Goal: Task Accomplishment & Management: Complete application form

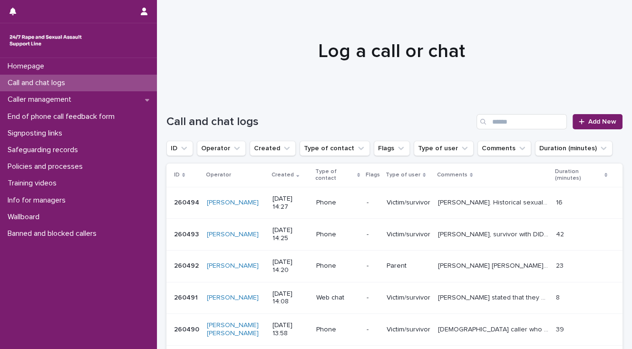
scroll to position [257, 0]
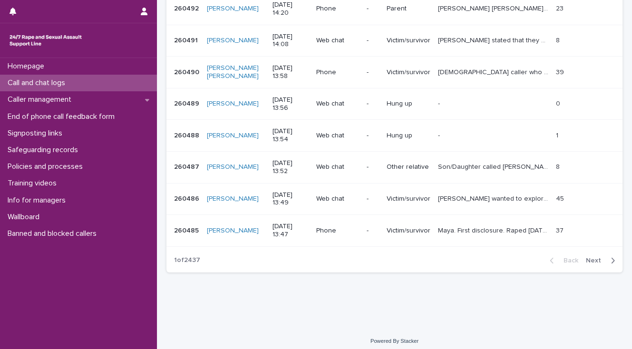
click at [76, 81] on div "Call and chat logs" at bounding box center [78, 83] width 157 height 17
click at [66, 84] on p "Call and chat logs" at bounding box center [38, 82] width 69 height 9
click at [51, 81] on p "Call and chat logs" at bounding box center [38, 82] width 69 height 9
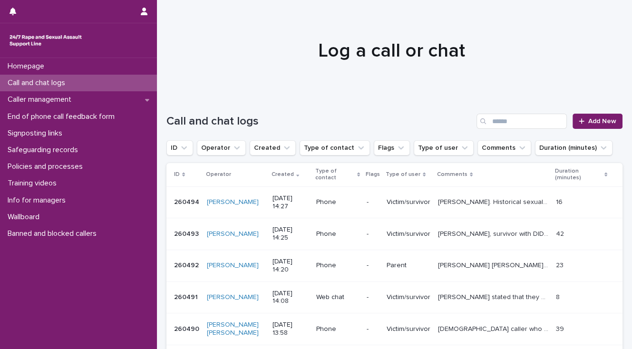
scroll to position [0, 0]
click at [588, 122] on span "Add New" at bounding box center [602, 121] width 28 height 7
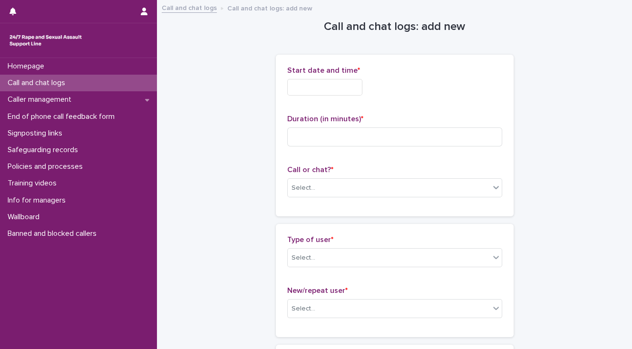
click at [301, 86] on input "text" at bounding box center [324, 87] width 75 height 17
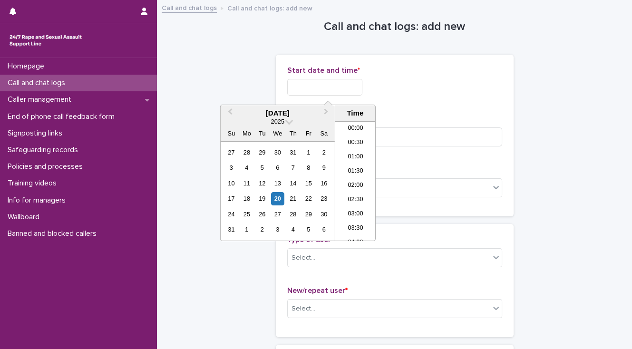
scroll to position [347, 0]
click at [351, 181] on li "14:00" at bounding box center [355, 181] width 40 height 14
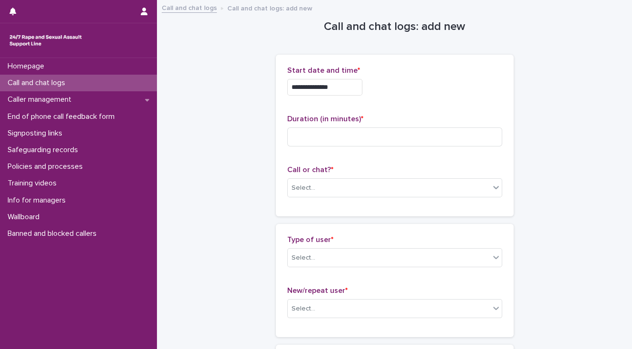
click at [337, 87] on input "**********" at bounding box center [324, 87] width 75 height 17
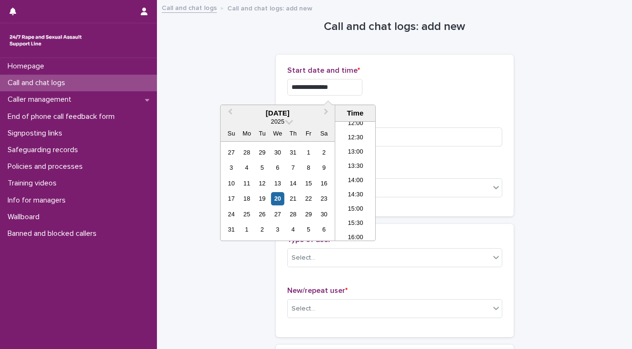
type input "**********"
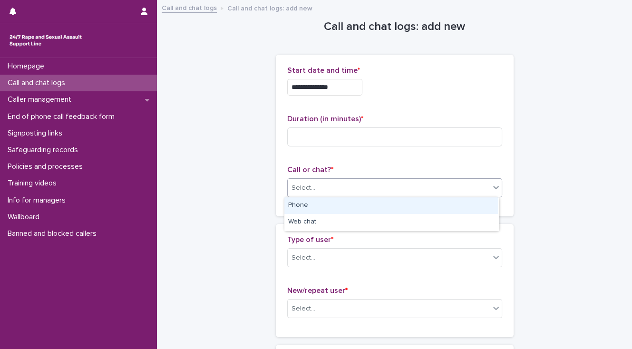
click at [308, 185] on div "Select..." at bounding box center [304, 188] width 24 height 10
click at [308, 202] on div "Phone" at bounding box center [391, 205] width 214 height 17
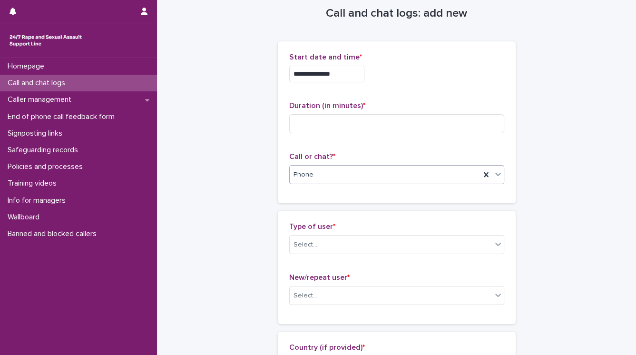
scroll to position [0, 0]
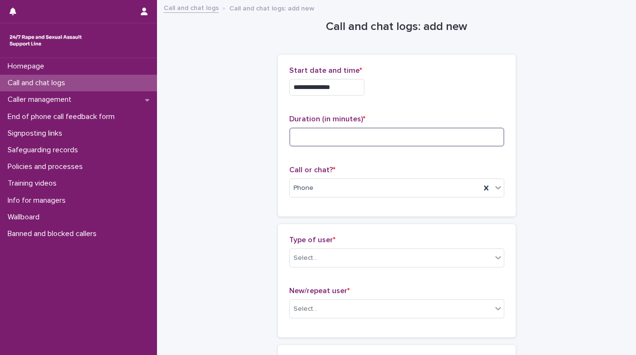
click at [313, 137] on input at bounding box center [396, 136] width 215 height 19
type input "**"
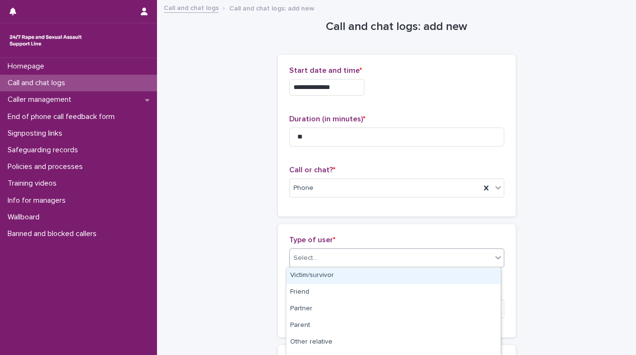
click at [320, 259] on div "Select..." at bounding box center [391, 258] width 202 height 16
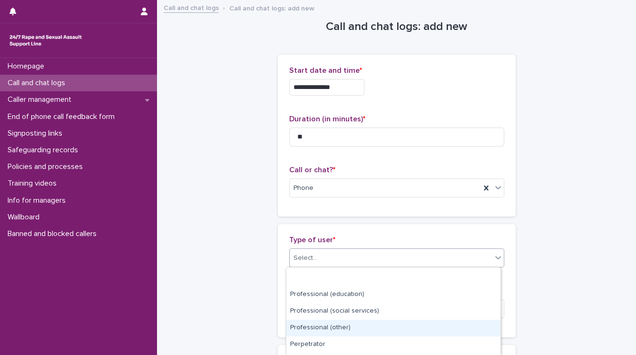
scroll to position [161, 0]
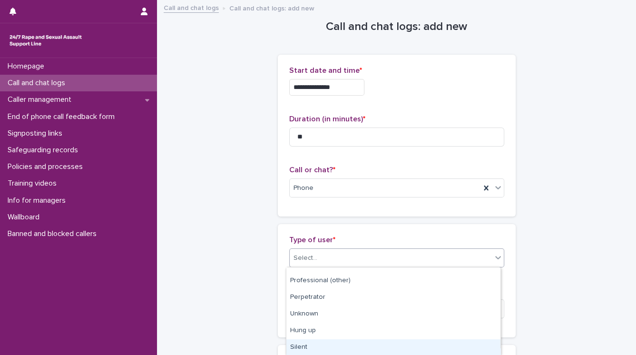
click at [340, 348] on div "Silent" at bounding box center [393, 347] width 214 height 17
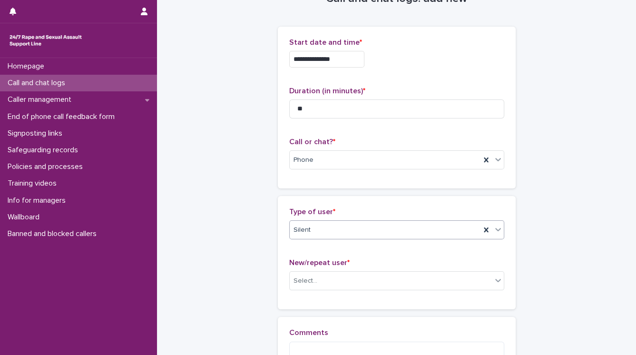
scroll to position [150, 0]
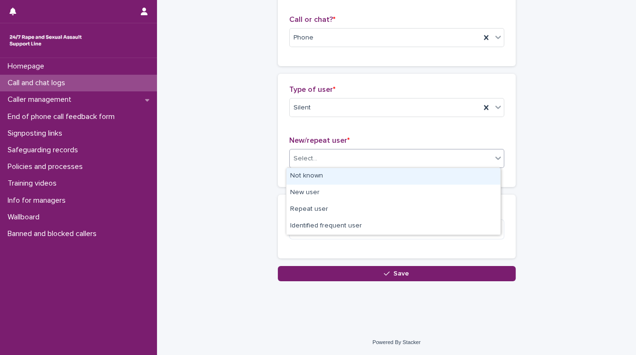
click at [315, 160] on div "Select..." at bounding box center [391, 159] width 202 height 16
click at [311, 175] on div "Not known" at bounding box center [393, 176] width 214 height 17
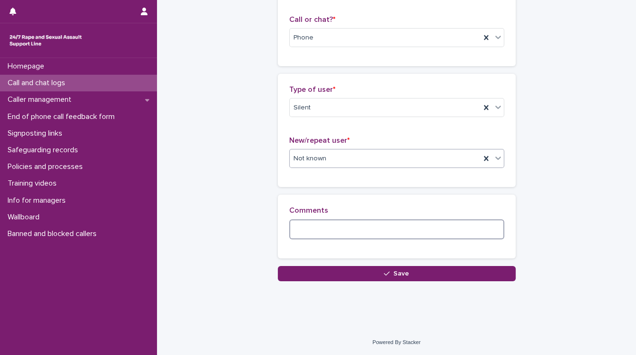
click at [306, 227] on textarea at bounding box center [396, 229] width 215 height 20
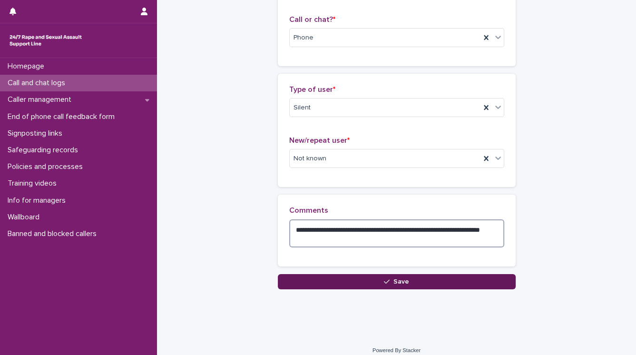
type textarea "**********"
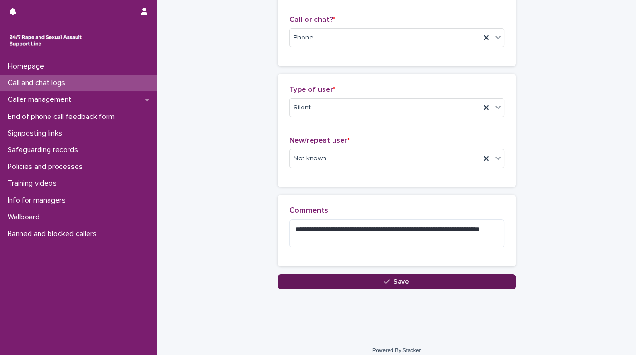
click at [317, 280] on button "Save" at bounding box center [397, 281] width 238 height 15
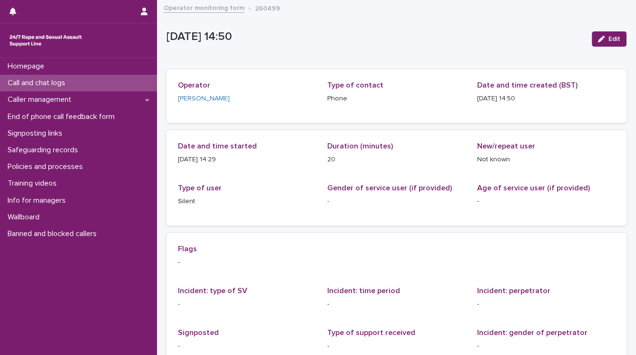
click at [48, 84] on p "Call and chat logs" at bounding box center [38, 82] width 69 height 9
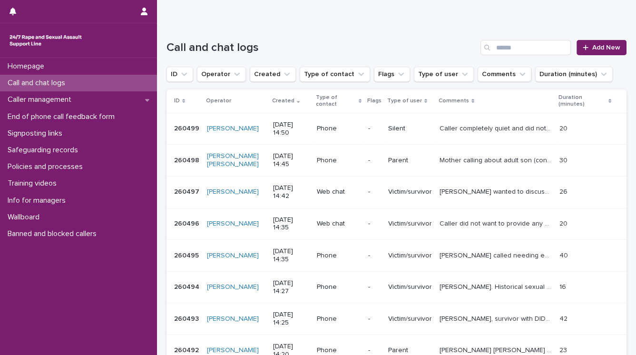
scroll to position [114, 0]
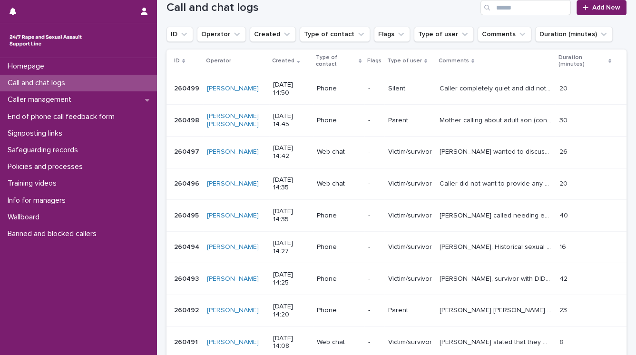
click at [58, 85] on p "Call and chat logs" at bounding box center [38, 82] width 69 height 9
click at [599, 7] on span "Add New" at bounding box center [606, 7] width 28 height 7
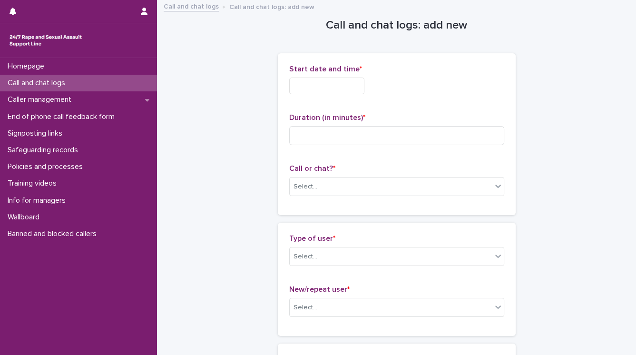
scroll to position [0, 0]
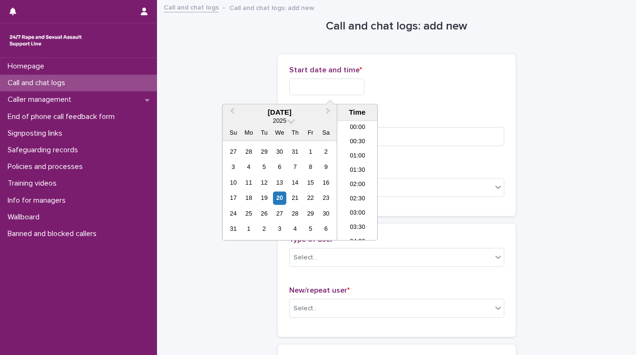
click at [312, 87] on input "text" at bounding box center [326, 86] width 75 height 17
click at [355, 180] on li "14:30" at bounding box center [357, 181] width 40 height 14
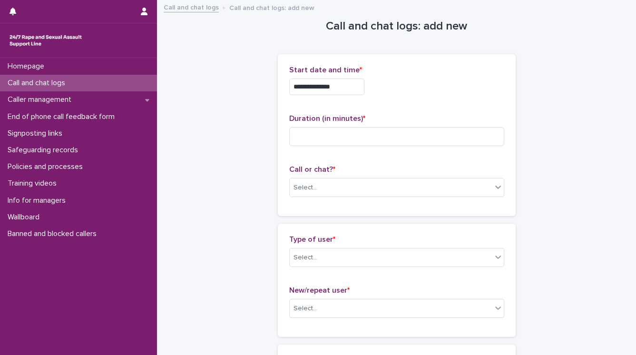
click at [339, 86] on input "**********" at bounding box center [326, 86] width 75 height 17
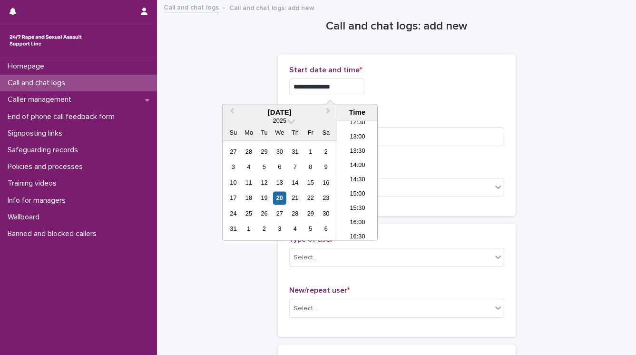
type input "**********"
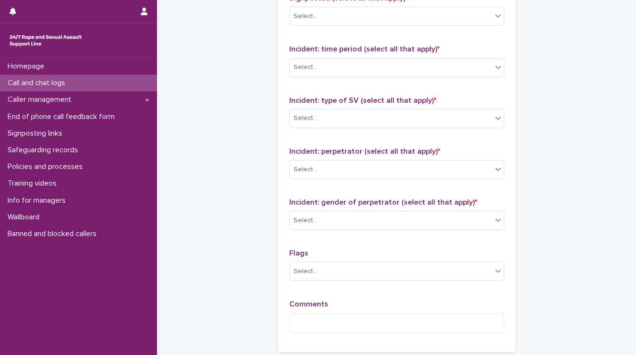
scroll to position [747, 0]
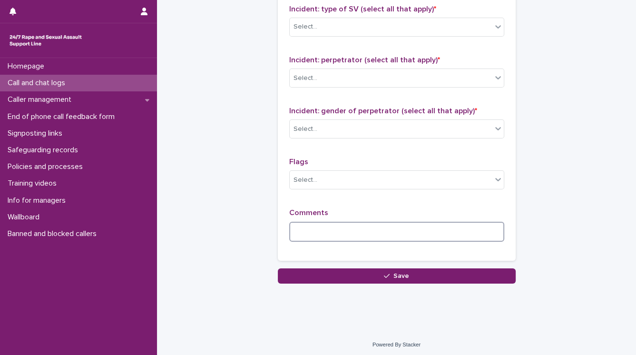
click at [294, 232] on textarea at bounding box center [396, 232] width 215 height 20
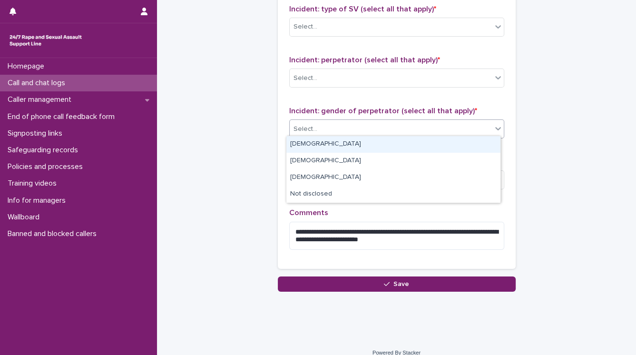
click at [302, 126] on div "Select..." at bounding box center [305, 129] width 24 height 10
click at [303, 143] on div "[DEMOGRAPHIC_DATA]" at bounding box center [393, 144] width 214 height 17
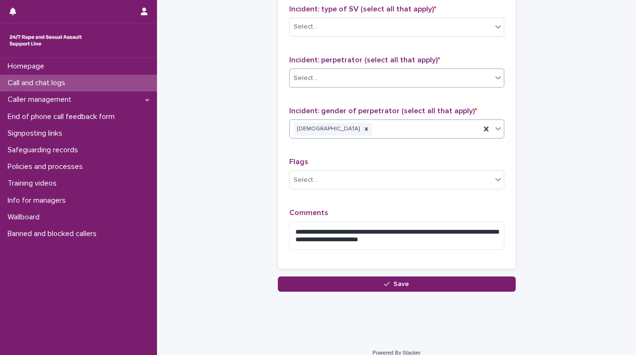
click at [303, 76] on div "Select..." at bounding box center [305, 78] width 24 height 10
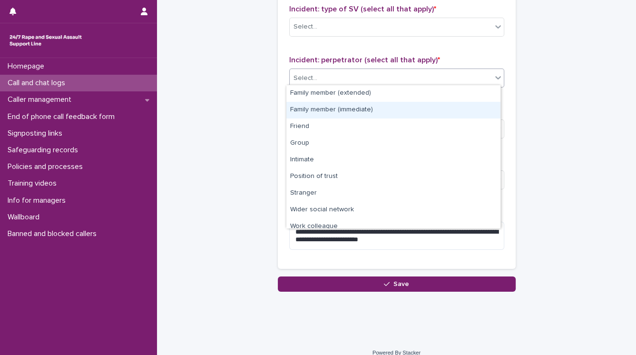
click at [310, 106] on div "Family member (immediate)" at bounding box center [393, 110] width 214 height 17
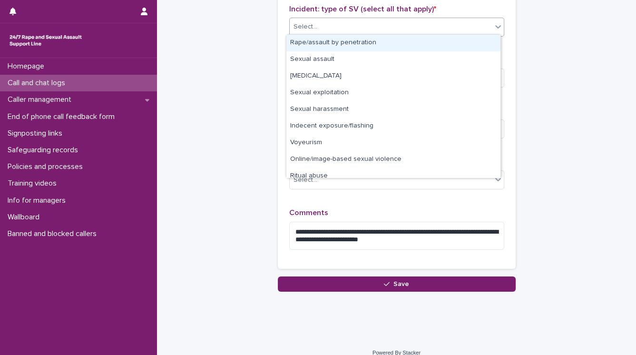
click at [315, 29] on div "Select..." at bounding box center [391, 27] width 202 height 16
click at [315, 43] on div "Rape/assault by penetration" at bounding box center [393, 43] width 214 height 17
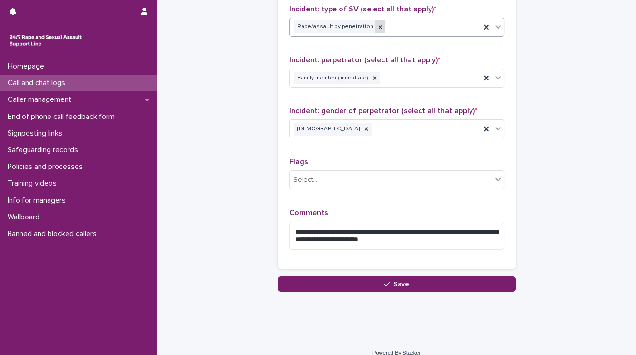
click at [377, 24] on icon at bounding box center [380, 27] width 7 height 7
click at [372, 27] on div "Select..." at bounding box center [391, 27] width 202 height 16
click at [312, 27] on div "Select..." at bounding box center [305, 27] width 24 height 10
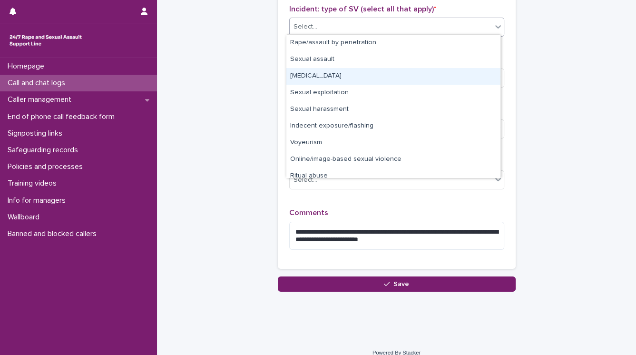
click at [307, 74] on div "[MEDICAL_DATA]" at bounding box center [393, 76] width 214 height 17
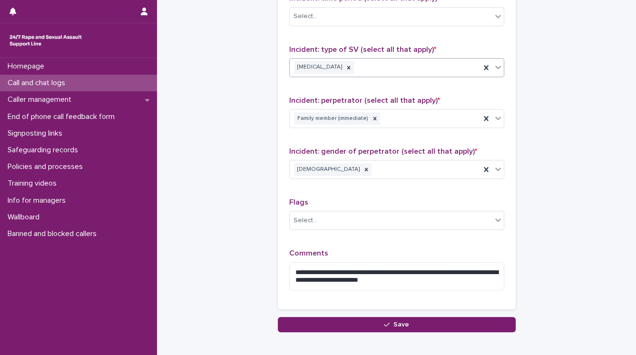
scroll to position [633, 0]
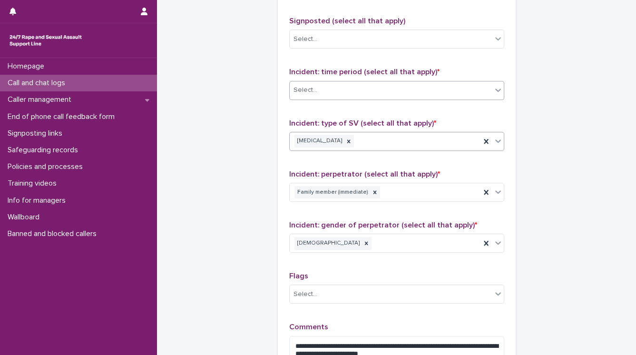
click at [296, 82] on div "Select..." at bounding box center [391, 90] width 202 height 16
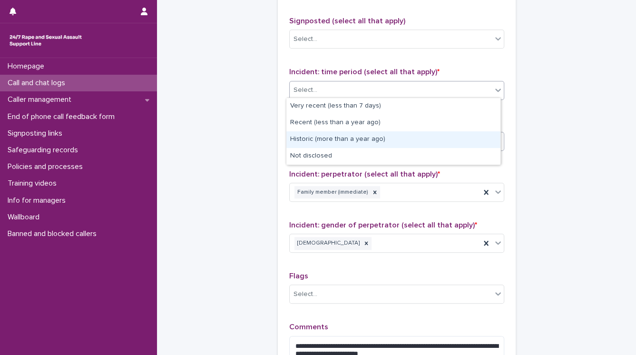
drag, startPoint x: 294, startPoint y: 130, endPoint x: 294, endPoint y: 137, distance: 6.7
click at [294, 139] on div "Historic (more than a year ago)" at bounding box center [393, 139] width 214 height 17
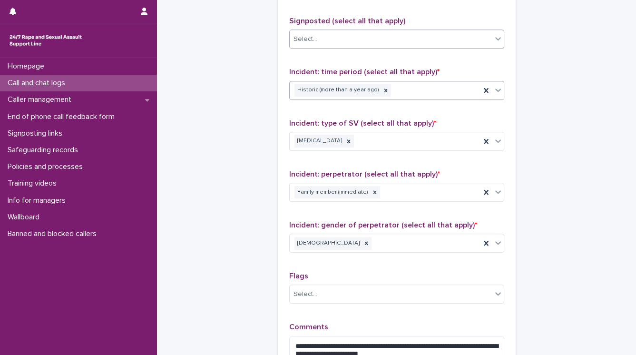
click at [307, 39] on div "Select..." at bounding box center [305, 39] width 24 height 10
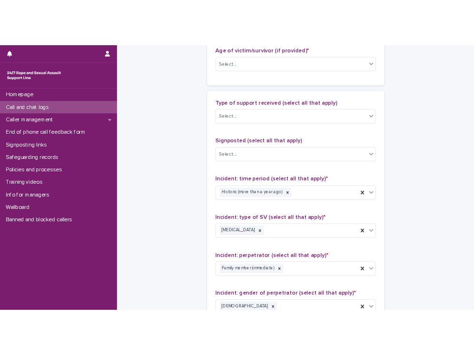
scroll to position [518, 0]
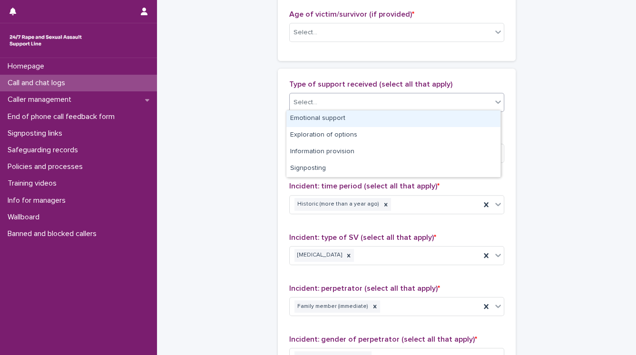
click at [299, 98] on div "Select..." at bounding box center [305, 102] width 24 height 10
click at [299, 117] on div "Emotional support" at bounding box center [393, 118] width 214 height 17
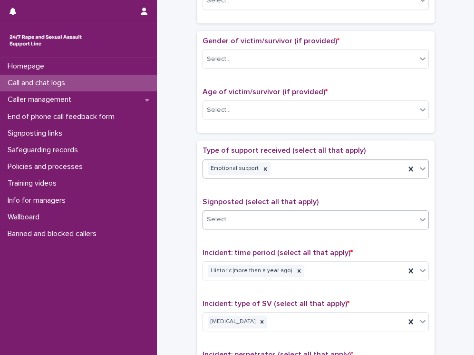
scroll to position [404, 0]
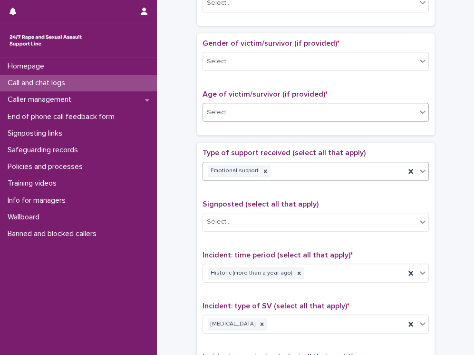
click at [213, 108] on div "Select..." at bounding box center [219, 112] width 24 height 10
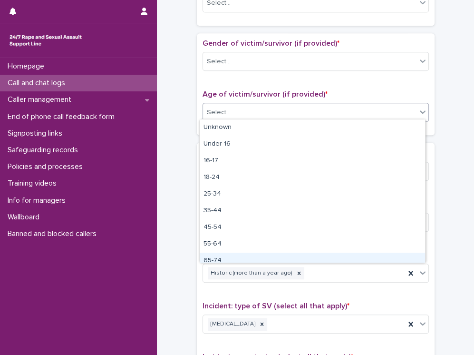
click at [238, 259] on div "65-74" at bounding box center [312, 261] width 225 height 17
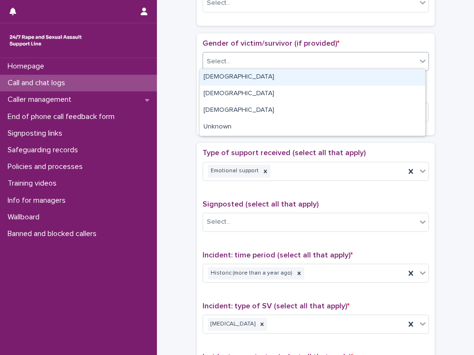
click at [223, 61] on div "Select..." at bounding box center [219, 62] width 24 height 10
click at [220, 71] on div "[DEMOGRAPHIC_DATA]" at bounding box center [312, 77] width 225 height 17
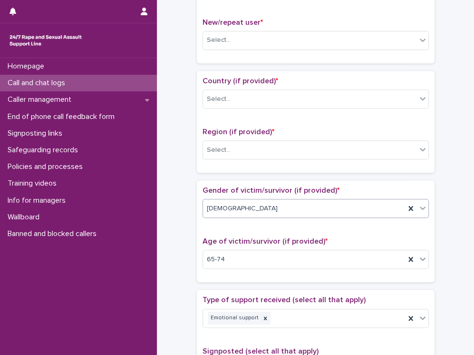
scroll to position [252, 0]
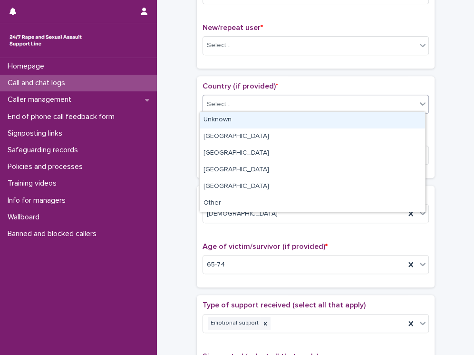
click at [218, 103] on div "Select..." at bounding box center [219, 104] width 24 height 10
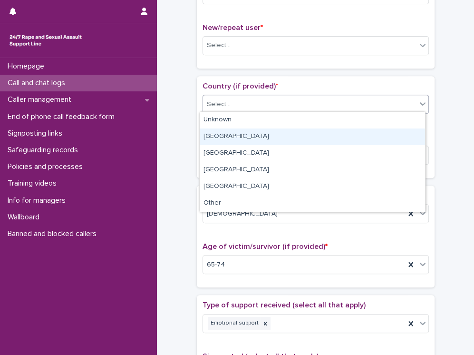
click at [221, 133] on div "[GEOGRAPHIC_DATA]" at bounding box center [312, 136] width 225 height 17
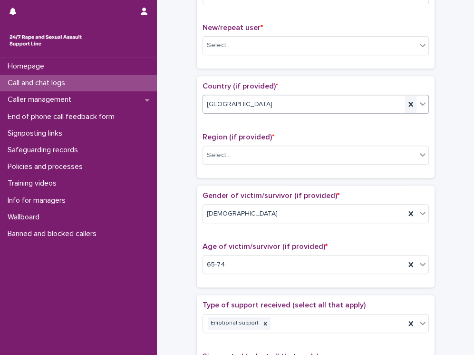
click at [409, 102] on icon at bounding box center [411, 104] width 4 height 5
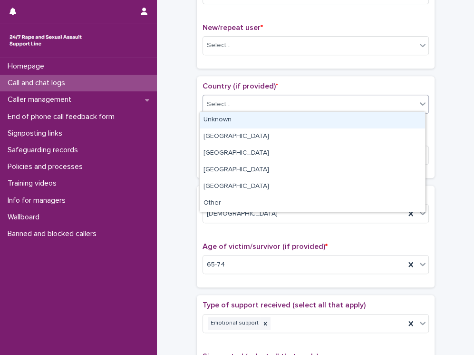
click at [214, 99] on div "Select..." at bounding box center [219, 104] width 24 height 10
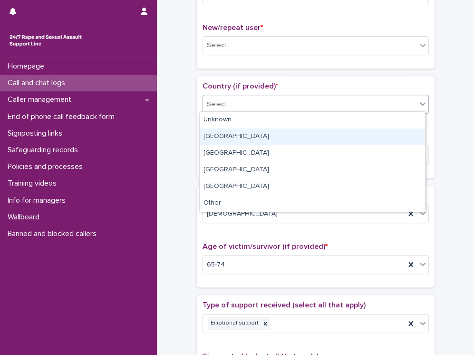
click at [207, 133] on div "[GEOGRAPHIC_DATA]" at bounding box center [312, 136] width 225 height 17
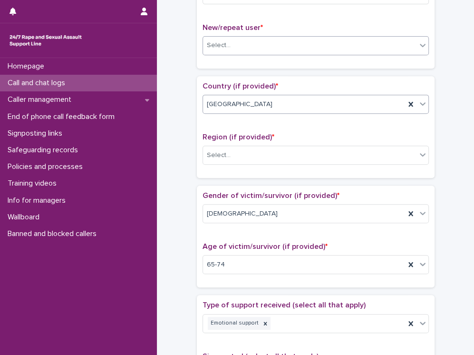
click at [208, 49] on div "Select..." at bounding box center [310, 46] width 214 height 16
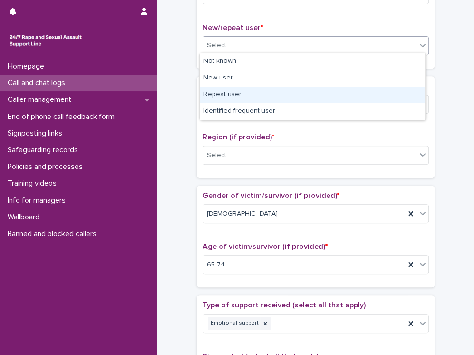
click at [208, 95] on div "Repeat user" at bounding box center [312, 95] width 225 height 17
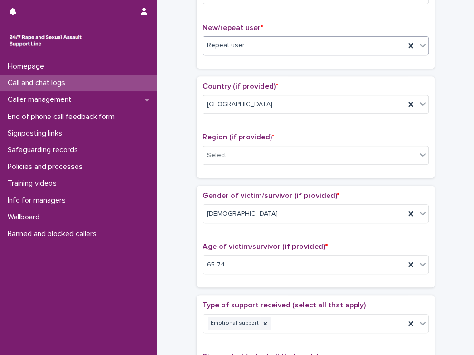
click at [178, 82] on div "**********" at bounding box center [315, 245] width 298 height 982
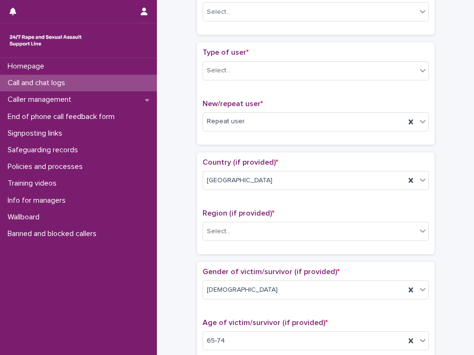
scroll to position [138, 0]
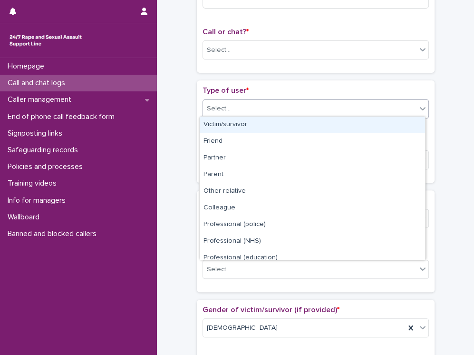
click at [214, 111] on div "Select..." at bounding box center [219, 109] width 24 height 10
click at [217, 122] on div "Victim/survivor" at bounding box center [312, 125] width 225 height 17
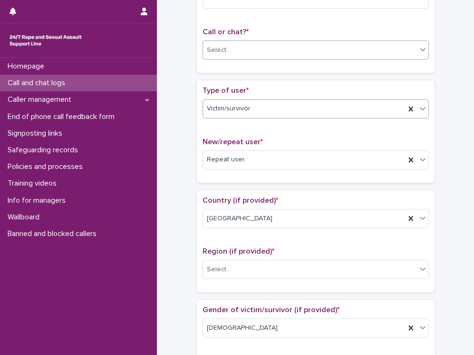
click at [211, 48] on div "Select..." at bounding box center [219, 50] width 24 height 10
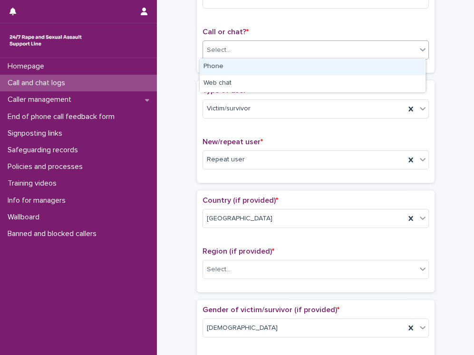
click at [213, 63] on div "Phone" at bounding box center [312, 66] width 225 height 17
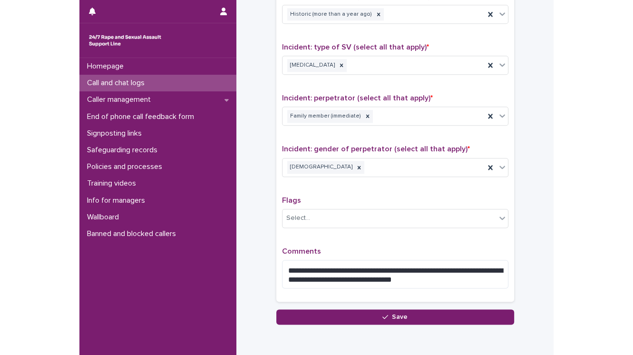
scroll to position [702, 0]
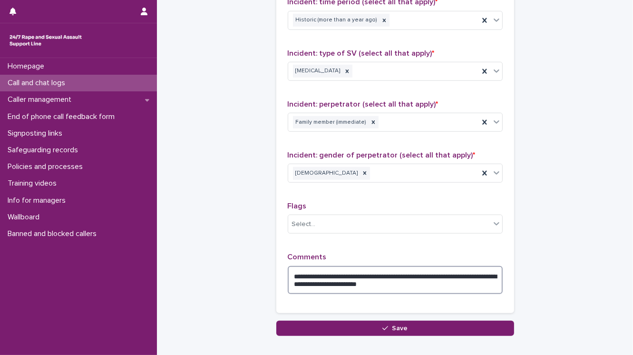
click at [346, 280] on textarea "**********" at bounding box center [395, 280] width 215 height 29
click at [333, 280] on textarea "**********" at bounding box center [395, 280] width 215 height 29
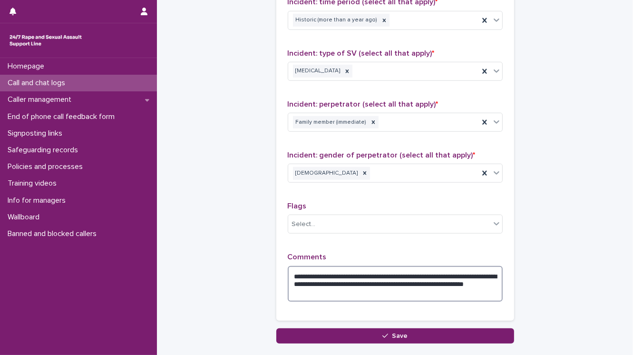
click at [399, 280] on textarea "**********" at bounding box center [395, 284] width 215 height 36
click at [405, 271] on textarea "**********" at bounding box center [395, 284] width 215 height 36
click at [356, 287] on textarea "**********" at bounding box center [395, 284] width 215 height 36
click at [457, 280] on textarea "**********" at bounding box center [395, 284] width 215 height 36
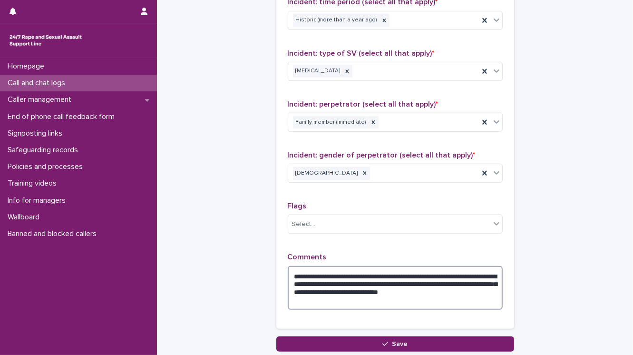
click at [316, 287] on textarea "**********" at bounding box center [395, 288] width 215 height 44
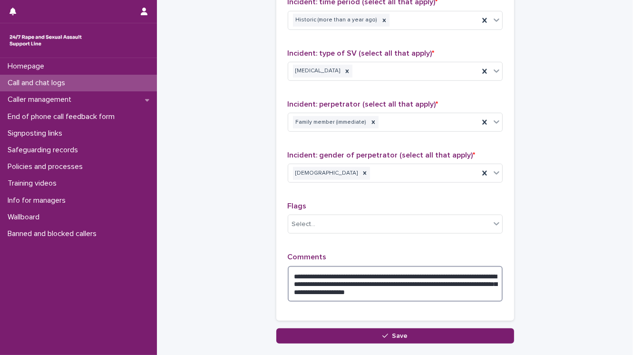
type textarea "**********"
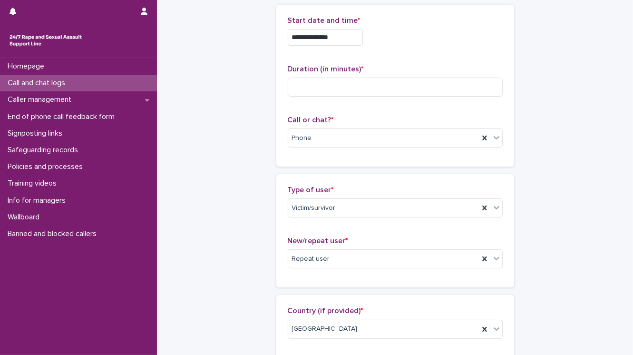
scroll to position [0, 0]
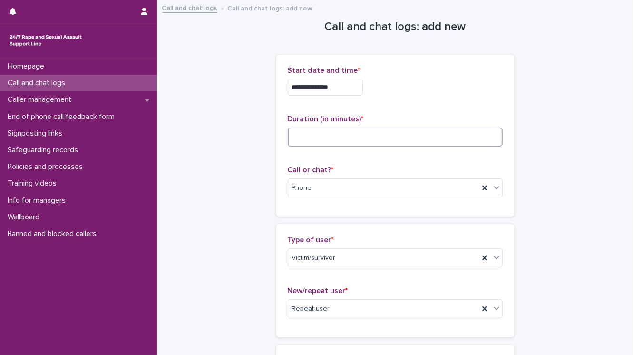
click at [299, 139] on input at bounding box center [395, 136] width 215 height 19
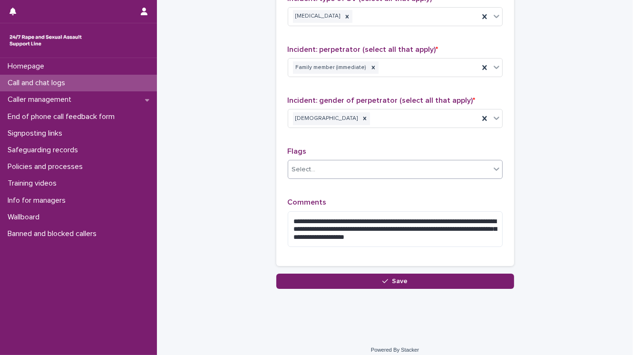
scroll to position [763, 0]
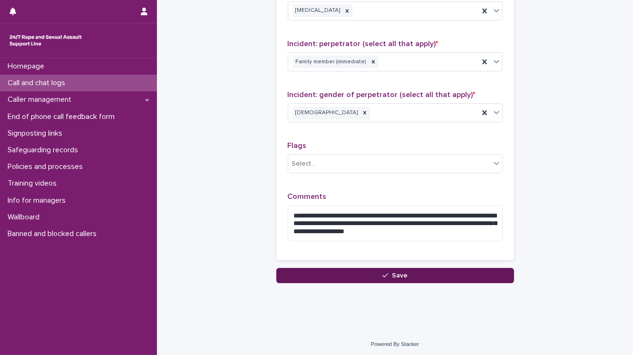
type input "**"
click at [303, 279] on button "Save" at bounding box center [395, 275] width 238 height 15
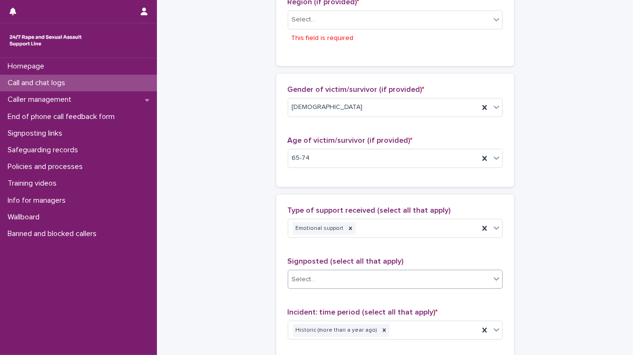
scroll to position [413, 0]
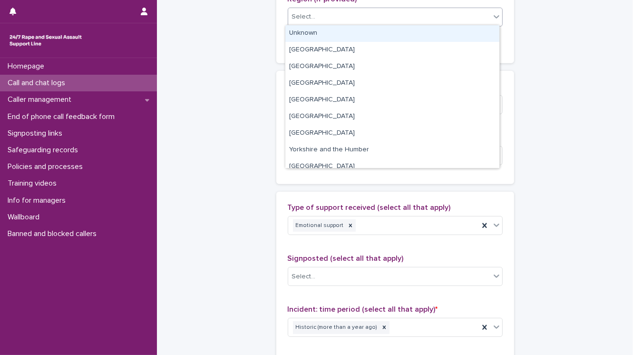
click at [339, 21] on div "Select..." at bounding box center [389, 17] width 202 height 16
click at [338, 34] on div "Unknown" at bounding box center [392, 33] width 214 height 17
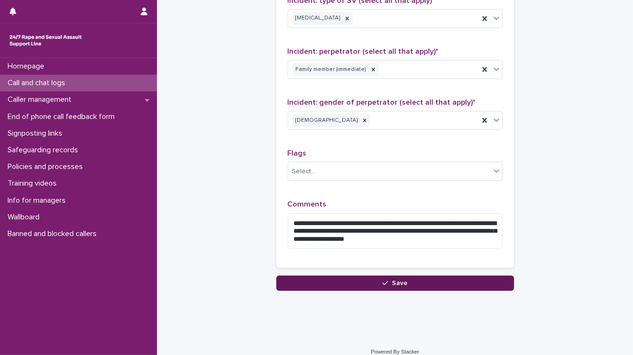
scroll to position [763, 0]
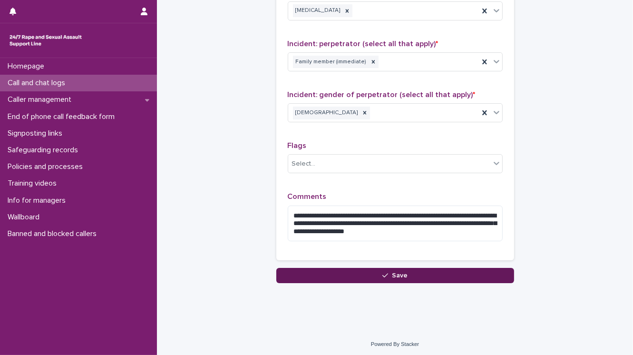
click at [324, 274] on button "Save" at bounding box center [395, 275] width 238 height 15
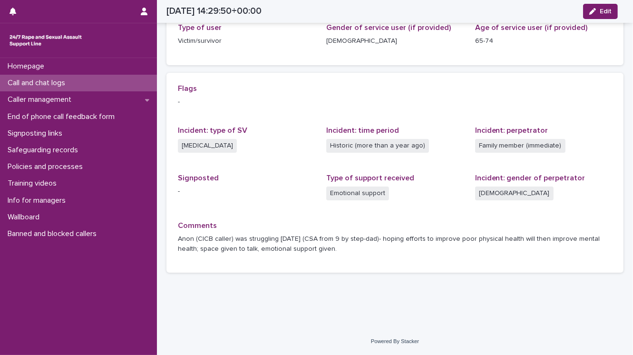
scroll to position [160, 0]
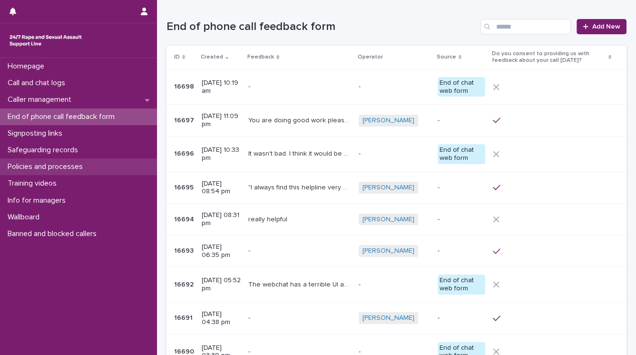
click at [57, 165] on p "Policies and processes" at bounding box center [47, 166] width 87 height 9
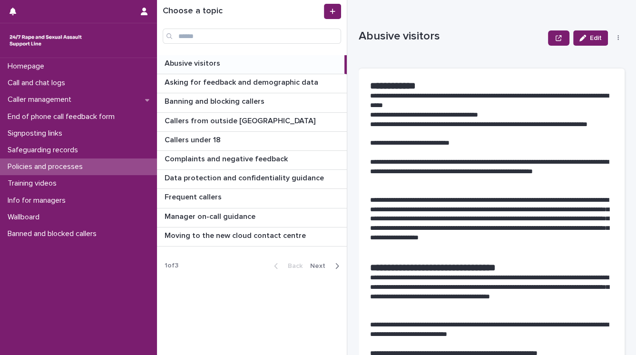
click at [319, 264] on span "Next" at bounding box center [320, 266] width 21 height 7
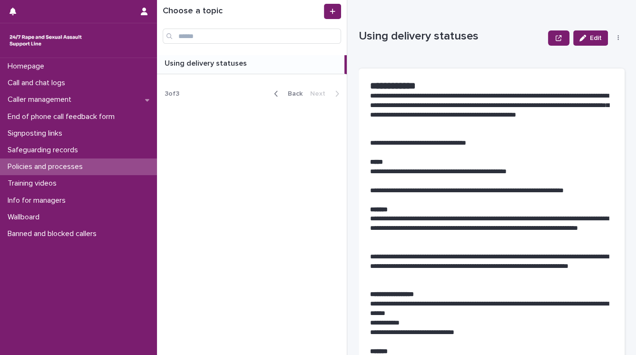
click at [297, 94] on span "Back" at bounding box center [292, 93] width 20 height 7
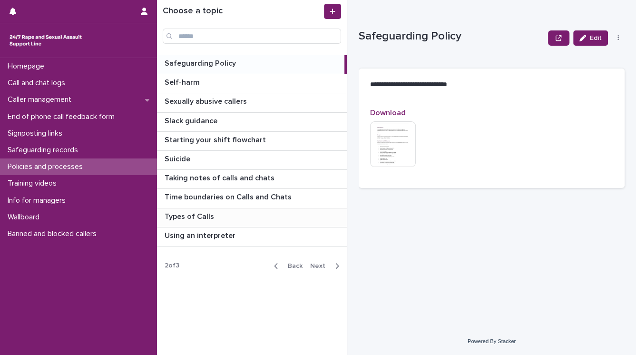
click at [195, 213] on p "Types of Calls" at bounding box center [190, 215] width 51 height 11
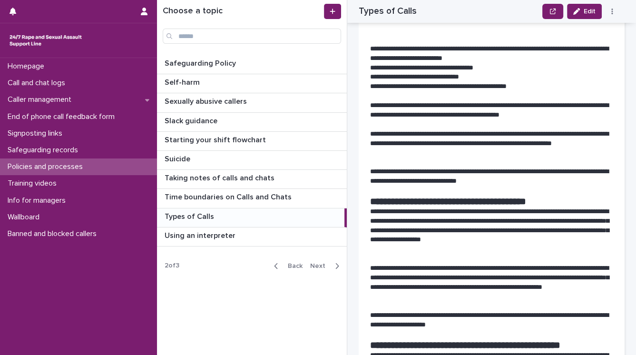
scroll to position [951, 0]
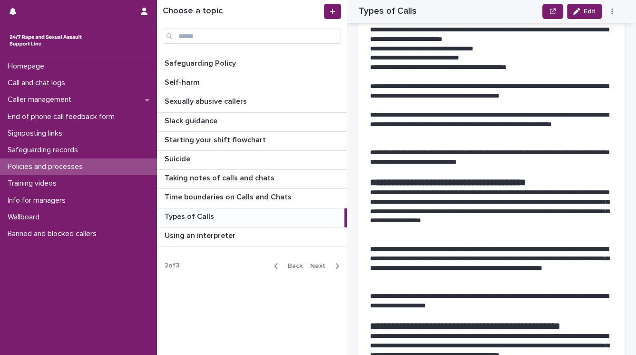
click at [293, 266] on span "Back" at bounding box center [292, 266] width 20 height 7
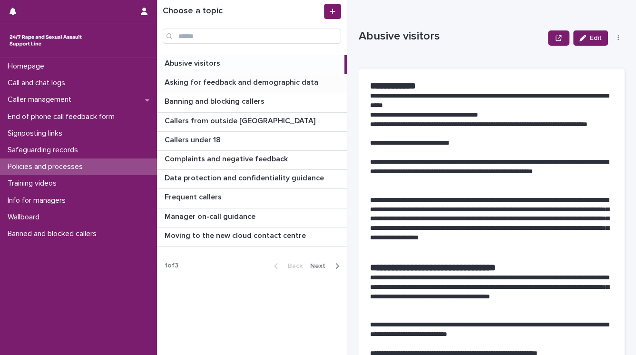
click at [251, 82] on p "Asking for feedback and demographic data" at bounding box center [243, 81] width 156 height 11
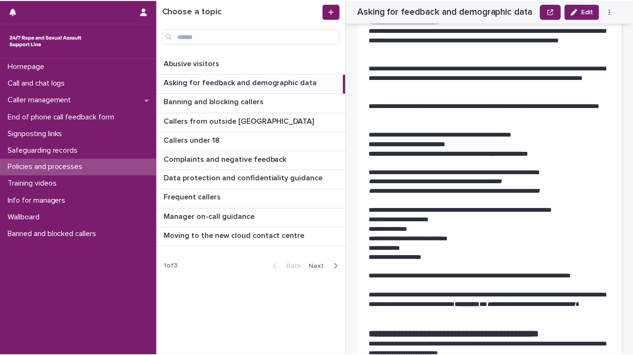
scroll to position [837, 0]
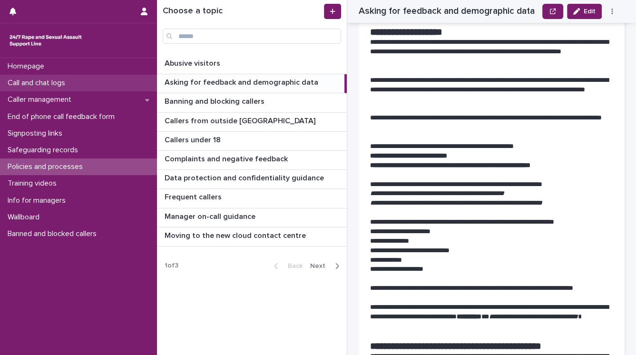
click at [45, 84] on p "Call and chat logs" at bounding box center [38, 82] width 69 height 9
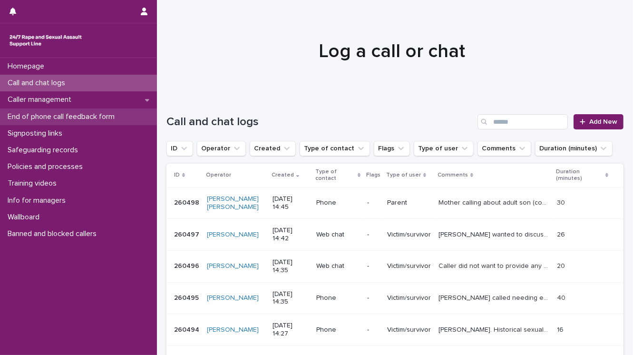
click at [51, 116] on p "End of phone call feedback form" at bounding box center [63, 116] width 118 height 9
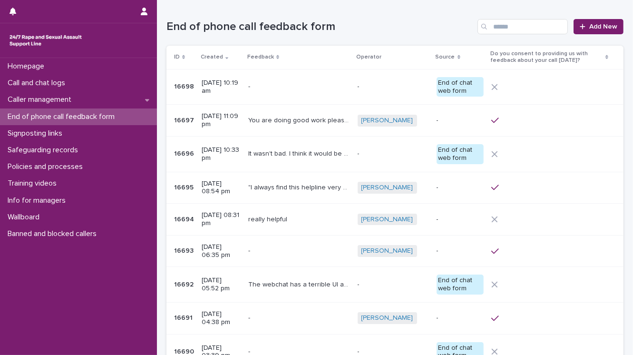
click at [308, 84] on p at bounding box center [299, 87] width 102 height 8
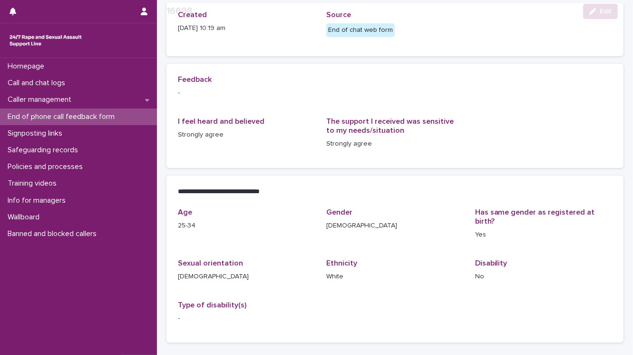
scroll to position [114, 0]
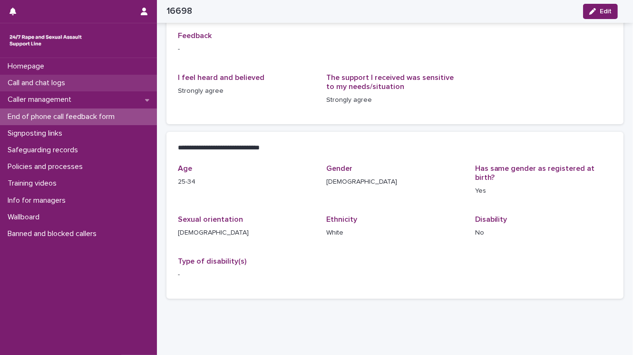
click at [34, 78] on p "Call and chat logs" at bounding box center [38, 82] width 69 height 9
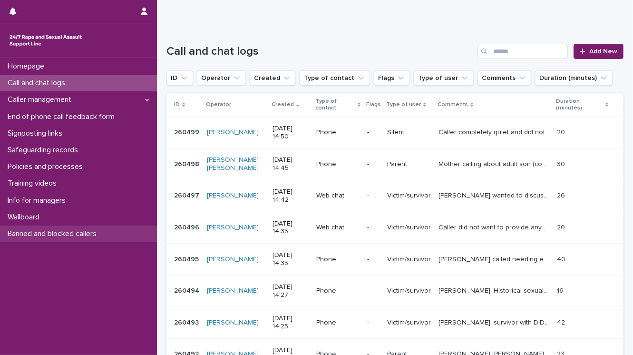
scroll to position [76, 0]
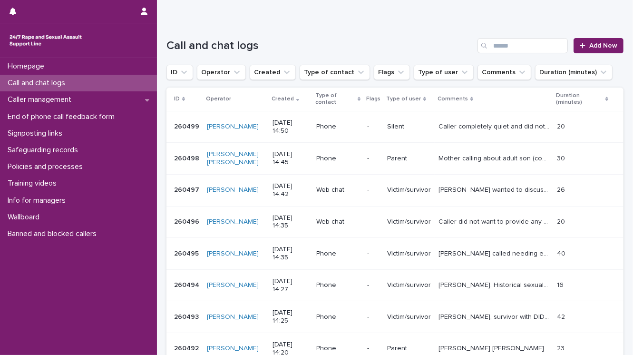
click at [450, 316] on p "Elizabeth, survivor with DID and autism. Discussed grounding techniques and pai…" at bounding box center [494, 316] width 113 height 10
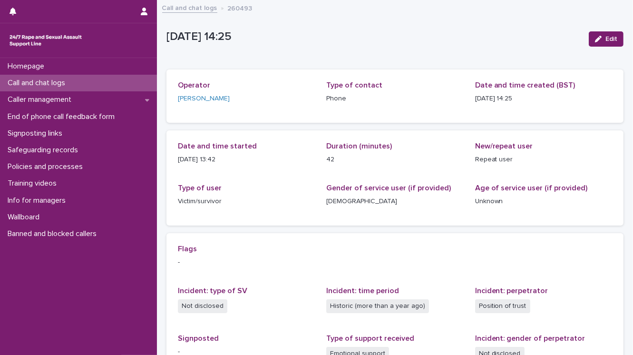
click at [58, 84] on p "Call and chat logs" at bounding box center [38, 82] width 69 height 9
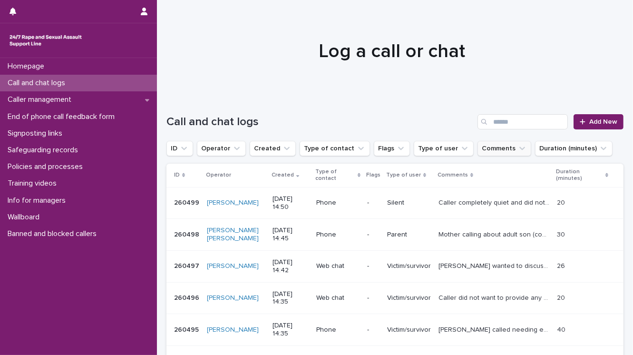
click at [487, 146] on button "Comments" at bounding box center [504, 148] width 54 height 15
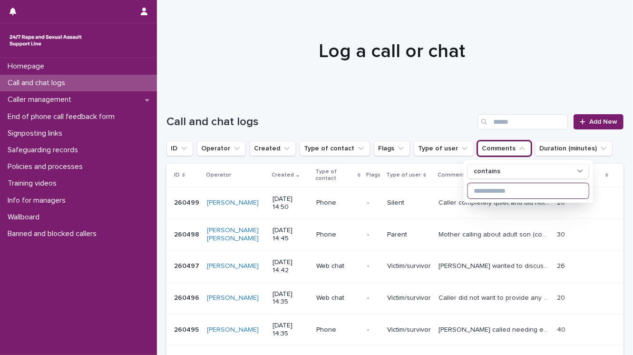
click at [489, 192] on input at bounding box center [528, 190] width 121 height 15
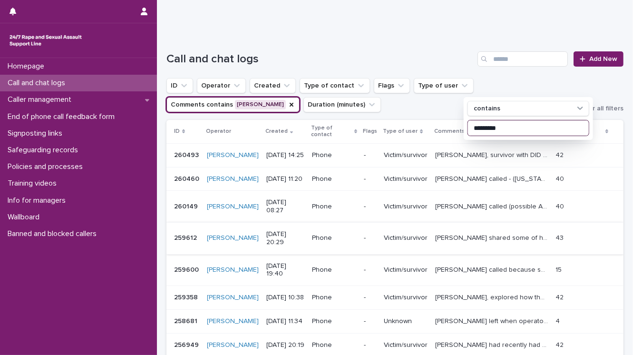
scroll to position [76, 0]
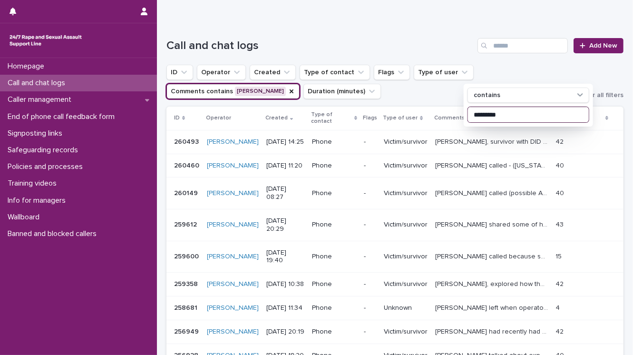
type input "*********"
click at [50, 85] on p "Call and chat logs" at bounding box center [38, 82] width 69 height 9
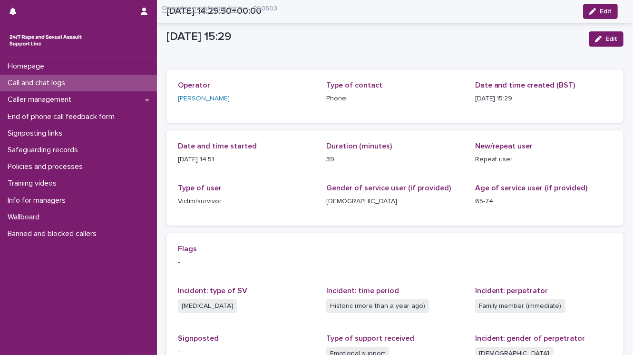
drag, startPoint x: 0, startPoint y: 0, endPoint x: 79, endPoint y: 82, distance: 114.4
click at [79, 82] on div "Call and chat logs" at bounding box center [78, 83] width 157 height 17
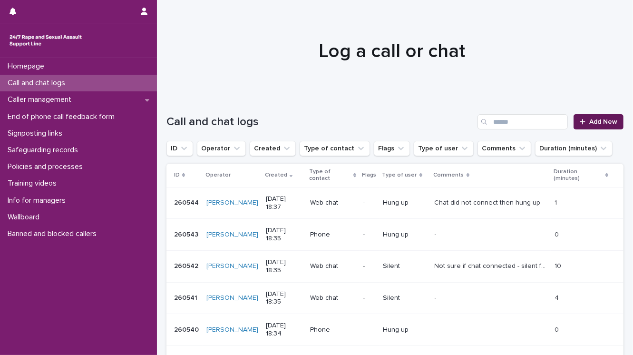
click at [594, 122] on span "Add New" at bounding box center [603, 121] width 28 height 7
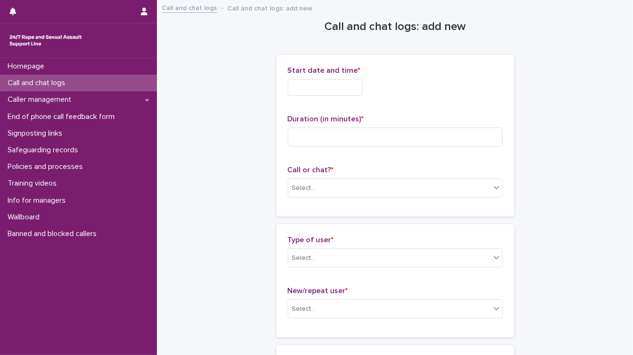
click at [302, 86] on input "text" at bounding box center [325, 87] width 75 height 17
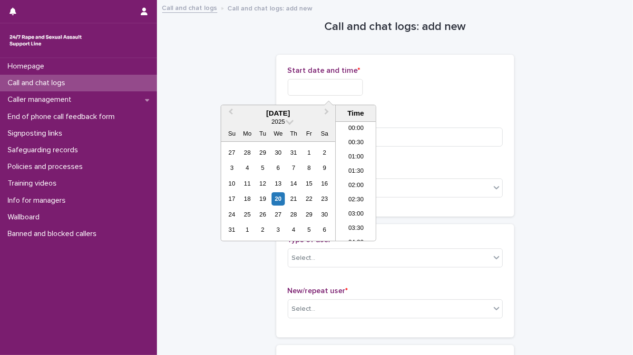
scroll to position [476, 0]
click at [344, 177] on li "18:30" at bounding box center [356, 181] width 40 height 14
click at [336, 82] on input "**********" at bounding box center [325, 87] width 75 height 17
type input "**********"
click at [279, 82] on div "**********" at bounding box center [395, 136] width 238 height 162
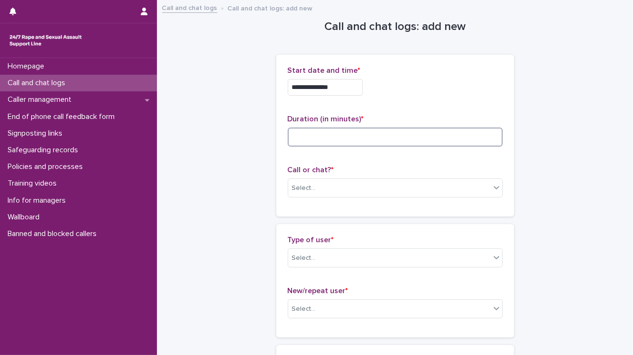
click at [296, 135] on input at bounding box center [395, 136] width 215 height 19
type input "*"
drag, startPoint x: 311, startPoint y: 191, endPoint x: 311, endPoint y: 196, distance: 4.8
click at [311, 192] on div "Select..." at bounding box center [304, 188] width 24 height 10
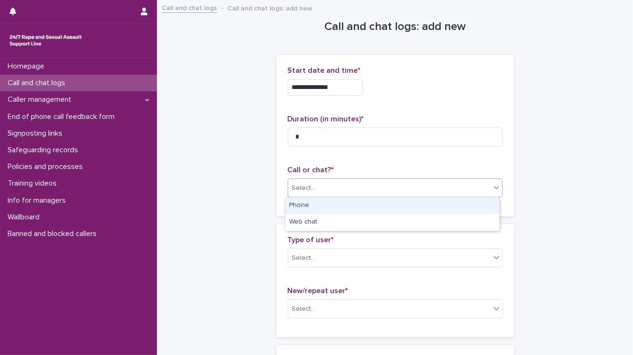
drag, startPoint x: 310, startPoint y: 205, endPoint x: 306, endPoint y: 222, distance: 17.2
click at [310, 207] on div "Phone" at bounding box center [392, 205] width 214 height 17
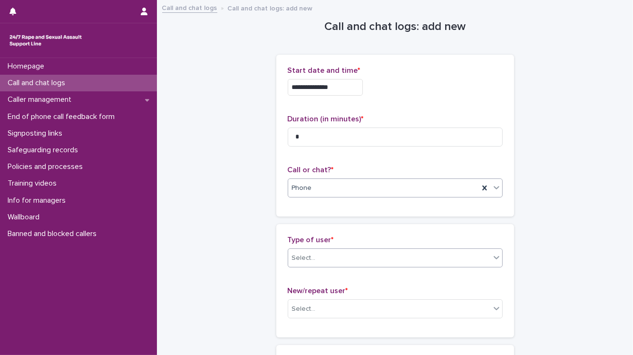
click at [311, 259] on div "Select..." at bounding box center [304, 258] width 24 height 10
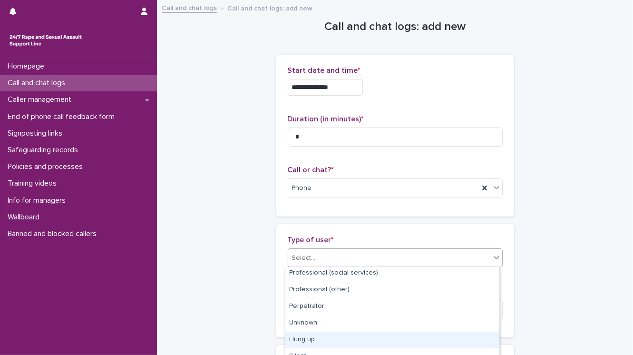
scroll to position [161, 0]
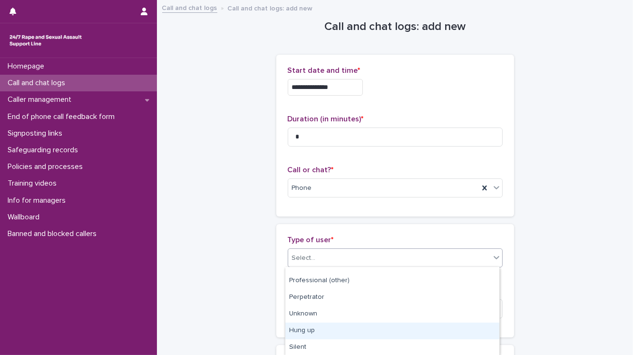
click at [313, 331] on div "Hung up" at bounding box center [392, 330] width 214 height 17
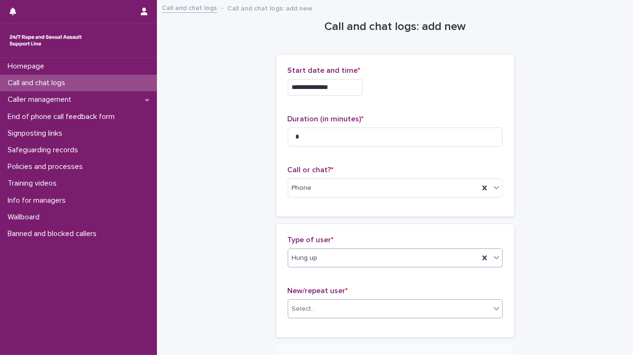
click at [319, 312] on div "Select..." at bounding box center [389, 309] width 202 height 16
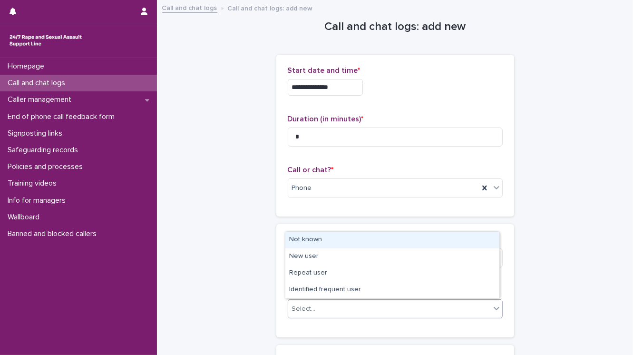
click at [320, 240] on div "Not known" at bounding box center [392, 240] width 214 height 17
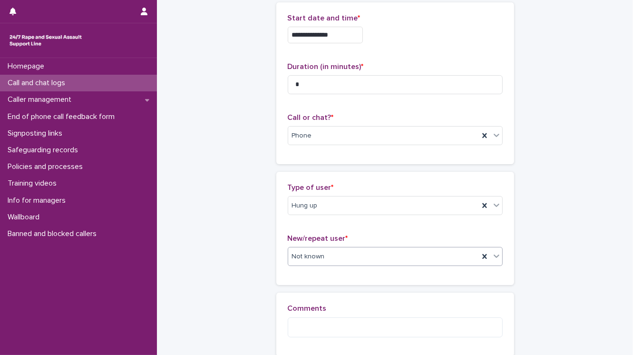
scroll to position [150, 0]
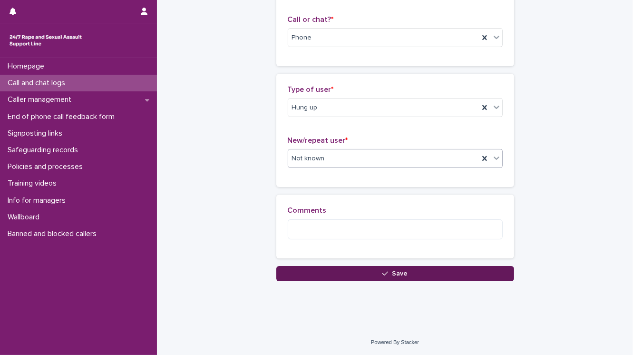
click at [325, 273] on button "Save" at bounding box center [395, 273] width 238 height 15
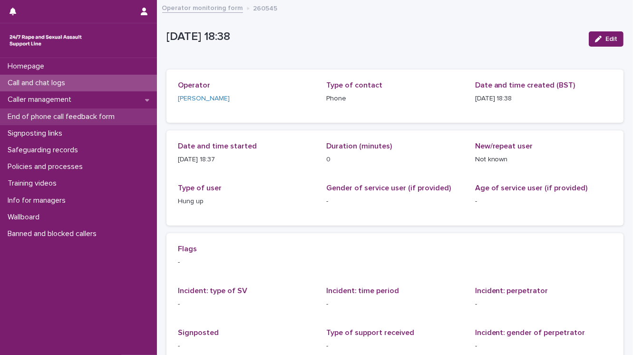
click at [83, 117] on p "End of phone call feedback form" at bounding box center [63, 116] width 118 height 9
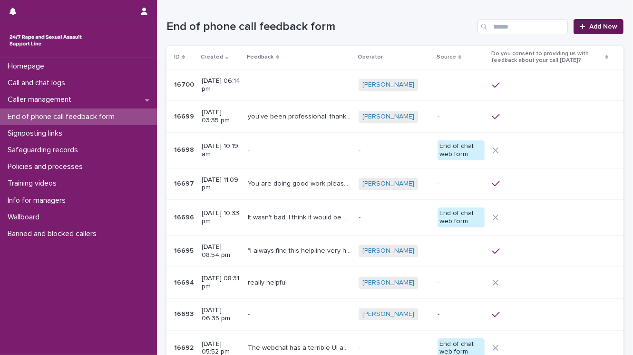
click at [602, 29] on span "Add New" at bounding box center [603, 26] width 28 height 7
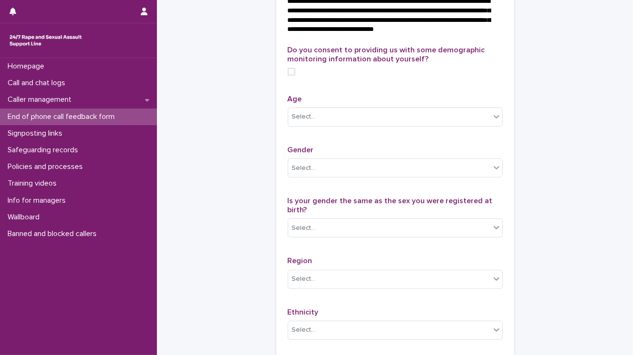
scroll to position [342, 0]
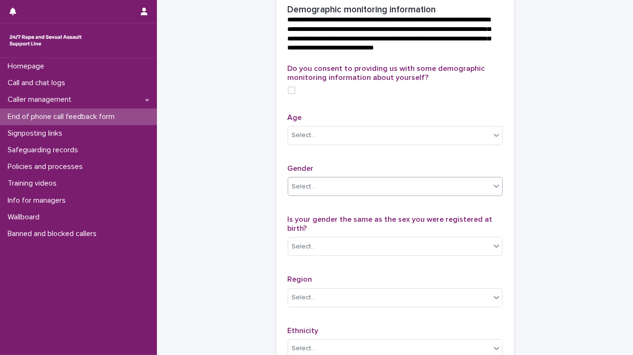
click at [298, 192] on div "Select..." at bounding box center [304, 187] width 24 height 10
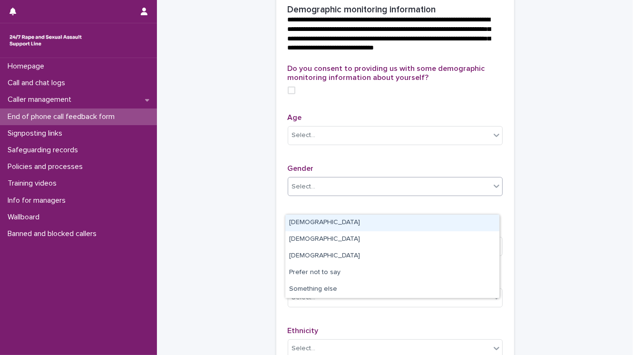
click at [299, 224] on div "[DEMOGRAPHIC_DATA]" at bounding box center [392, 222] width 214 height 17
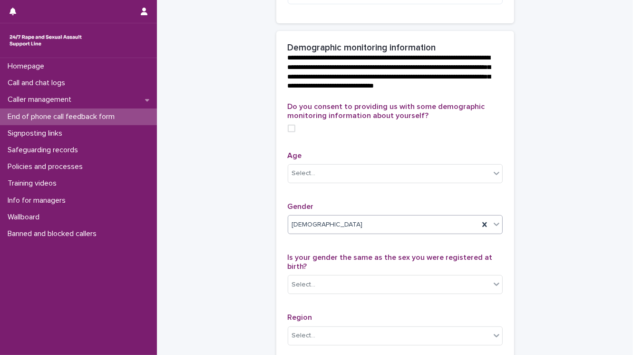
scroll to position [228, 0]
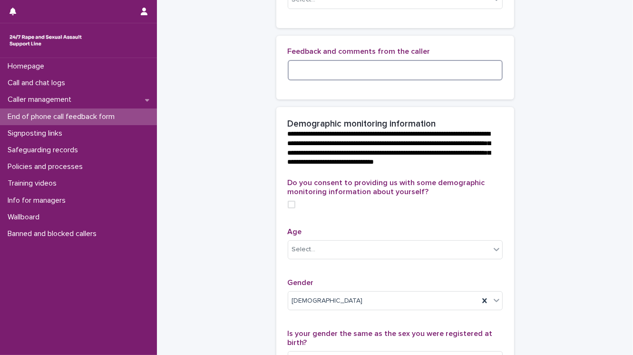
click at [292, 80] on textarea at bounding box center [395, 70] width 215 height 20
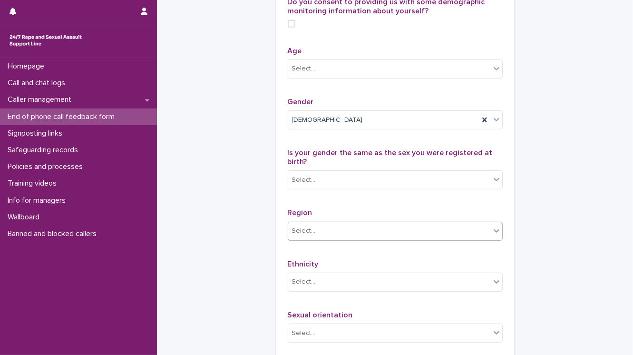
scroll to position [419, 0]
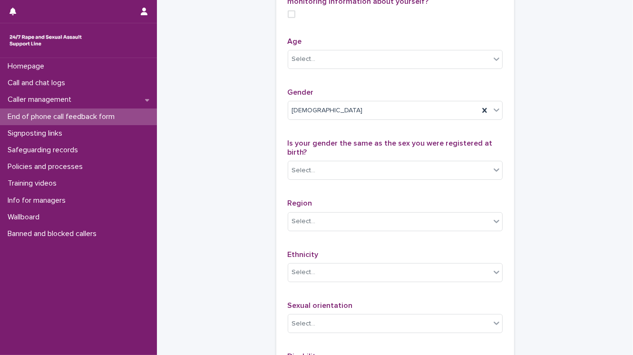
click at [288, 25] on div "Do you consent to providing us with some demographic monitoring information abo…" at bounding box center [395, 6] width 215 height 37
click at [288, 18] on span at bounding box center [292, 14] width 8 height 8
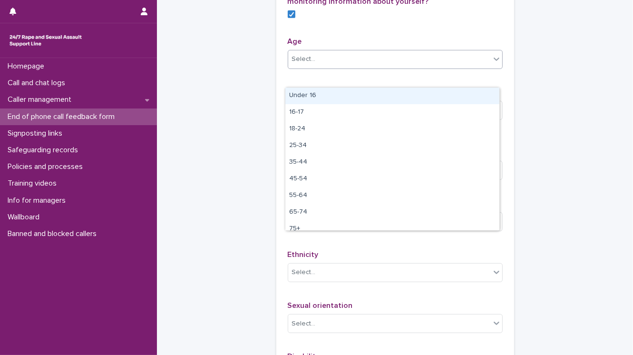
click at [306, 64] on div "Select..." at bounding box center [304, 59] width 24 height 10
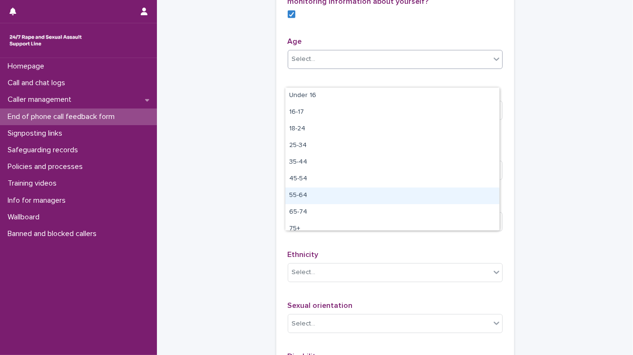
drag, startPoint x: 339, startPoint y: 185, endPoint x: 339, endPoint y: 195, distance: 9.0
click at [339, 195] on div "55-64" at bounding box center [392, 195] width 214 height 17
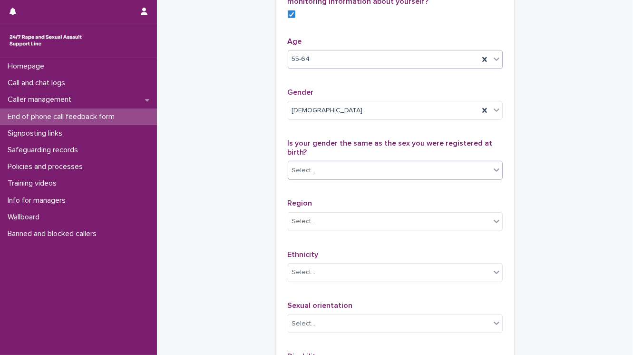
click at [319, 178] on div "Select..." at bounding box center [389, 171] width 202 height 16
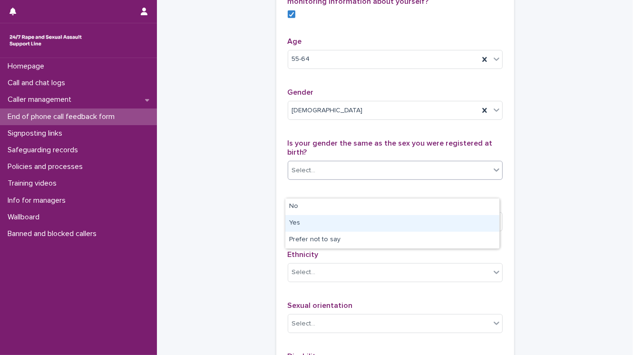
click at [319, 221] on div "Yes" at bounding box center [392, 223] width 214 height 17
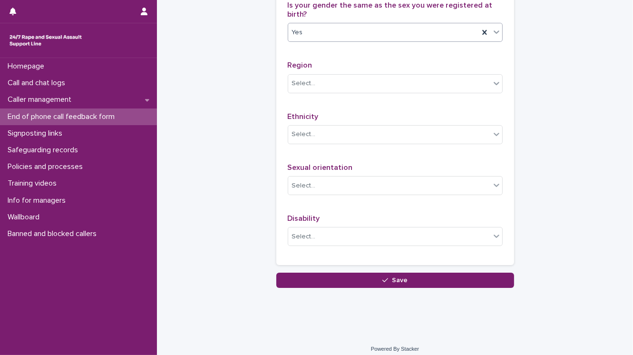
scroll to position [581, 0]
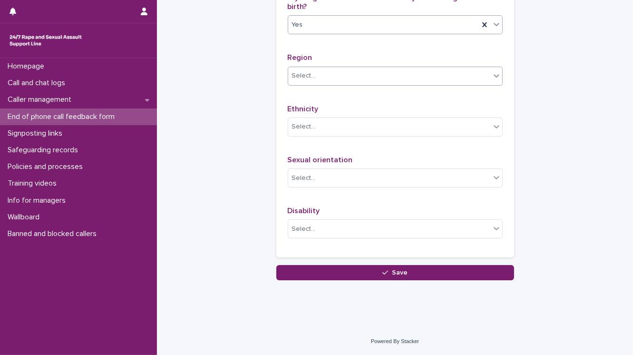
click at [295, 78] on div "Select..." at bounding box center [304, 76] width 24 height 10
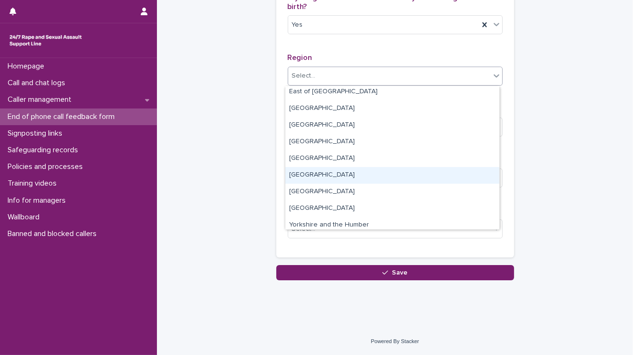
scroll to position [57, 0]
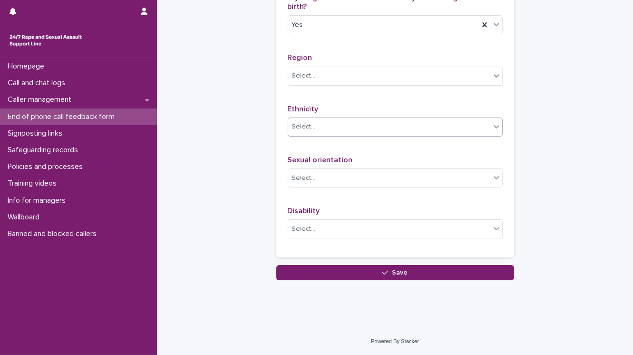
click at [295, 130] on div "Select..." at bounding box center [304, 127] width 24 height 10
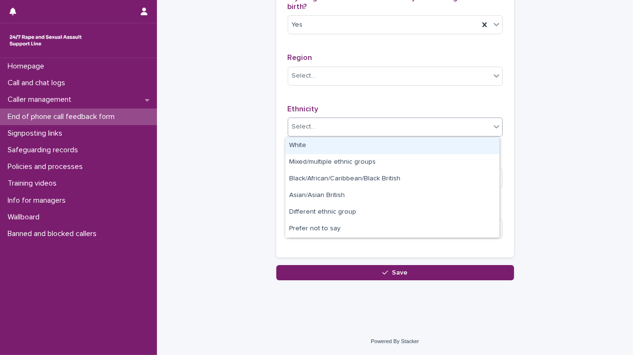
click at [296, 145] on div "White" at bounding box center [392, 145] width 214 height 17
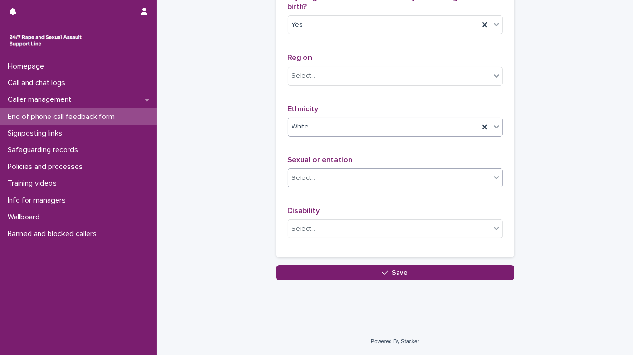
click at [320, 182] on div "Select..." at bounding box center [389, 178] width 202 height 16
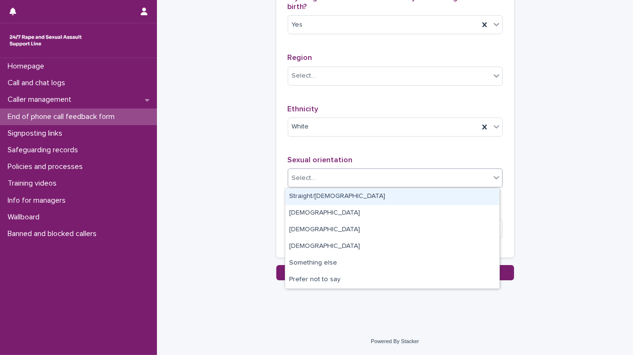
click at [320, 195] on div "Straight/[DEMOGRAPHIC_DATA]" at bounding box center [392, 196] width 214 height 17
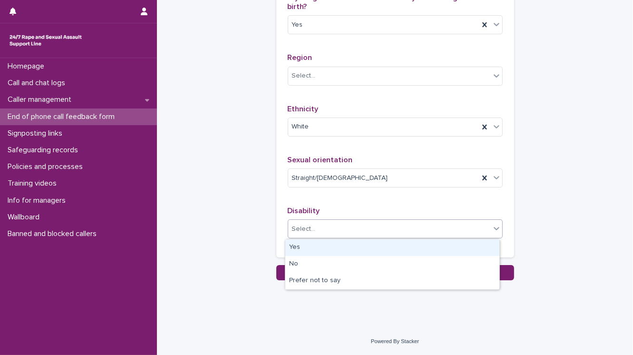
click at [310, 228] on div "Select..." at bounding box center [304, 229] width 24 height 10
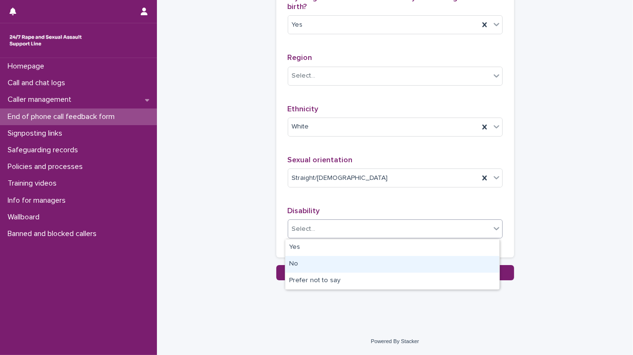
click at [302, 260] on div "No" at bounding box center [392, 264] width 214 height 17
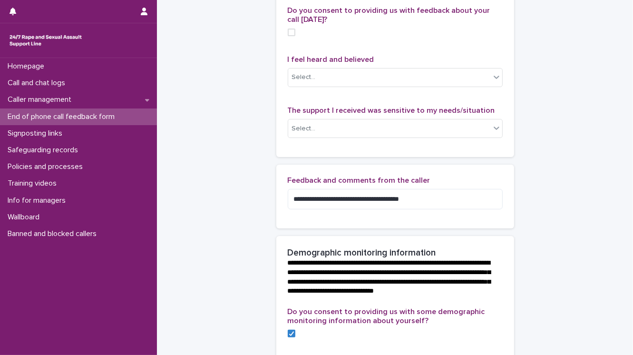
scroll to position [86, 0]
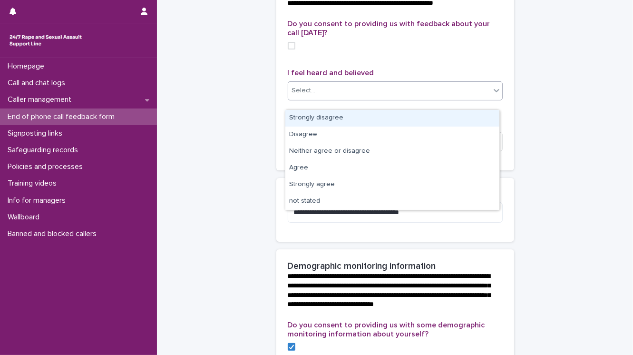
click at [310, 96] on div "Select..." at bounding box center [304, 91] width 24 height 10
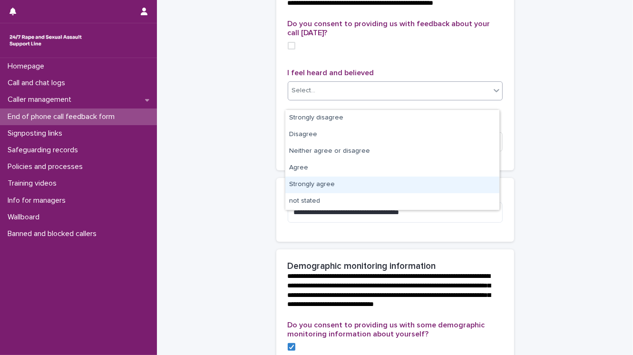
click at [311, 182] on div "Strongly agree" at bounding box center [392, 184] width 214 height 17
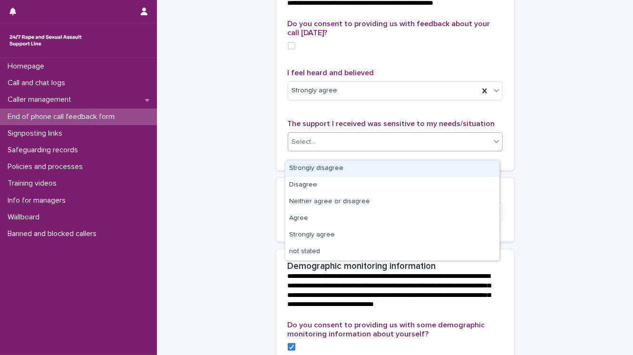
click at [306, 147] on div "Select..." at bounding box center [304, 142] width 24 height 10
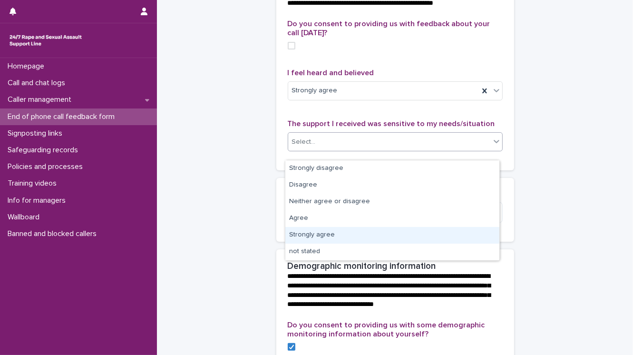
click at [319, 231] on div "Strongly agree" at bounding box center [392, 235] width 214 height 17
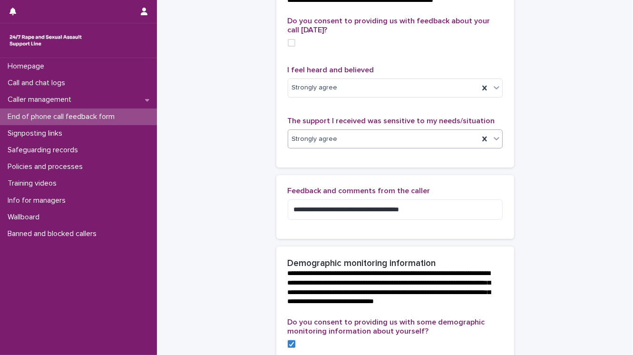
scroll to position [0, 0]
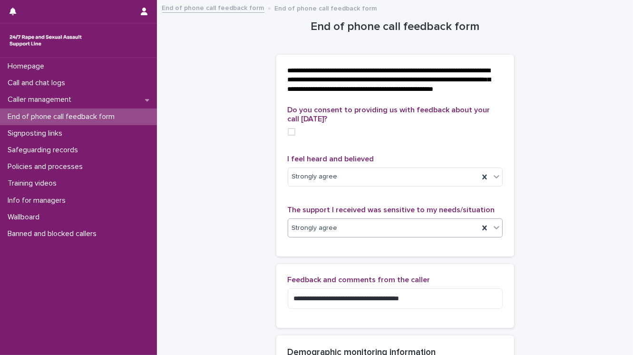
click at [288, 136] on span at bounding box center [292, 132] width 8 height 8
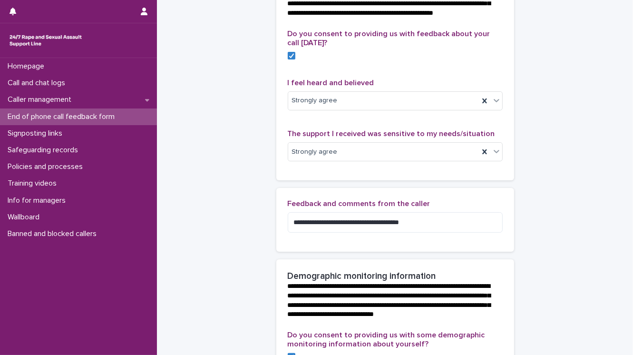
scroll to position [152, 0]
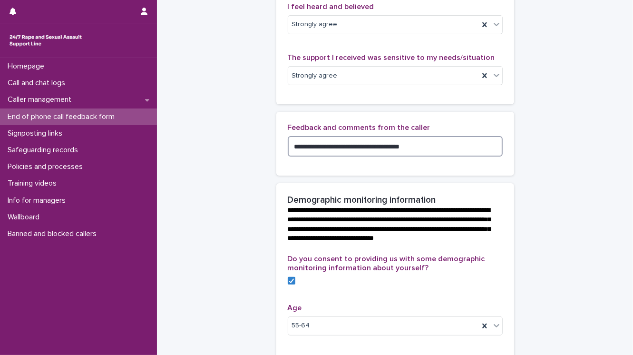
click at [424, 156] on textarea "**********" at bounding box center [395, 146] width 215 height 20
click at [363, 154] on textarea "**********" at bounding box center [395, 146] width 215 height 20
click at [456, 154] on textarea "**********" at bounding box center [395, 146] width 215 height 20
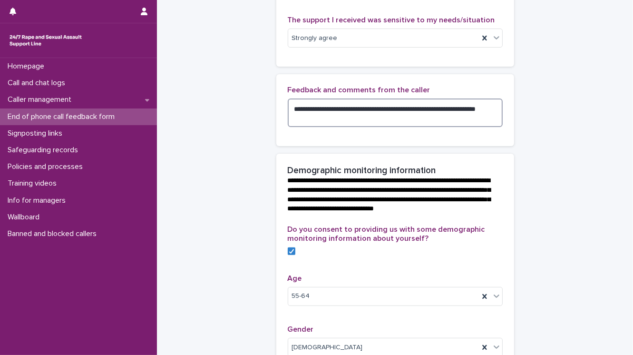
scroll to position [190, 0]
click at [310, 116] on textarea "**********" at bounding box center [395, 112] width 215 height 29
click at [312, 117] on textarea "**********" at bounding box center [395, 112] width 215 height 29
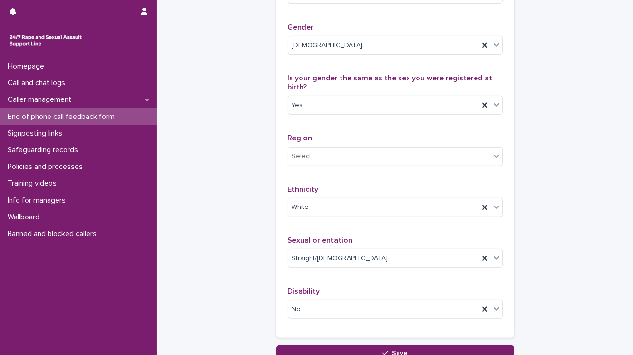
scroll to position [495, 0]
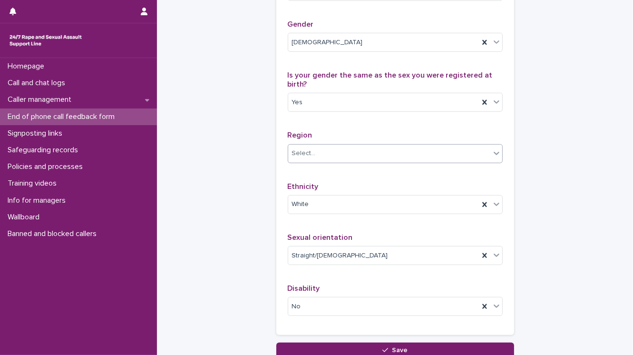
type textarea "**********"
click at [334, 161] on div "Select..." at bounding box center [389, 154] width 202 height 16
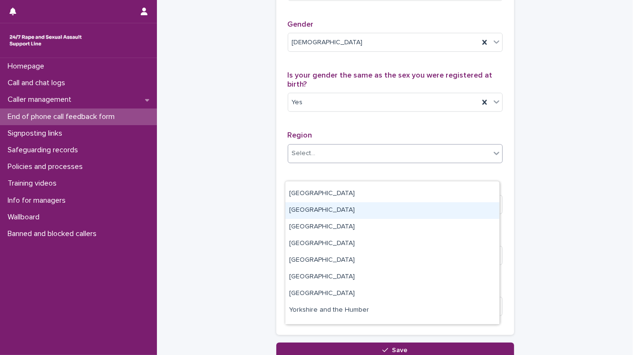
scroll to position [57, 0]
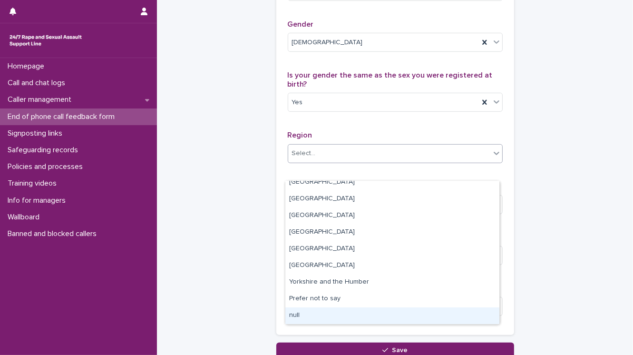
click at [332, 310] on div "null" at bounding box center [392, 315] width 214 height 17
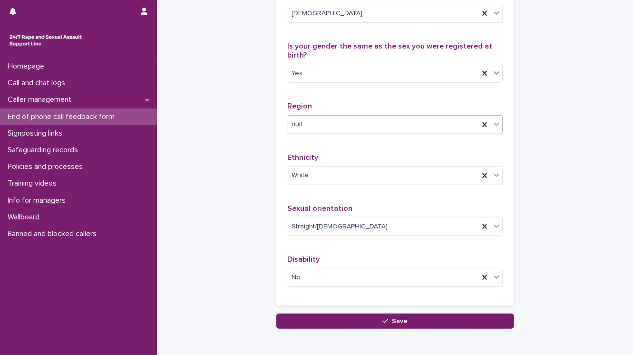
scroll to position [571, 0]
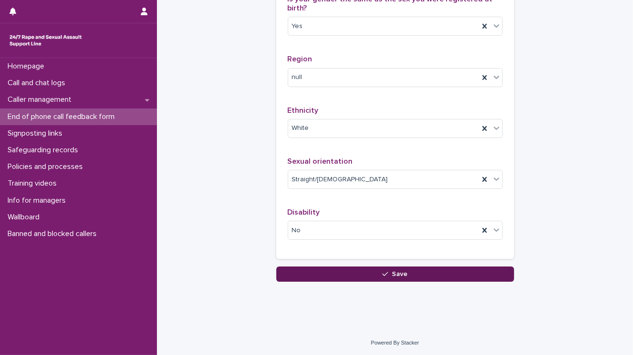
click at [382, 276] on icon "button" at bounding box center [385, 274] width 6 height 4
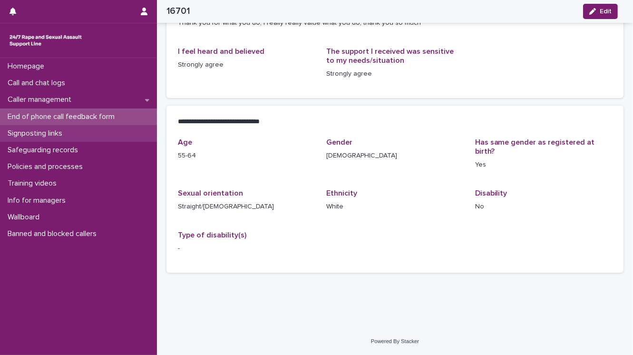
scroll to position [127, 0]
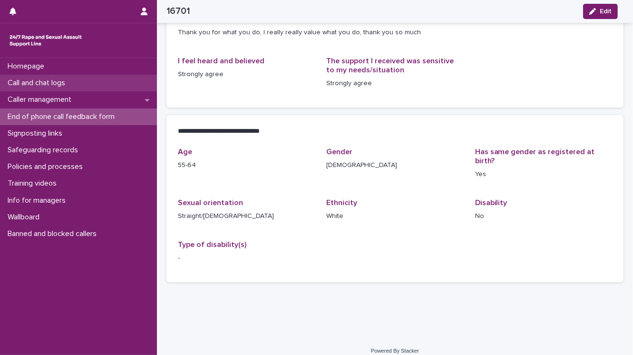
click at [82, 84] on div "Call and chat logs" at bounding box center [78, 83] width 157 height 17
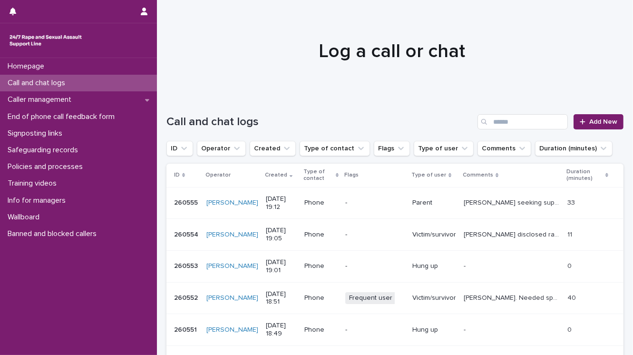
click at [63, 84] on p "Call and chat logs" at bounding box center [38, 82] width 69 height 9
click at [597, 122] on span "Add New" at bounding box center [603, 121] width 28 height 7
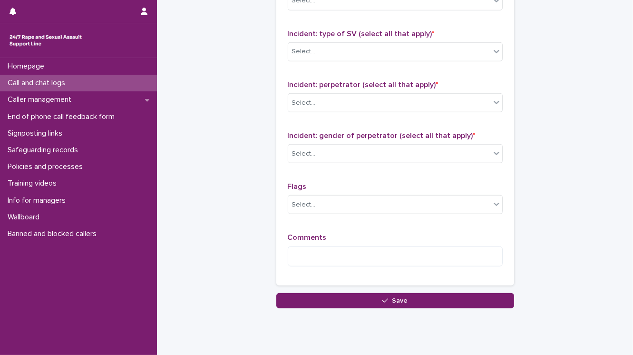
scroll to position [723, 0]
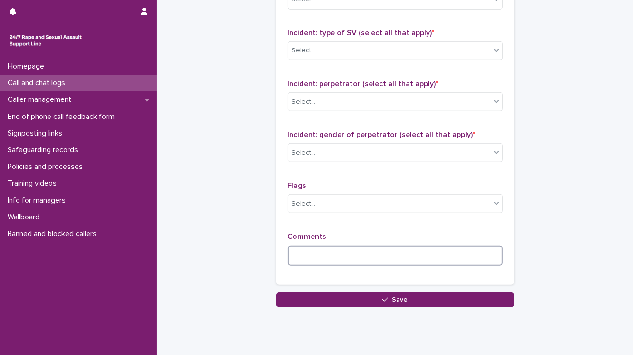
click at [302, 251] on textarea at bounding box center [395, 255] width 215 height 20
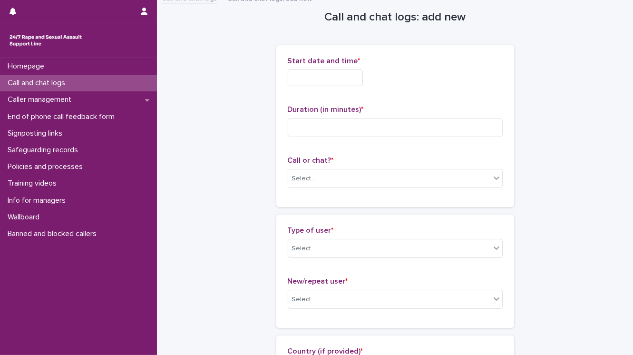
scroll to position [0, 0]
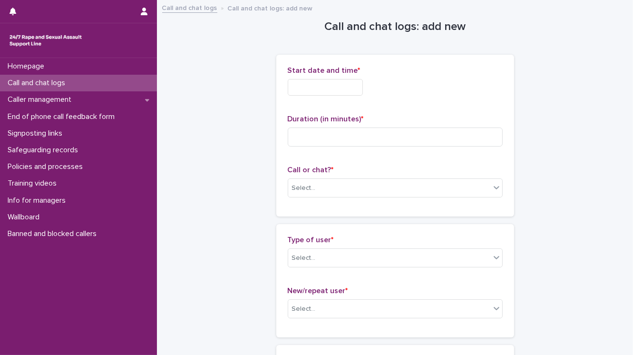
type textarea "******"
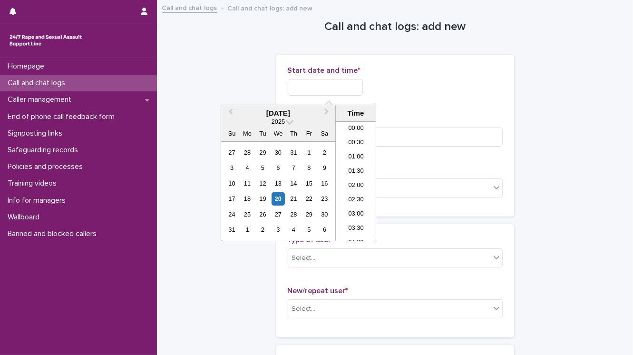
click at [299, 86] on input "text" at bounding box center [325, 87] width 75 height 17
drag, startPoint x: 356, startPoint y: 181, endPoint x: 359, endPoint y: 153, distance: 27.7
click at [356, 181] on li "19:00" at bounding box center [356, 181] width 40 height 14
click at [338, 89] on input "**********" at bounding box center [325, 87] width 75 height 17
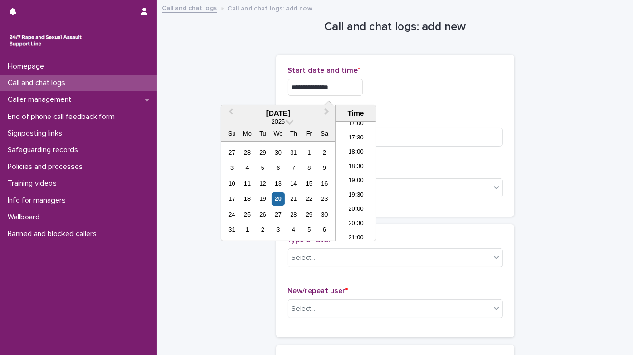
type input "**********"
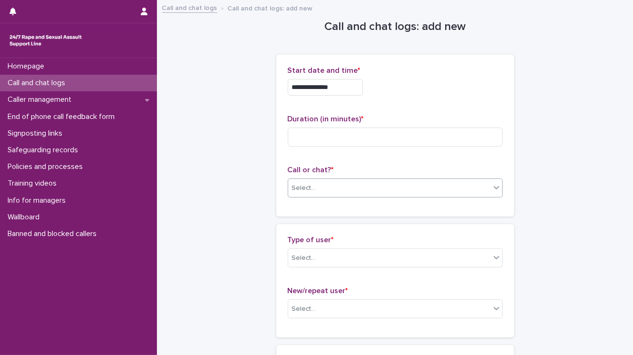
drag, startPoint x: 289, startPoint y: 186, endPoint x: 293, endPoint y: 194, distance: 8.7
click at [292, 186] on div "Select..." at bounding box center [304, 188] width 24 height 10
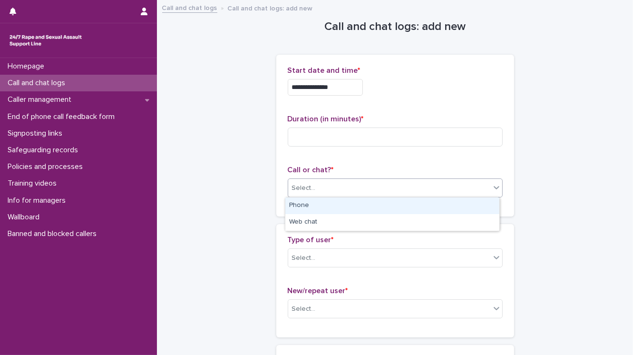
click at [296, 203] on div "Phone" at bounding box center [392, 205] width 214 height 17
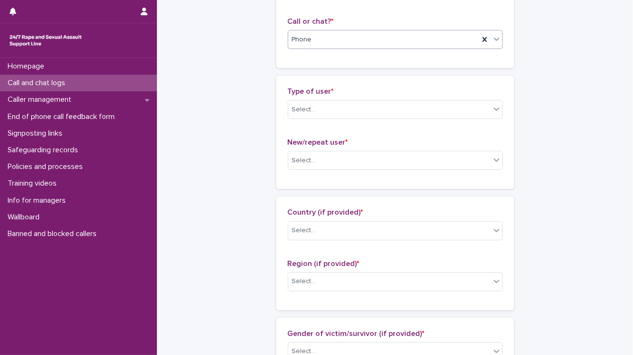
scroll to position [152, 0]
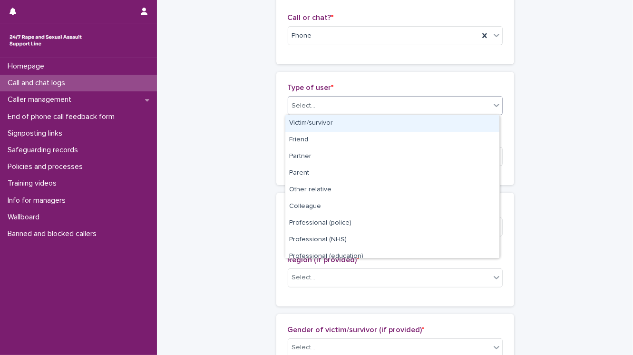
click at [296, 109] on div "Select..." at bounding box center [304, 106] width 24 height 10
click at [296, 126] on div "Victim/survivor" at bounding box center [392, 123] width 214 height 17
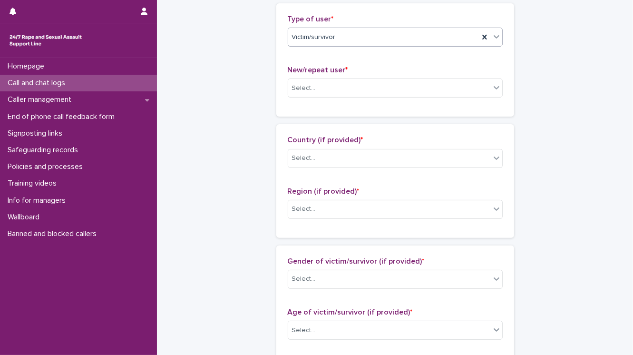
scroll to position [228, 0]
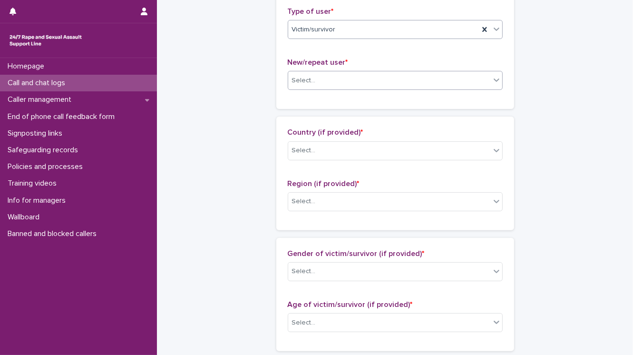
click at [297, 84] on div "Select..." at bounding box center [304, 81] width 24 height 10
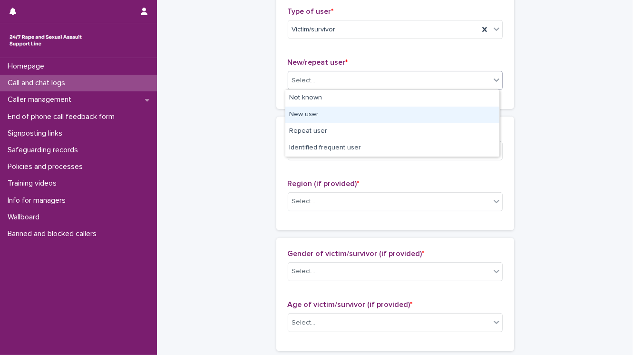
click at [299, 111] on div "New user" at bounding box center [392, 115] width 214 height 17
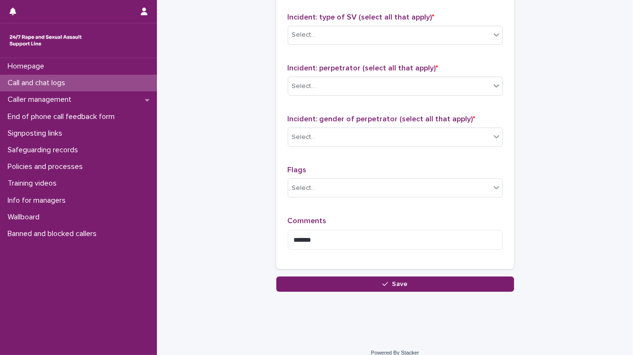
scroll to position [747, 0]
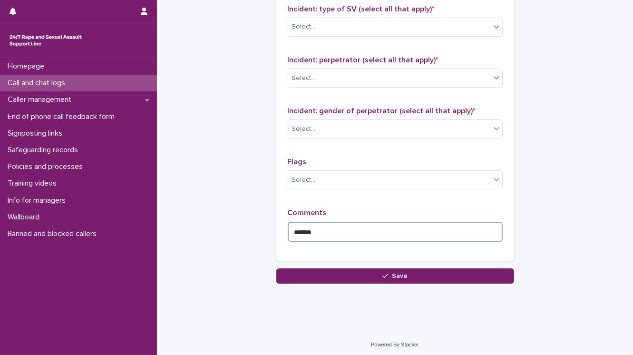
click at [316, 228] on textarea "******" at bounding box center [395, 232] width 215 height 20
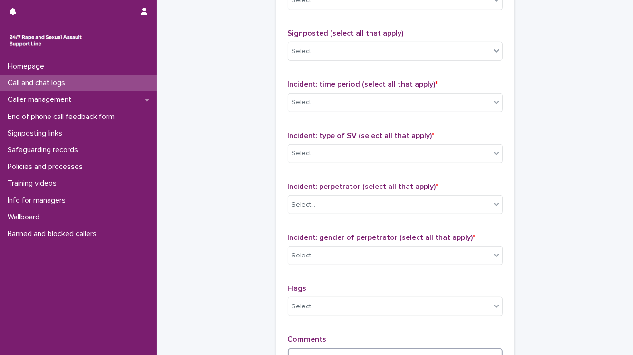
scroll to position [594, 0]
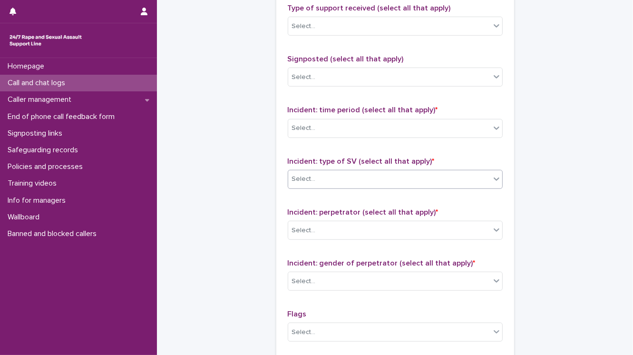
click at [352, 179] on div "Select..." at bounding box center [389, 179] width 202 height 16
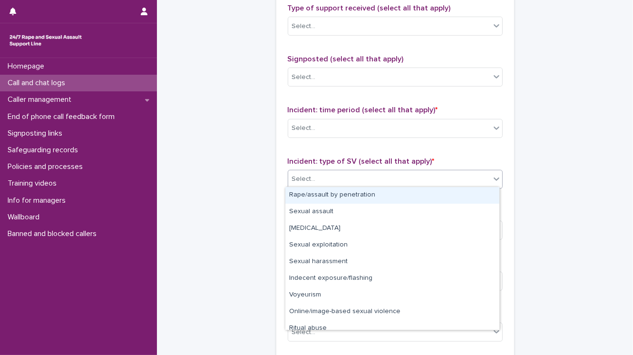
click at [345, 196] on div "Rape/assault by penetration" at bounding box center [392, 195] width 214 height 17
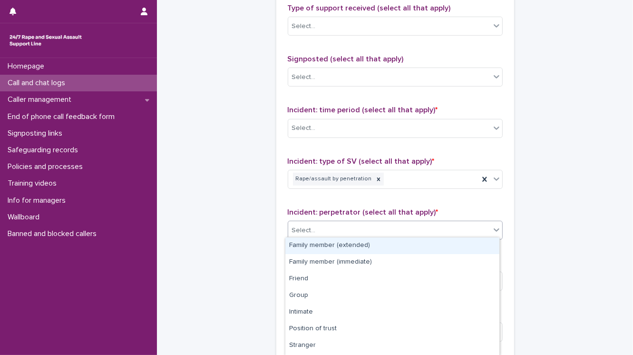
click at [346, 231] on div "Select..." at bounding box center [389, 231] width 202 height 16
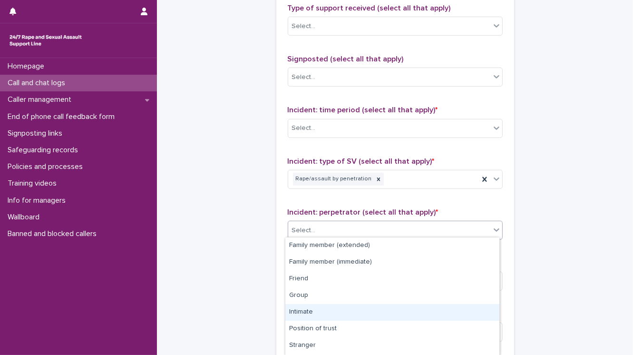
click at [340, 311] on div "Intimate" at bounding box center [392, 312] width 214 height 17
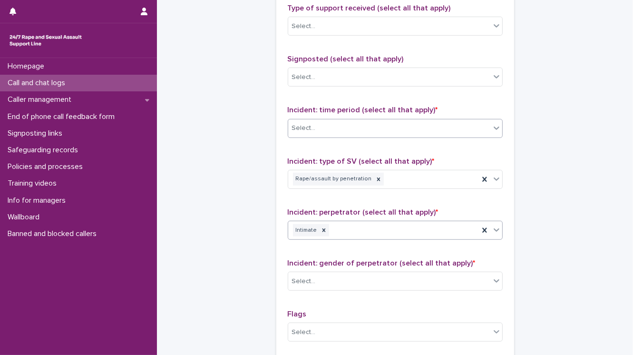
click at [318, 133] on div "Select..." at bounding box center [389, 128] width 202 height 16
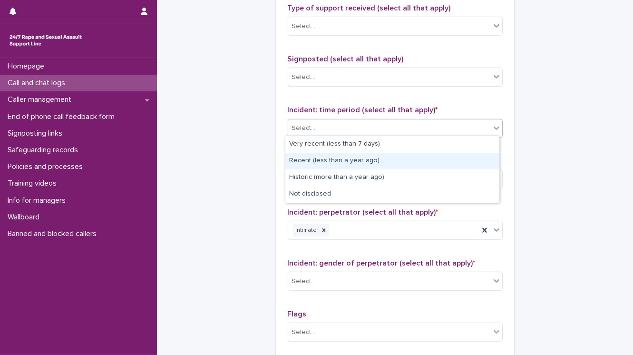
click at [321, 160] on div "Recent (less than a year ago)" at bounding box center [392, 161] width 214 height 17
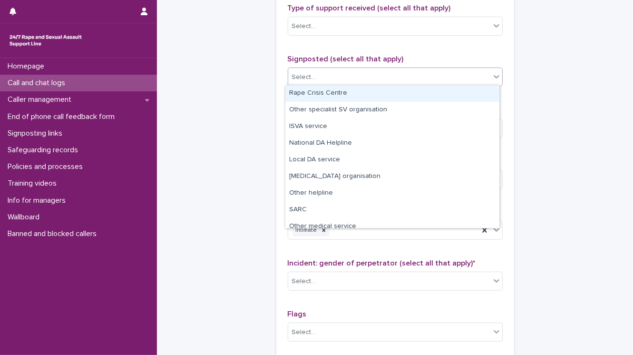
click at [311, 74] on div "Select..." at bounding box center [304, 77] width 24 height 10
click at [311, 93] on div "Rape Crisis Centre" at bounding box center [392, 93] width 214 height 17
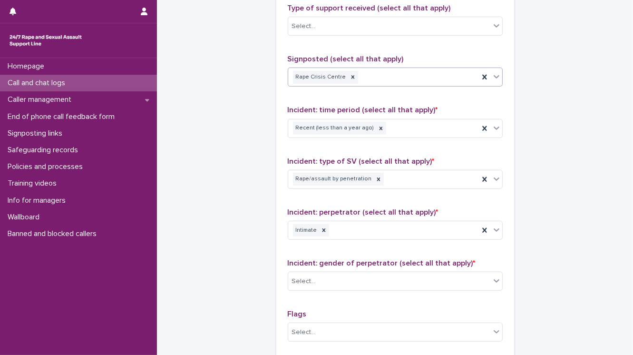
click at [392, 77] on div "Rape Crisis Centre" at bounding box center [383, 77] width 191 height 17
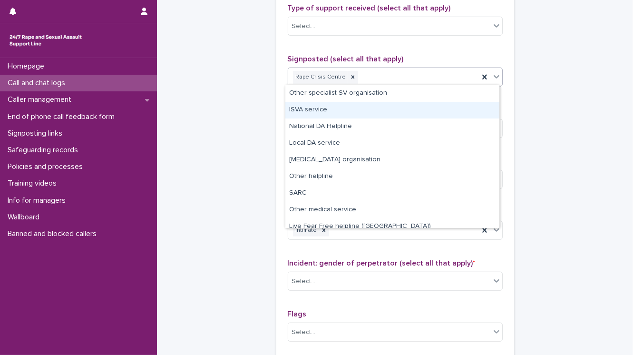
click at [370, 112] on div "ISVA service" at bounding box center [392, 110] width 214 height 17
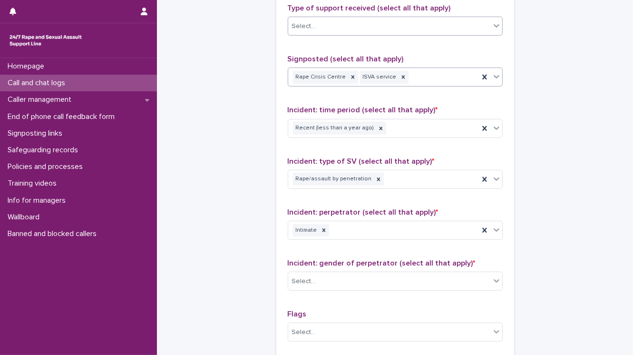
click at [321, 26] on div "Select..." at bounding box center [389, 27] width 202 height 16
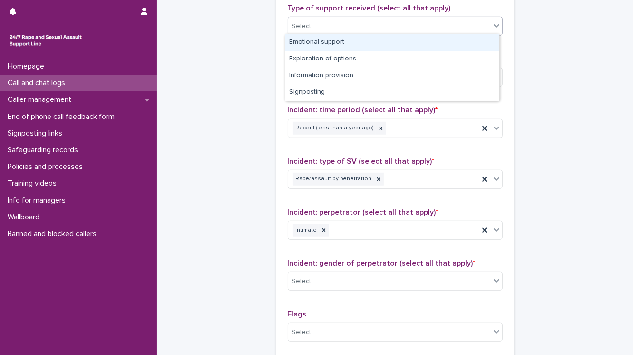
click at [321, 40] on div "Emotional support" at bounding box center [392, 42] width 214 height 17
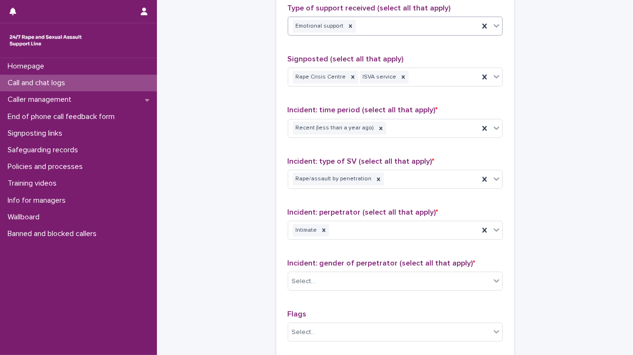
click at [386, 21] on div "Emotional support" at bounding box center [383, 26] width 191 height 17
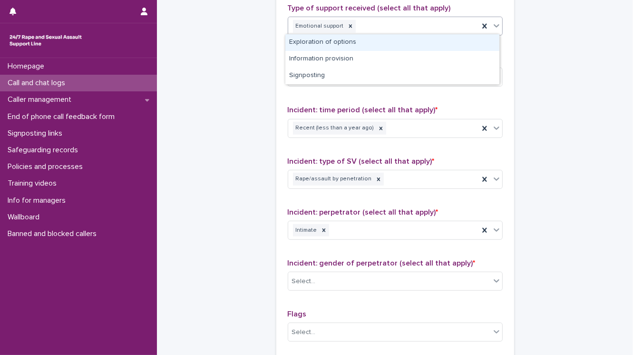
click at [334, 41] on div "Exploration of options" at bounding box center [392, 42] width 214 height 17
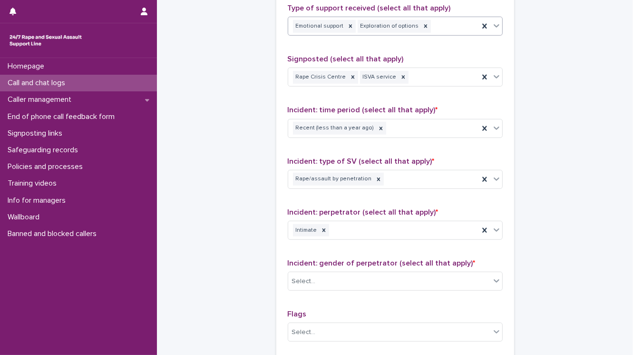
click at [434, 28] on div "Emotional support Exploration of options" at bounding box center [383, 26] width 191 height 17
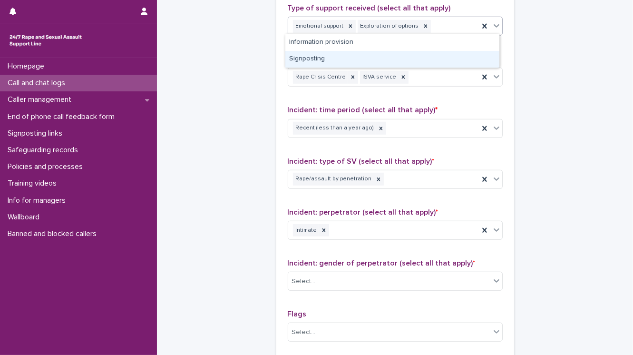
click at [348, 60] on div "Signposting" at bounding box center [392, 59] width 214 height 17
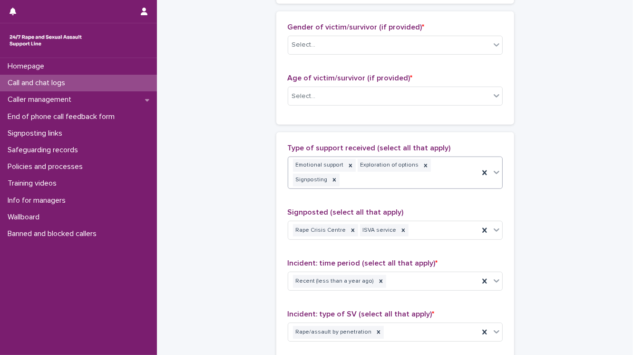
scroll to position [442, 0]
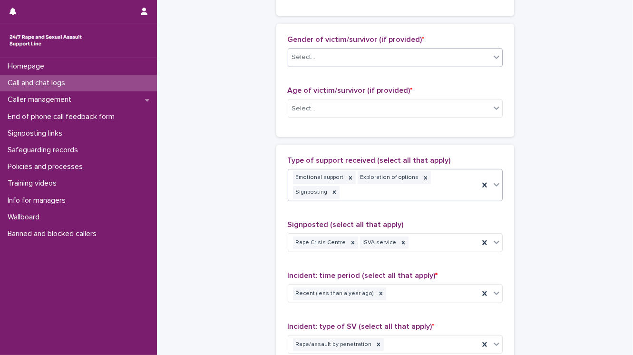
click at [296, 55] on div "Select..." at bounding box center [304, 57] width 24 height 10
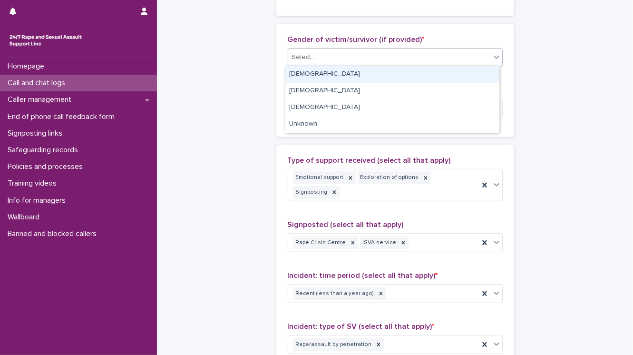
click at [298, 71] on div "[DEMOGRAPHIC_DATA]" at bounding box center [392, 74] width 214 height 17
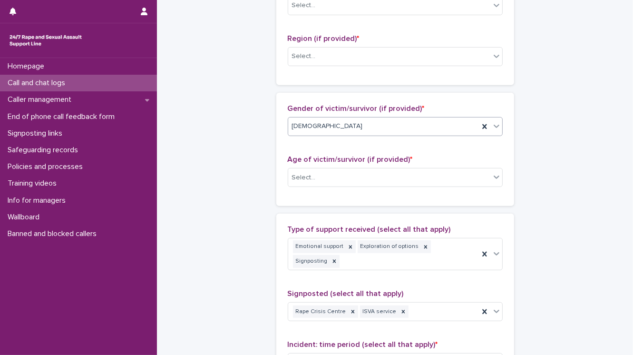
scroll to position [366, 0]
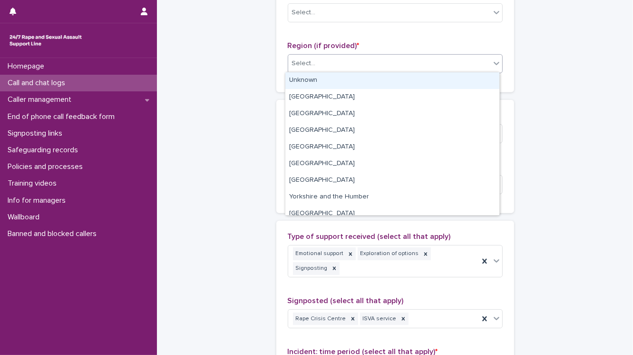
drag, startPoint x: 314, startPoint y: 65, endPoint x: 312, endPoint y: 78, distance: 13.5
click at [314, 65] on div "Select..." at bounding box center [389, 64] width 202 height 16
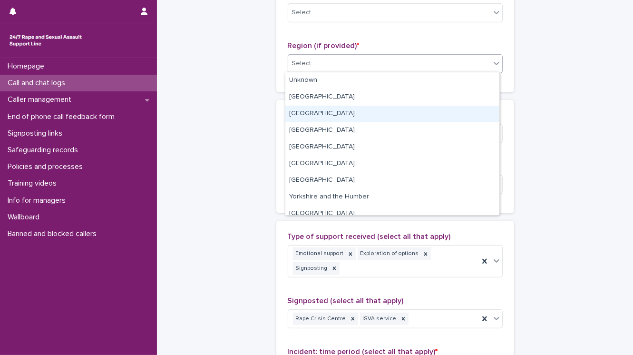
click at [313, 110] on div "[GEOGRAPHIC_DATA]" at bounding box center [392, 114] width 214 height 17
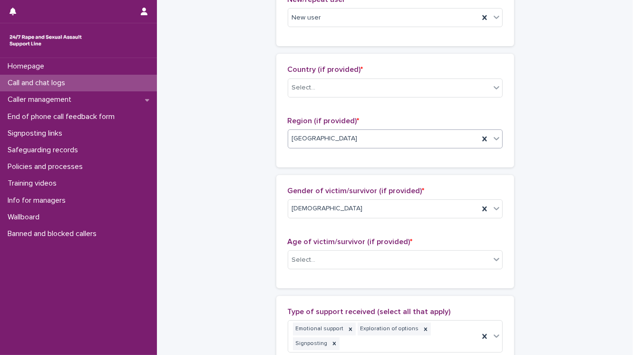
scroll to position [290, 0]
click at [295, 89] on div "Select..." at bounding box center [304, 89] width 24 height 10
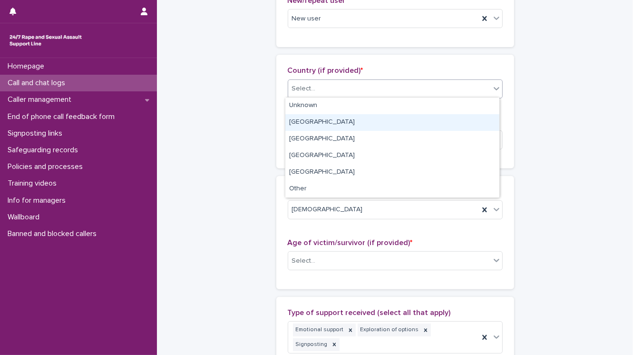
click at [300, 117] on div "[GEOGRAPHIC_DATA]" at bounding box center [392, 122] width 214 height 17
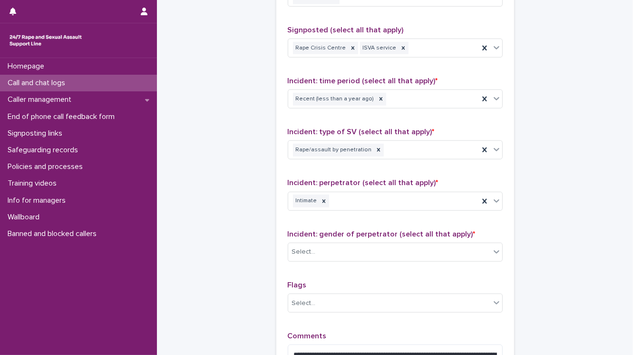
scroll to position [671, 0]
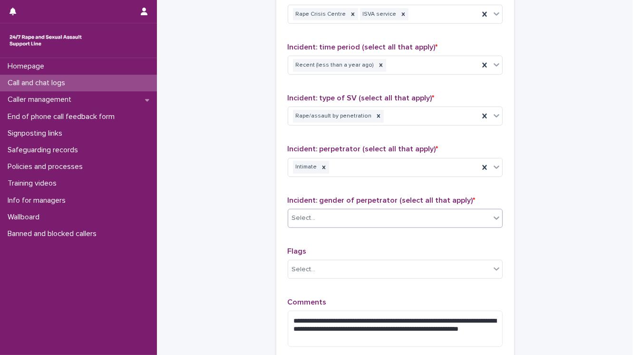
click at [315, 210] on div "Select..." at bounding box center [389, 218] width 202 height 16
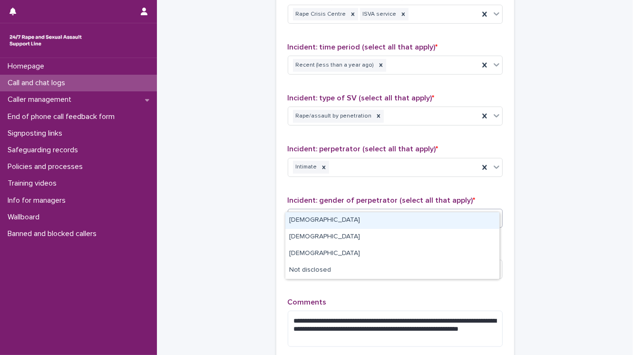
click at [316, 220] on div "[DEMOGRAPHIC_DATA]" at bounding box center [392, 220] width 214 height 17
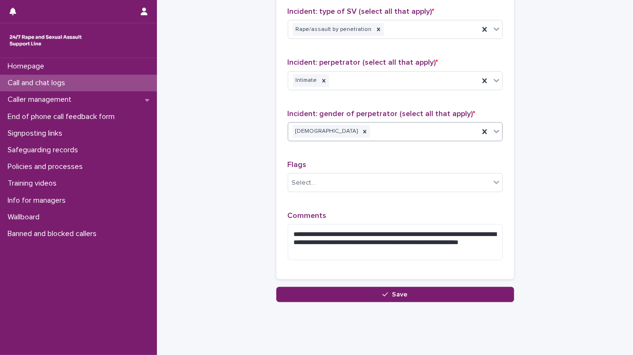
scroll to position [763, 0]
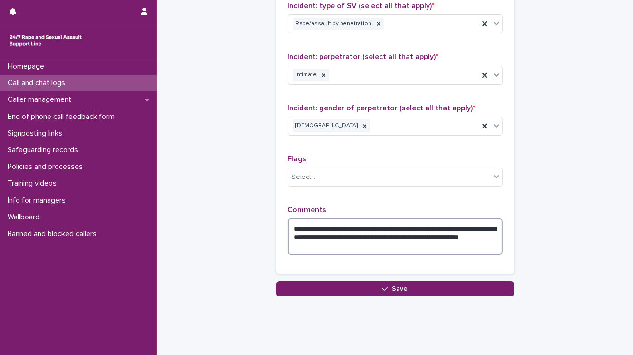
click at [403, 218] on textarea "**********" at bounding box center [395, 236] width 215 height 36
click at [431, 218] on textarea "**********" at bounding box center [395, 236] width 215 height 36
click at [312, 226] on textarea "**********" at bounding box center [395, 236] width 215 height 36
type textarea "**********"
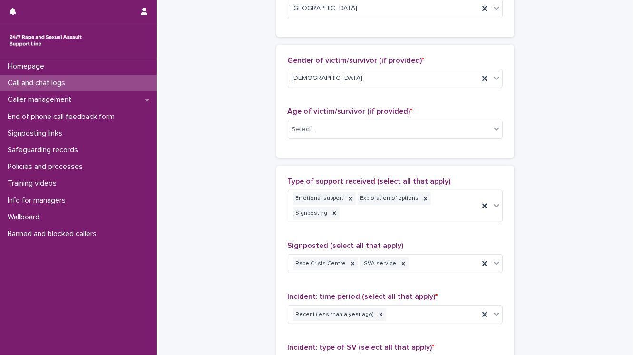
scroll to position [420, 0]
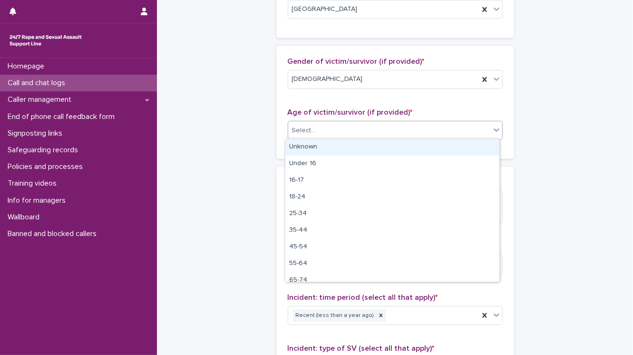
click at [441, 133] on div "Select..." at bounding box center [389, 131] width 202 height 16
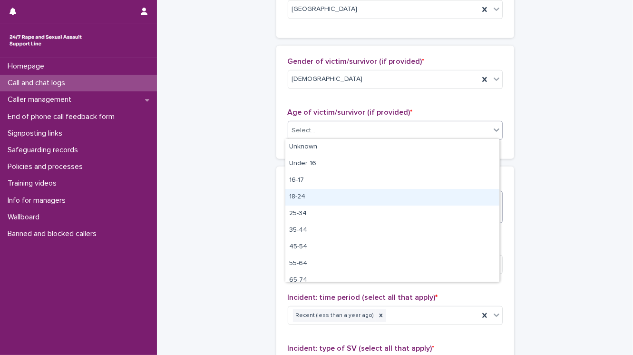
click at [440, 200] on div "18-24" at bounding box center [392, 197] width 214 height 17
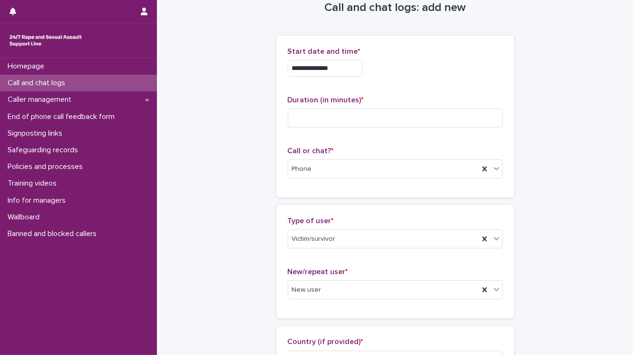
scroll to position [2, 0]
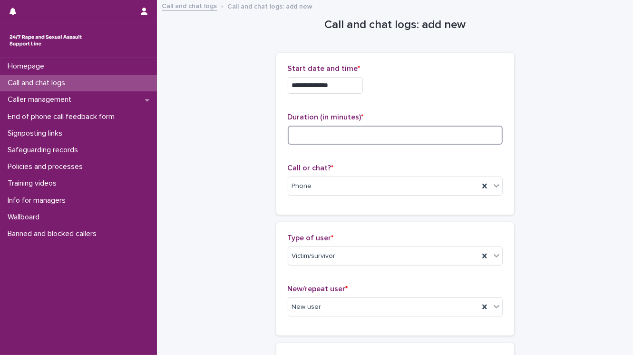
click at [300, 136] on input at bounding box center [395, 135] width 215 height 19
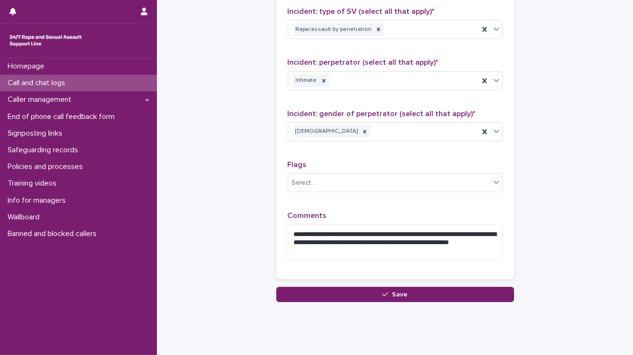
scroll to position [763, 0]
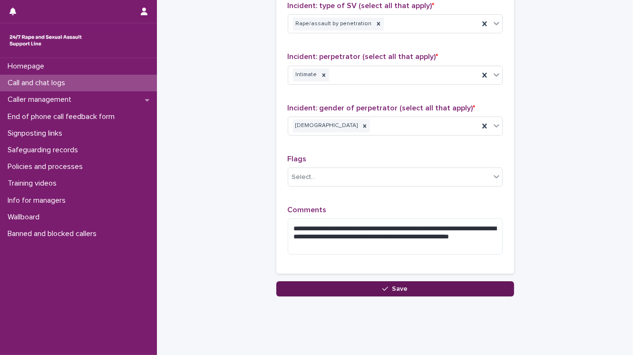
type input "**"
click at [303, 281] on button "Save" at bounding box center [395, 288] width 238 height 15
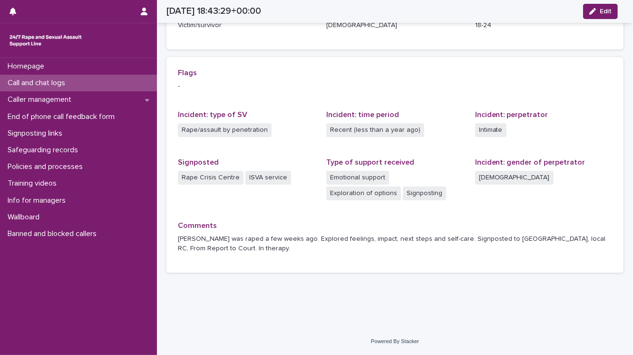
scroll to position [175, 0]
click at [73, 85] on p "Call and chat logs" at bounding box center [38, 82] width 69 height 9
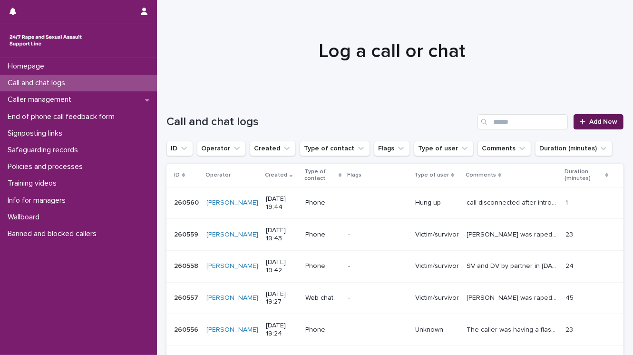
click at [595, 121] on span "Add New" at bounding box center [603, 121] width 28 height 7
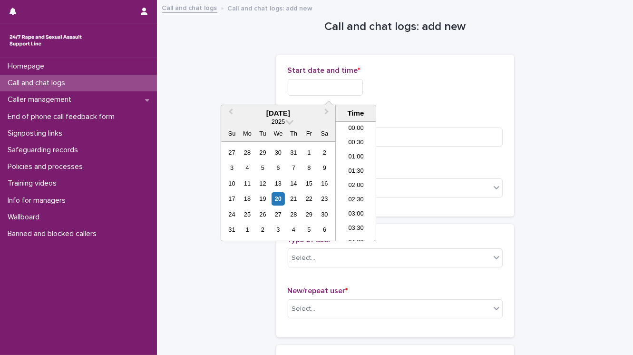
click at [302, 88] on input "text" at bounding box center [325, 87] width 75 height 17
click at [356, 177] on li "19:30" at bounding box center [356, 181] width 40 height 14
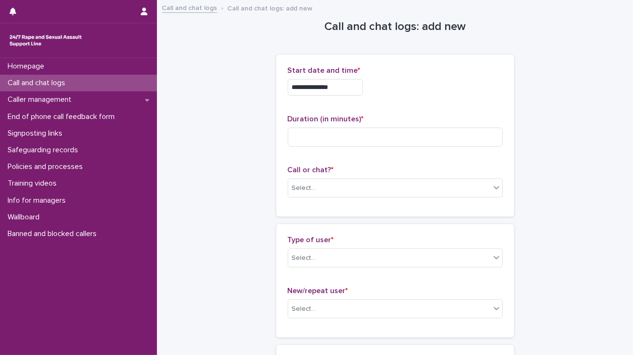
click at [338, 85] on input "**********" at bounding box center [325, 87] width 75 height 17
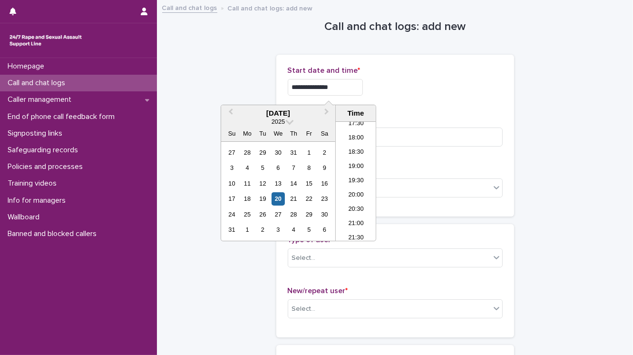
click at [338, 85] on input "**********" at bounding box center [325, 87] width 75 height 17
type input "**********"
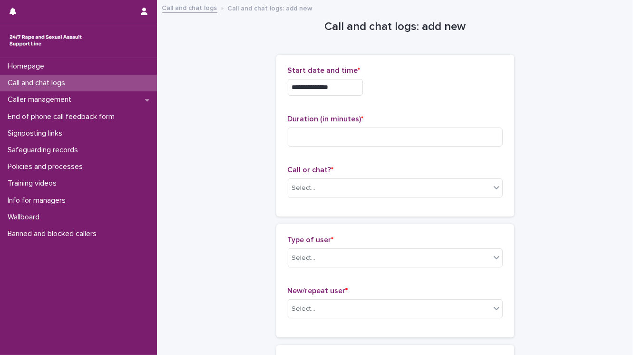
click at [318, 188] on div "Select..." at bounding box center [389, 188] width 202 height 16
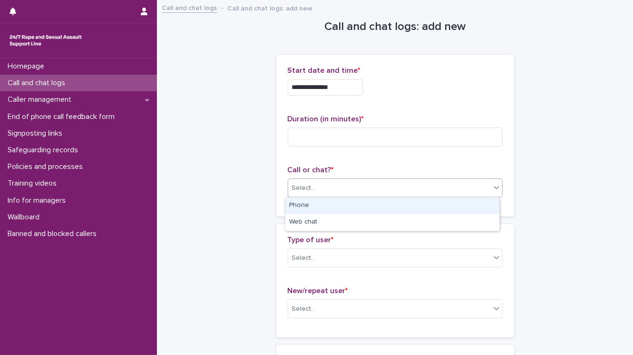
click at [299, 207] on div "Phone" at bounding box center [392, 205] width 214 height 17
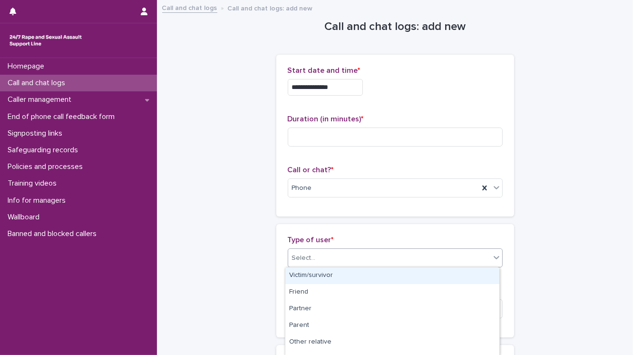
click at [293, 261] on div "Select..." at bounding box center [304, 258] width 24 height 10
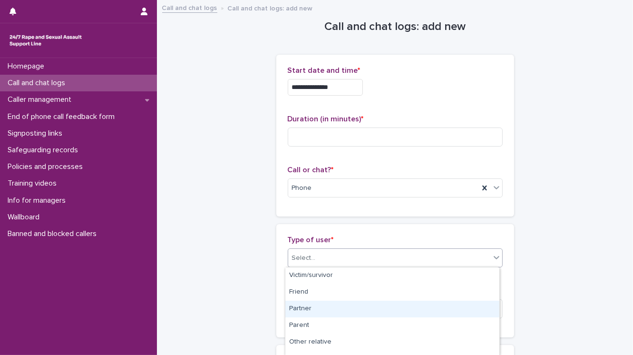
click at [303, 306] on div "Partner" at bounding box center [392, 309] width 214 height 17
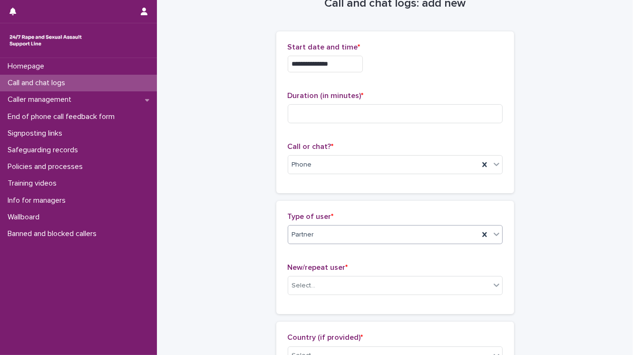
scroll to position [152, 0]
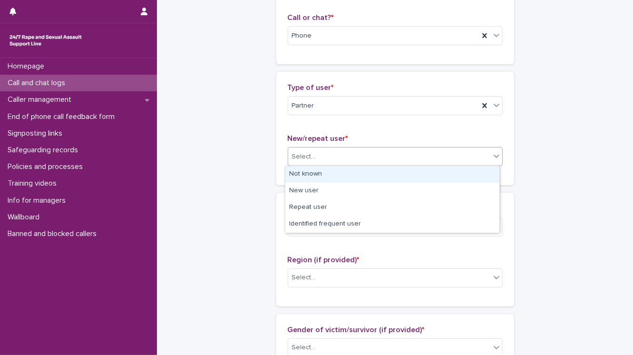
drag, startPoint x: 297, startPoint y: 156, endPoint x: 298, endPoint y: 162, distance: 5.7
click at [298, 158] on div "Select..." at bounding box center [304, 157] width 24 height 10
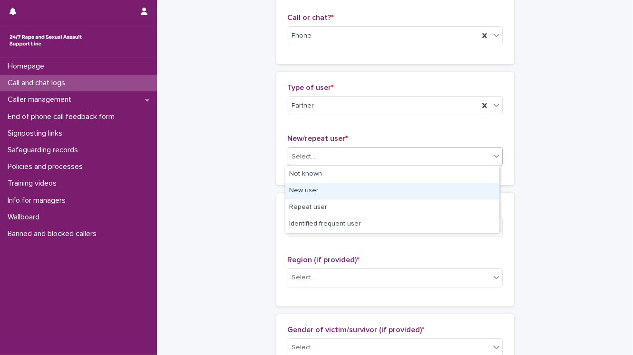
click at [296, 187] on div "New user" at bounding box center [392, 191] width 214 height 17
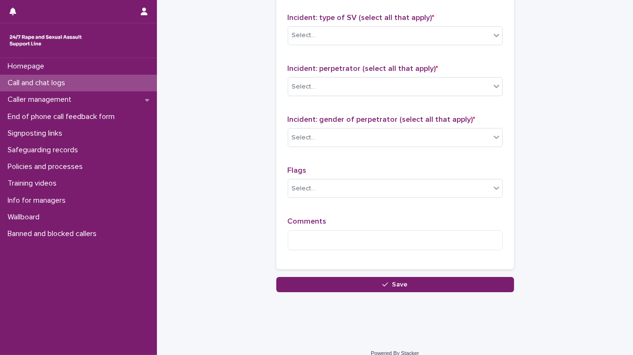
scroll to position [747, 0]
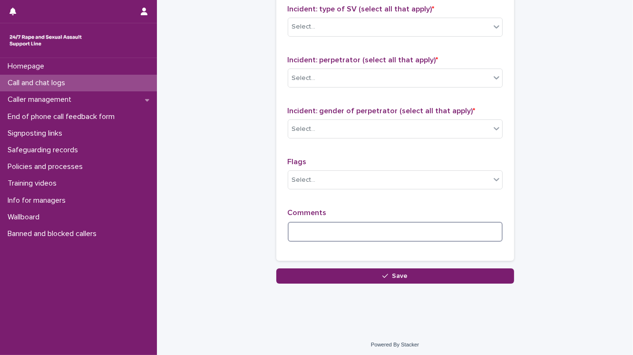
click at [304, 224] on textarea at bounding box center [395, 232] width 215 height 20
type textarea "*"
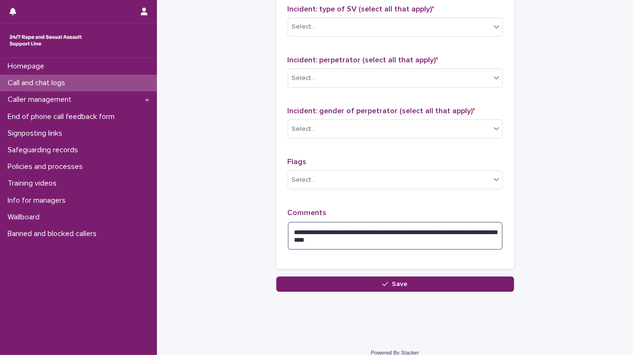
click at [385, 227] on textarea "**********" at bounding box center [395, 236] width 215 height 29
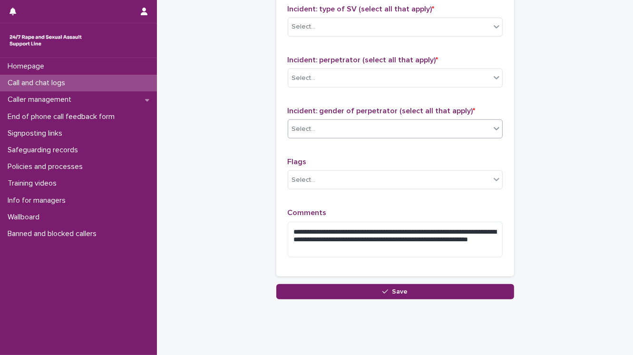
drag, startPoint x: 323, startPoint y: 124, endPoint x: 320, endPoint y: 135, distance: 11.8
click at [323, 126] on div "Select..." at bounding box center [389, 129] width 202 height 16
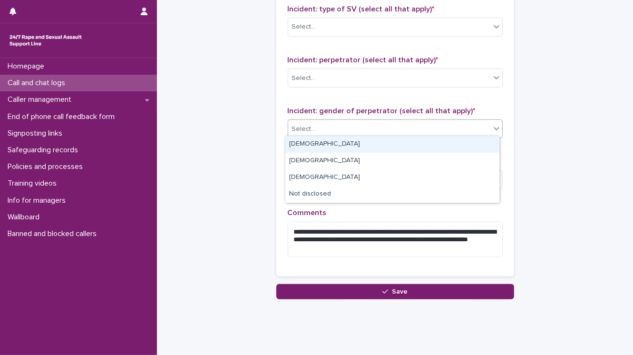
click at [318, 145] on div "[DEMOGRAPHIC_DATA]" at bounding box center [392, 144] width 214 height 17
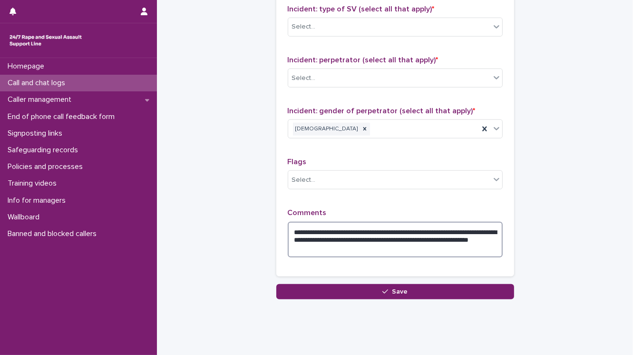
click at [337, 228] on textarea "**********" at bounding box center [395, 240] width 215 height 36
click at [379, 227] on textarea "**********" at bounding box center [395, 240] width 215 height 36
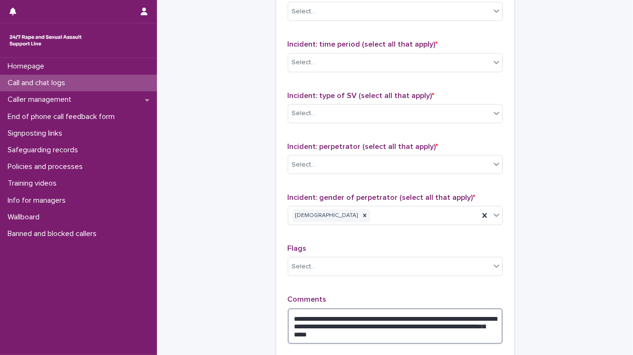
scroll to position [633, 0]
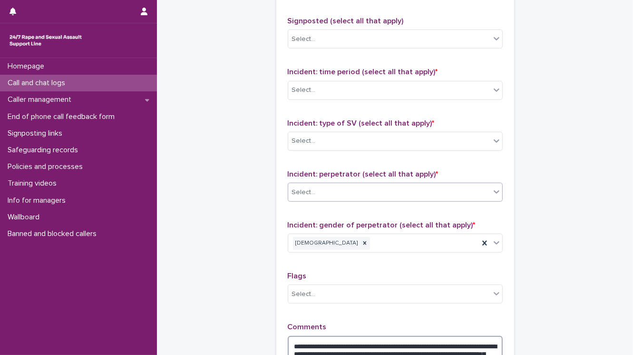
type textarea "**********"
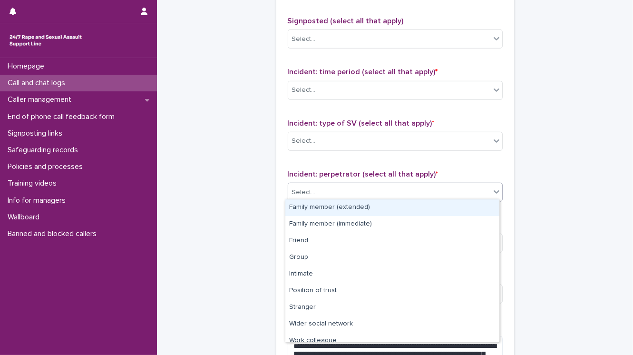
click at [338, 189] on div "Select..." at bounding box center [389, 193] width 202 height 16
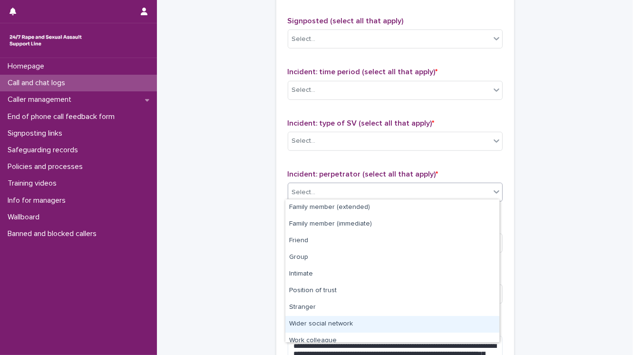
click at [367, 322] on div "Wider social network" at bounding box center [392, 324] width 214 height 17
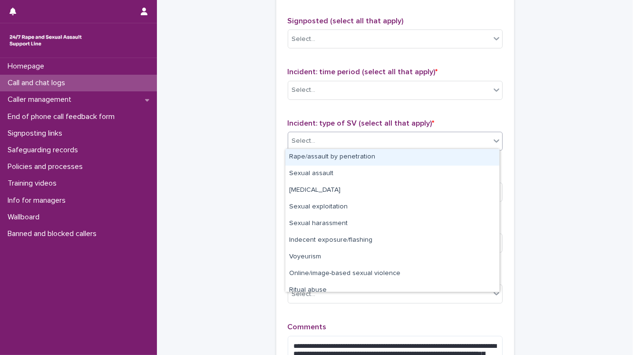
click at [323, 138] on div "Select..." at bounding box center [389, 141] width 202 height 16
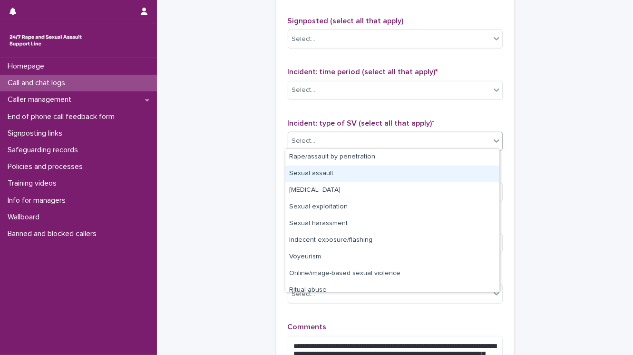
click at [324, 174] on div "Sexual assault" at bounding box center [392, 174] width 214 height 17
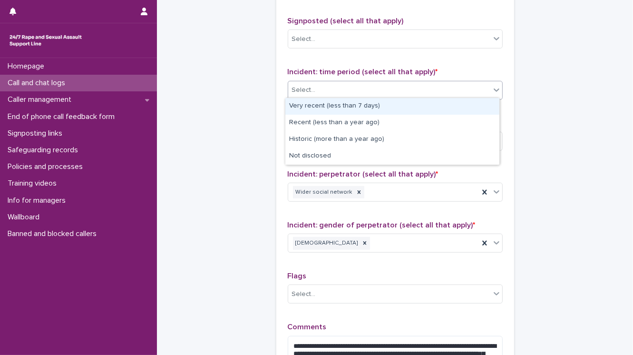
click at [306, 93] on div "Select..." at bounding box center [389, 90] width 202 height 16
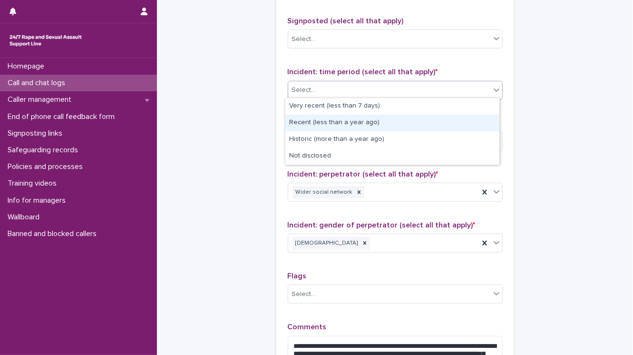
click at [306, 122] on div "Recent (less than a year ago)" at bounding box center [392, 123] width 214 height 17
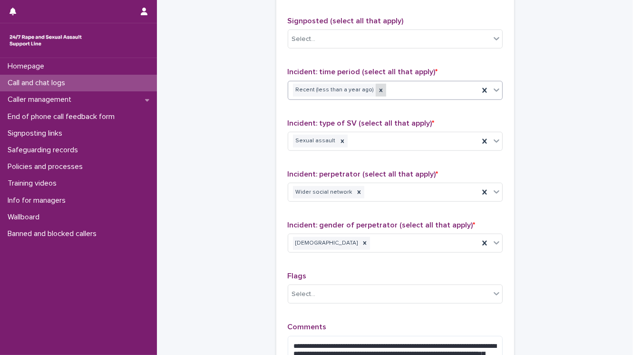
click at [378, 88] on icon at bounding box center [381, 90] width 7 height 7
click at [366, 88] on div "Select..." at bounding box center [389, 90] width 202 height 16
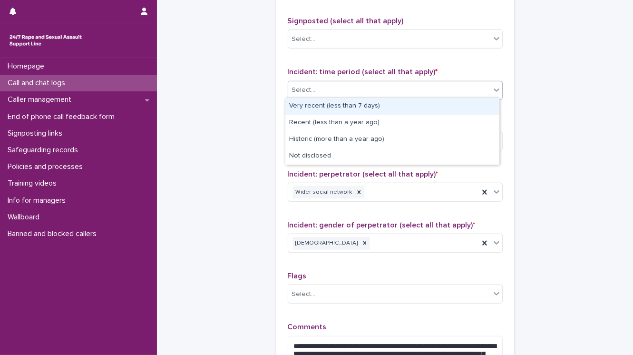
click at [350, 104] on div "Very recent (less than 7 days)" at bounding box center [392, 106] width 214 height 17
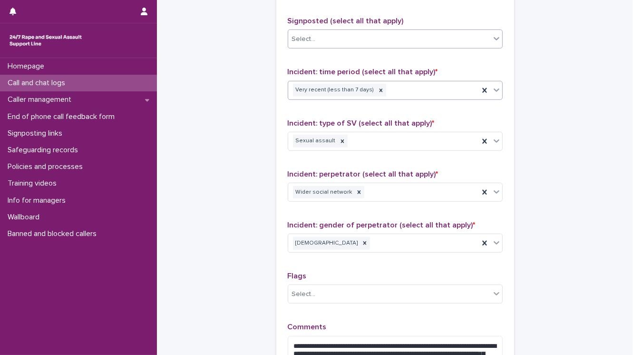
click at [325, 42] on div "Select..." at bounding box center [389, 39] width 202 height 16
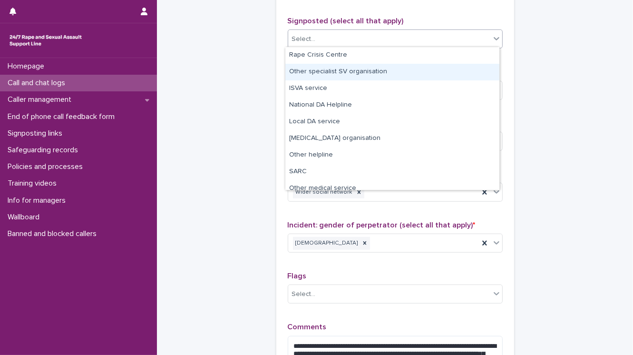
click at [308, 71] on div "Other specialist SV organisation" at bounding box center [392, 72] width 214 height 17
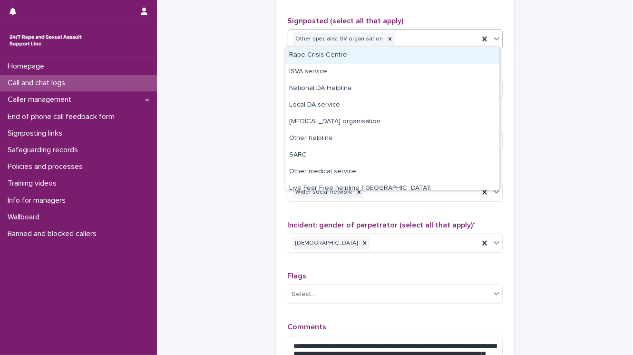
click at [398, 37] on div "Other specialist SV organisation" at bounding box center [383, 39] width 191 height 17
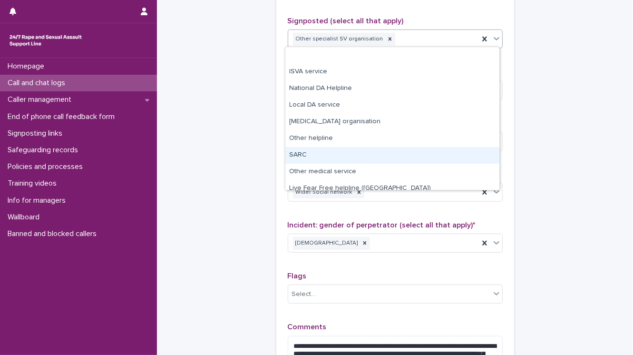
scroll to position [40, 0]
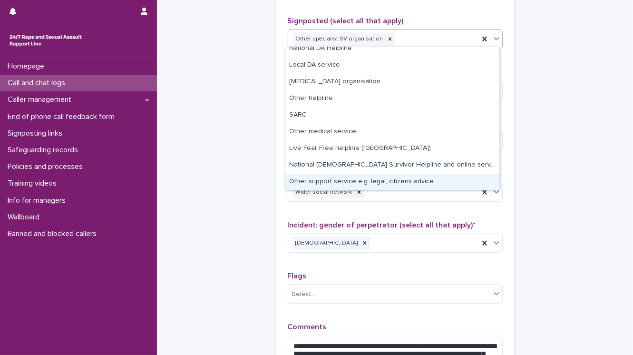
click at [340, 179] on div "Other support service e.g. legal, citizens advice" at bounding box center [392, 182] width 214 height 17
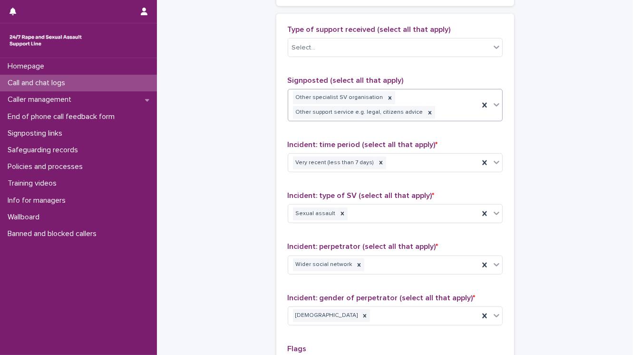
scroll to position [518, 0]
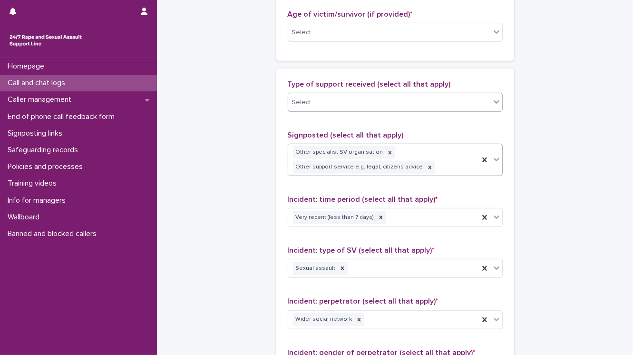
click at [317, 103] on input "text" at bounding box center [317, 102] width 1 height 8
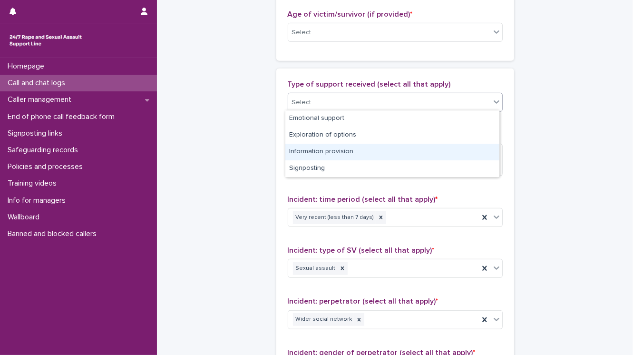
click at [308, 151] on div "Information provision" at bounding box center [392, 152] width 214 height 17
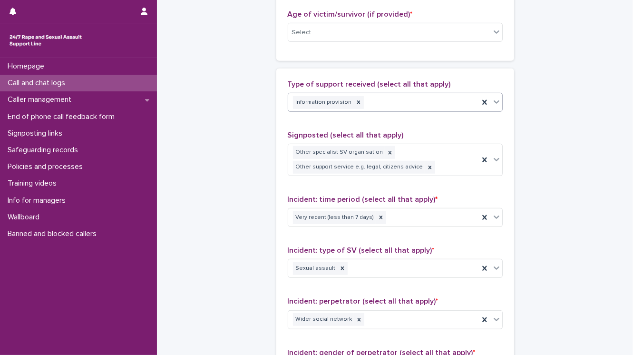
click at [391, 97] on div "Information provision" at bounding box center [383, 102] width 191 height 17
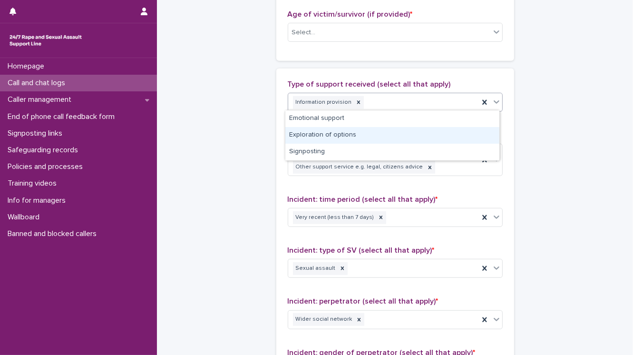
drag, startPoint x: 342, startPoint y: 136, endPoint x: 363, endPoint y: 128, distance: 22.4
click at [342, 136] on div "Exploration of options" at bounding box center [392, 135] width 214 height 17
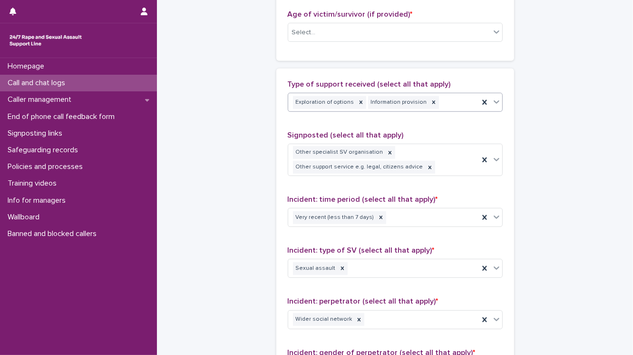
click at [437, 102] on div "Exploration of options Information provision" at bounding box center [383, 102] width 191 height 17
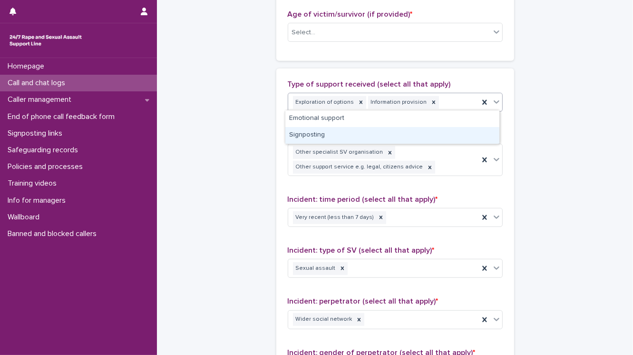
click at [374, 137] on div "Signposting" at bounding box center [392, 135] width 214 height 17
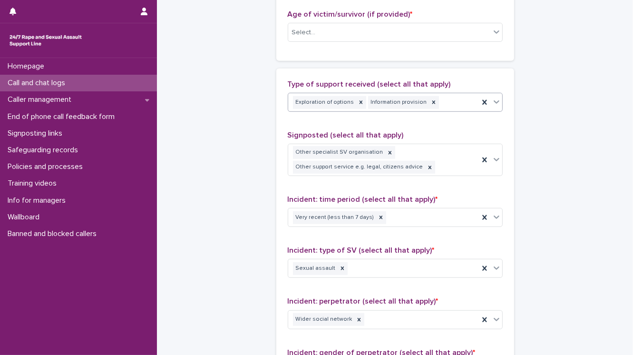
scroll to position [525, 0]
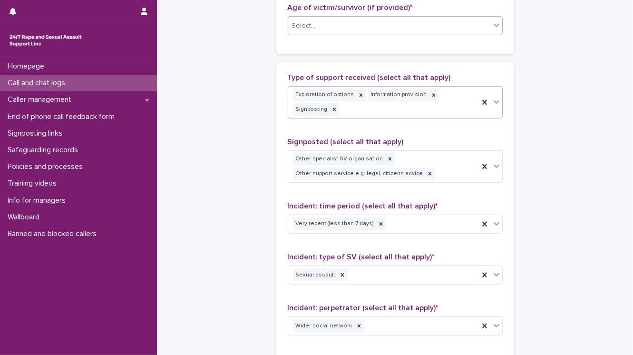
click at [311, 29] on div "Select..." at bounding box center [304, 26] width 24 height 10
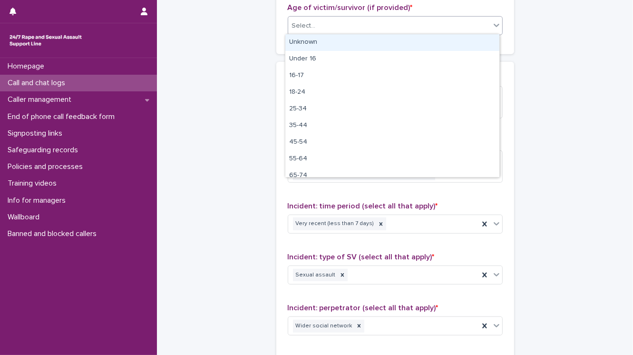
click at [311, 39] on div "Unknown" at bounding box center [392, 42] width 214 height 17
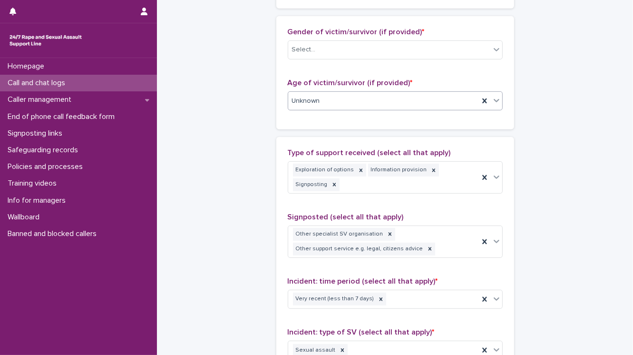
scroll to position [449, 0]
click at [294, 57] on div "Select..." at bounding box center [395, 50] width 215 height 19
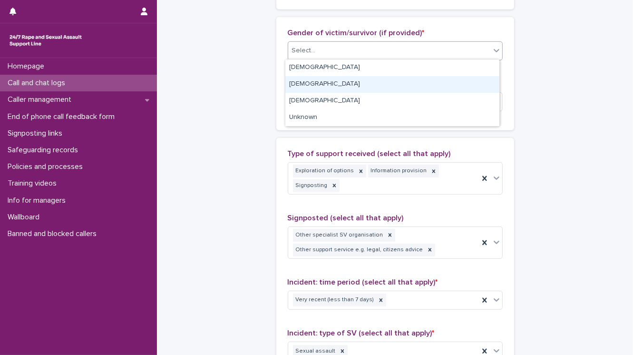
click at [292, 84] on div "[DEMOGRAPHIC_DATA]" at bounding box center [392, 84] width 214 height 17
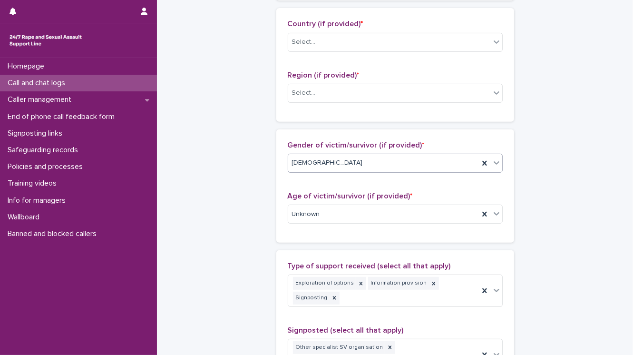
scroll to position [335, 0]
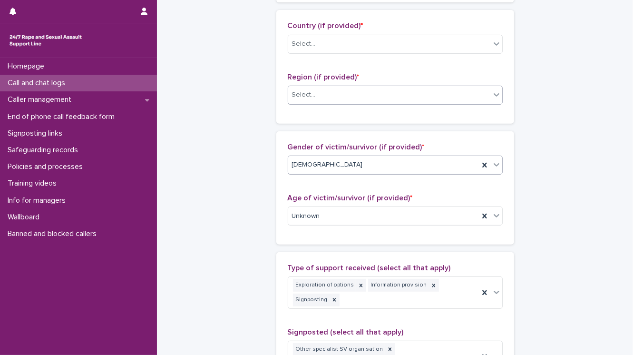
click at [306, 91] on div "Select..." at bounding box center [304, 95] width 24 height 10
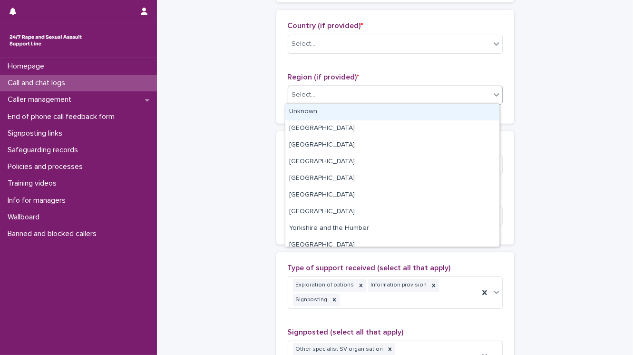
click at [310, 111] on div "Unknown" at bounding box center [392, 112] width 214 height 17
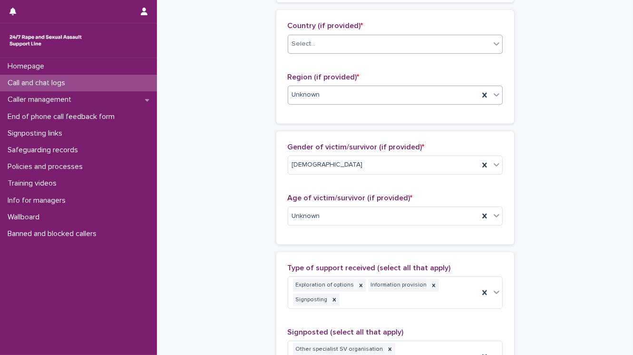
click at [312, 42] on div "Select..." at bounding box center [304, 44] width 24 height 10
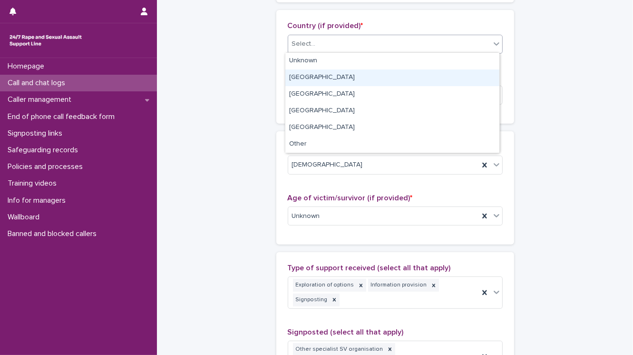
click at [319, 76] on div "[GEOGRAPHIC_DATA]" at bounding box center [392, 77] width 214 height 17
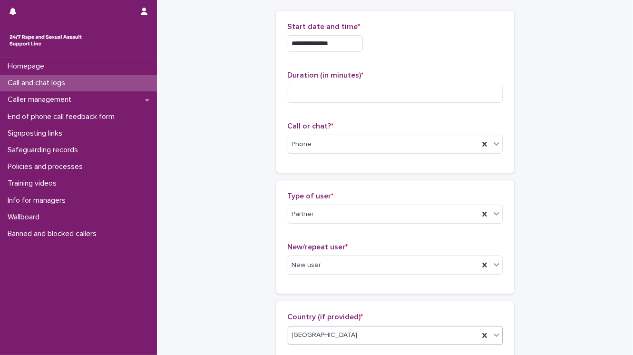
scroll to position [30, 0]
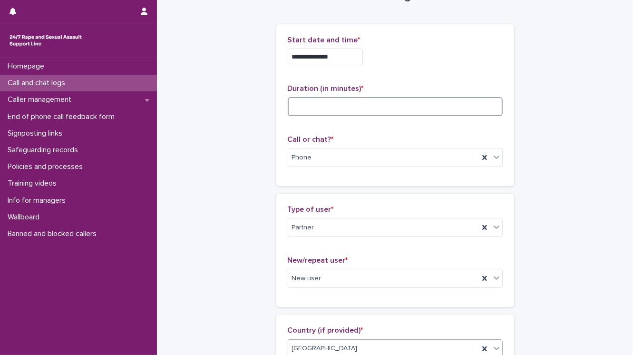
click at [292, 106] on input at bounding box center [395, 106] width 215 height 19
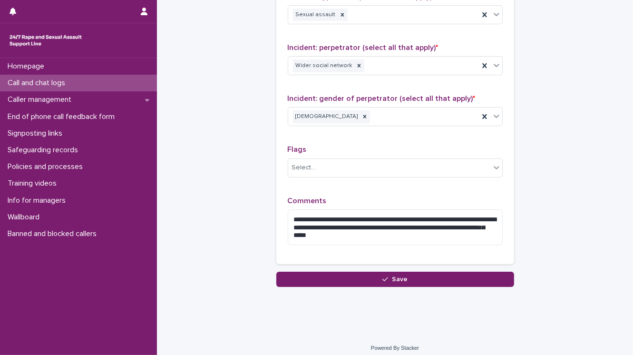
scroll to position [789, 0]
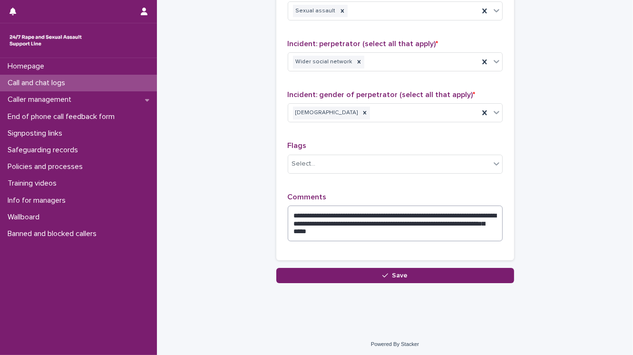
type input "**"
click at [398, 226] on textarea "**********" at bounding box center [395, 223] width 215 height 36
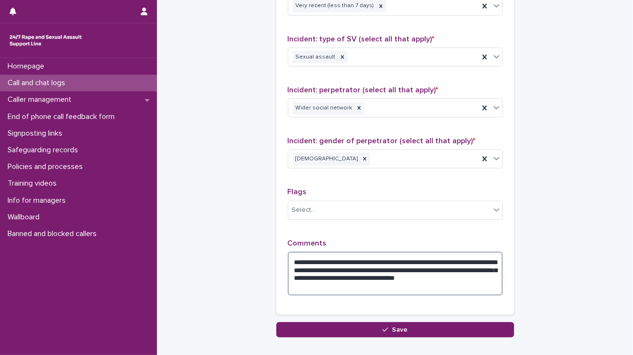
scroll to position [761, 0]
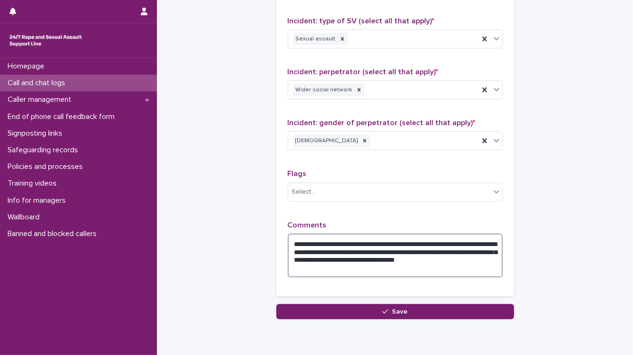
click at [295, 241] on textarea "**********" at bounding box center [395, 256] width 215 height 44
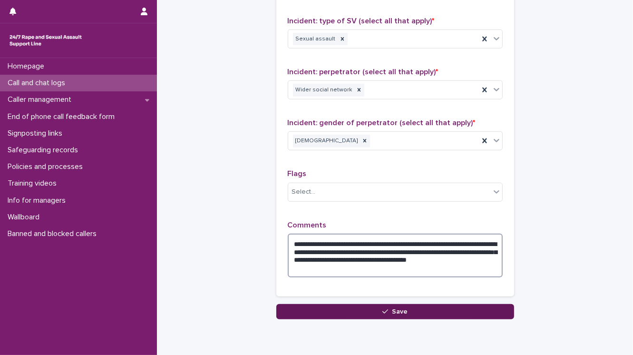
type textarea "**********"
click at [392, 311] on span "Save" at bounding box center [400, 311] width 16 height 7
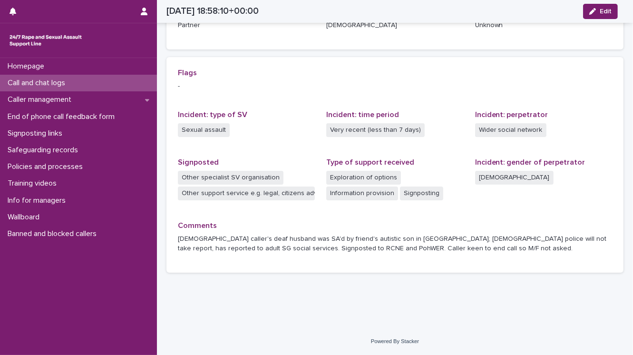
scroll to position [175, 0]
click at [51, 81] on p "Call and chat logs" at bounding box center [38, 82] width 69 height 9
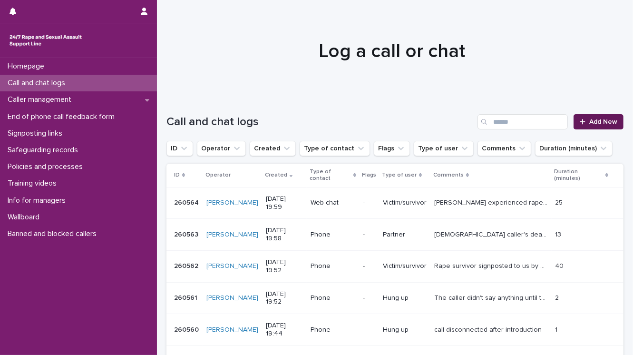
click at [599, 122] on span "Add New" at bounding box center [603, 121] width 28 height 7
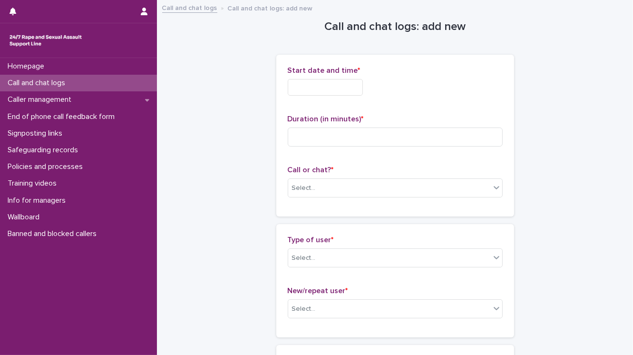
click at [317, 86] on input "text" at bounding box center [325, 87] width 75 height 17
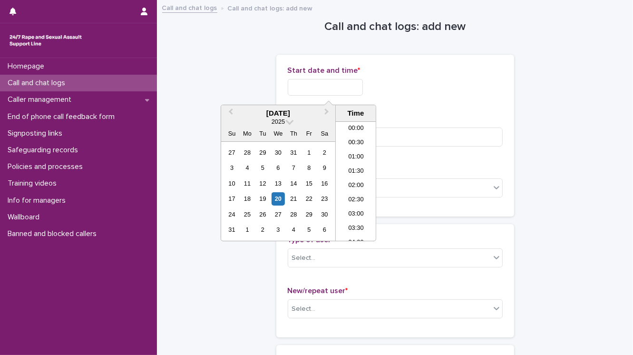
scroll to position [518, 0]
drag, startPoint x: 354, startPoint y: 165, endPoint x: 346, endPoint y: 107, distance: 58.6
click at [354, 163] on li "19:30" at bounding box center [356, 167] width 40 height 14
click at [339, 84] on input "**********" at bounding box center [325, 87] width 75 height 17
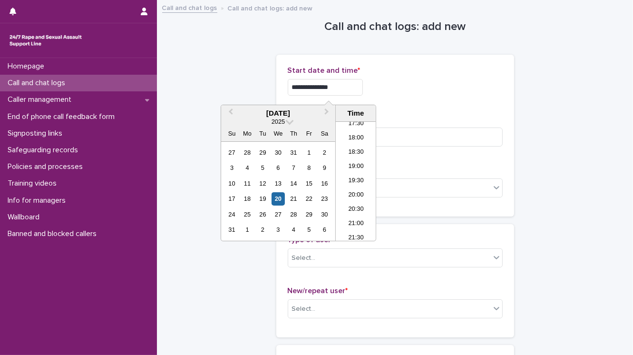
type input "**********"
click at [394, 100] on div "**********" at bounding box center [395, 84] width 215 height 37
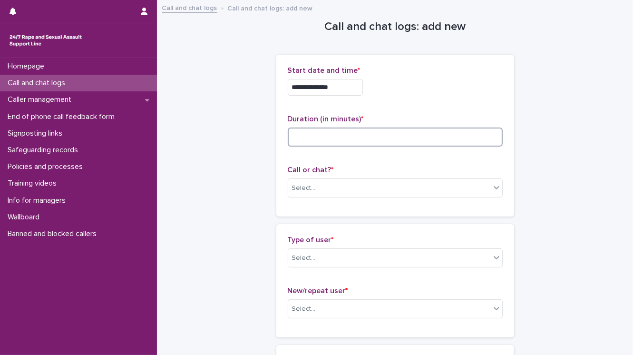
click at [349, 132] on input at bounding box center [395, 136] width 215 height 19
type input "*"
click at [315, 185] on div "Select..." at bounding box center [389, 188] width 202 height 16
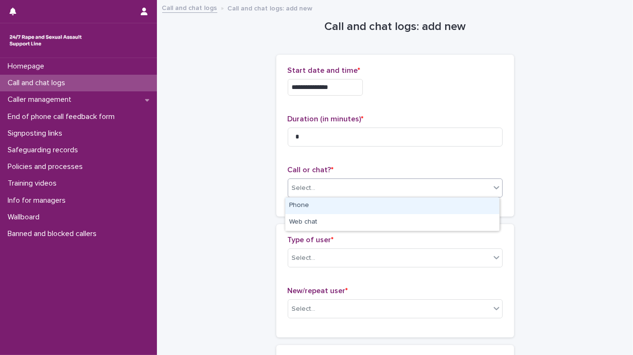
drag, startPoint x: 316, startPoint y: 199, endPoint x: 312, endPoint y: 220, distance: 21.7
click at [315, 199] on div "Phone" at bounding box center [392, 205] width 214 height 17
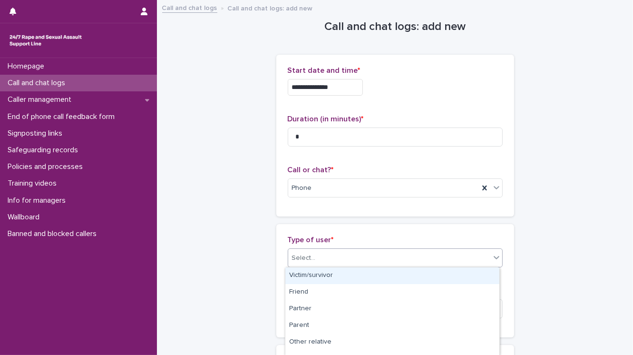
click at [325, 257] on div "Select..." at bounding box center [389, 258] width 202 height 16
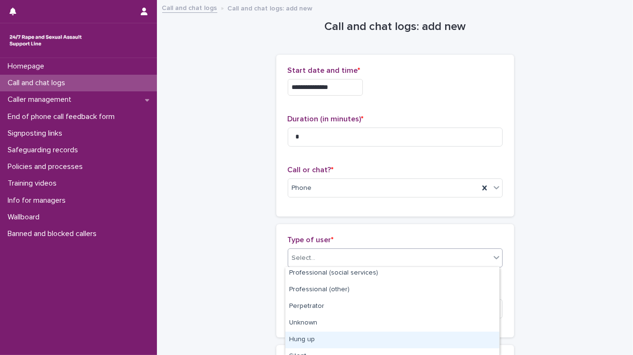
scroll to position [161, 0]
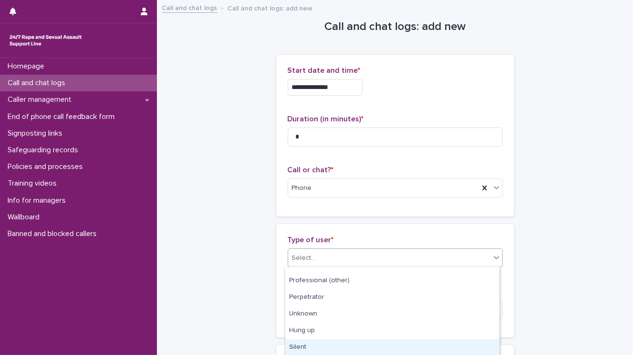
drag, startPoint x: 345, startPoint y: 346, endPoint x: 342, endPoint y: 338, distance: 8.1
click at [344, 345] on div "Silent" at bounding box center [392, 347] width 214 height 17
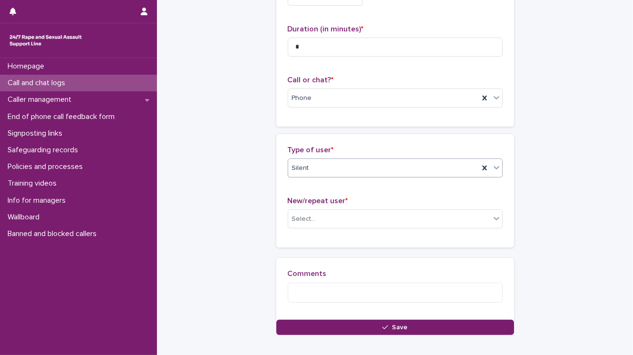
scroll to position [146, 0]
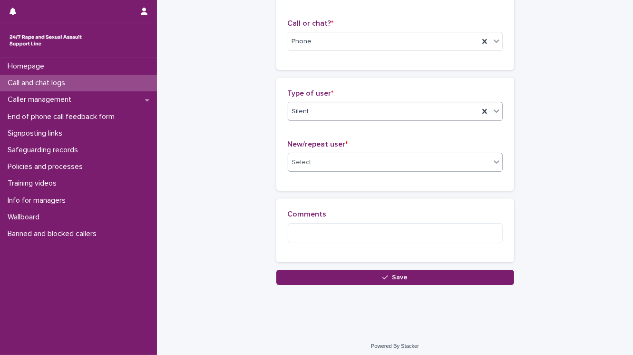
click at [315, 165] on div "Select..." at bounding box center [389, 163] width 202 height 16
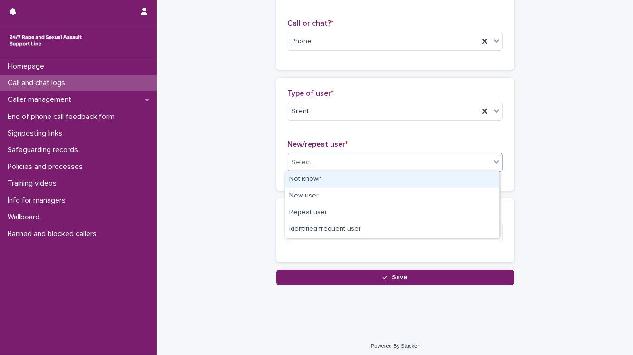
click at [315, 175] on div "Not known" at bounding box center [392, 179] width 214 height 17
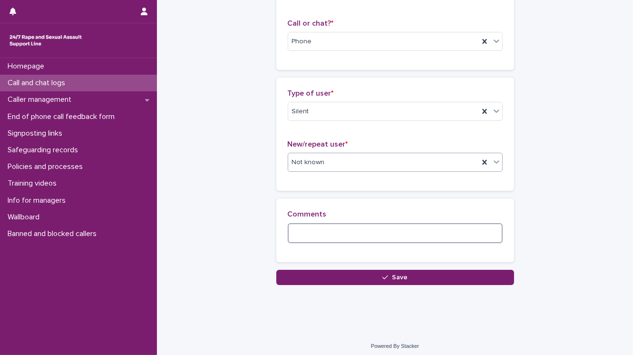
drag, startPoint x: 297, startPoint y: 235, endPoint x: 297, endPoint y: 230, distance: 5.2
click at [297, 235] on textarea at bounding box center [395, 233] width 215 height 20
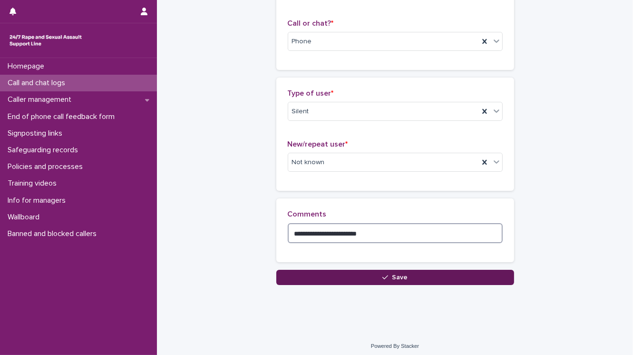
type textarea "**********"
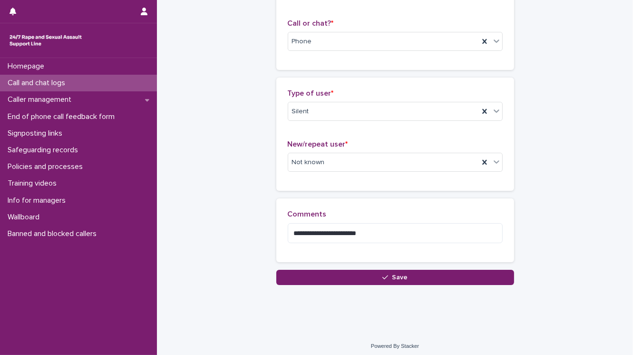
drag, startPoint x: 318, startPoint y: 276, endPoint x: 222, endPoint y: 276, distance: 95.6
click at [318, 276] on button "Save" at bounding box center [395, 277] width 238 height 15
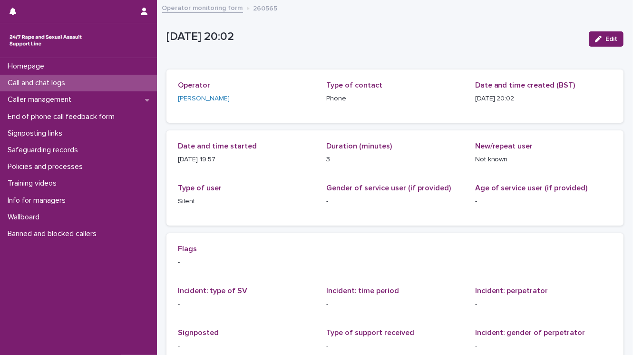
click at [42, 84] on p "Call and chat logs" at bounding box center [38, 82] width 69 height 9
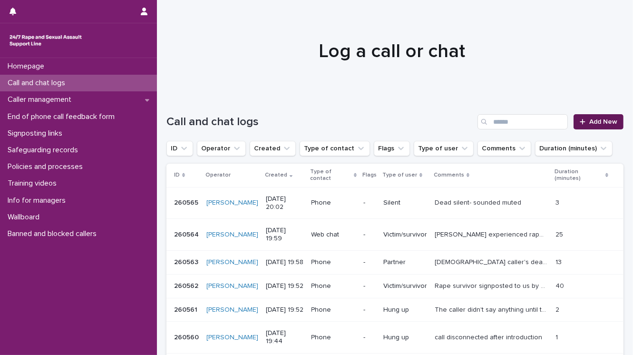
click at [603, 119] on span "Add New" at bounding box center [603, 121] width 28 height 7
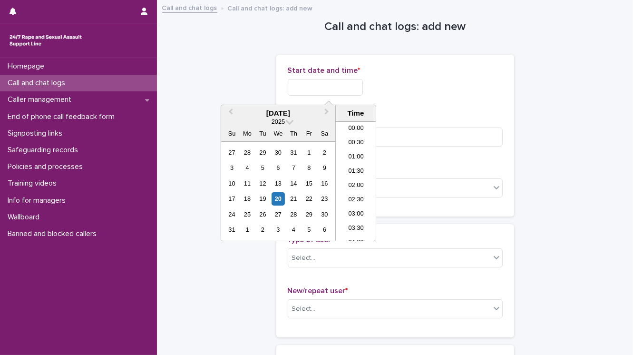
click at [293, 86] on input "text" at bounding box center [325, 87] width 75 height 17
click at [348, 180] on li "20:00" at bounding box center [356, 181] width 40 height 14
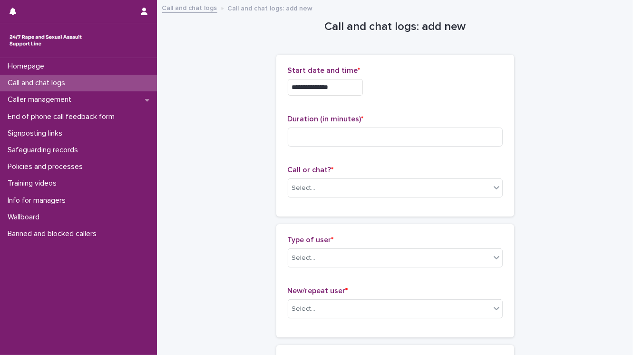
click at [336, 86] on input "**********" at bounding box center [325, 87] width 75 height 17
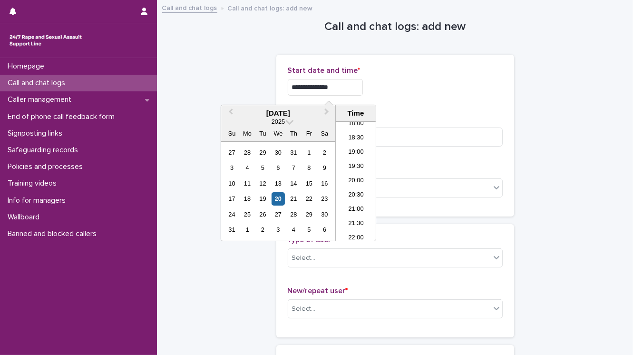
type input "**********"
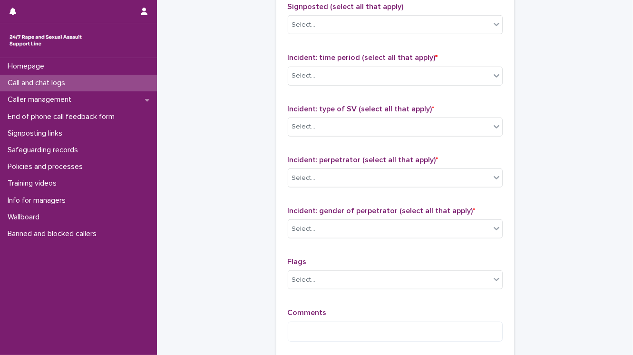
scroll to position [747, 0]
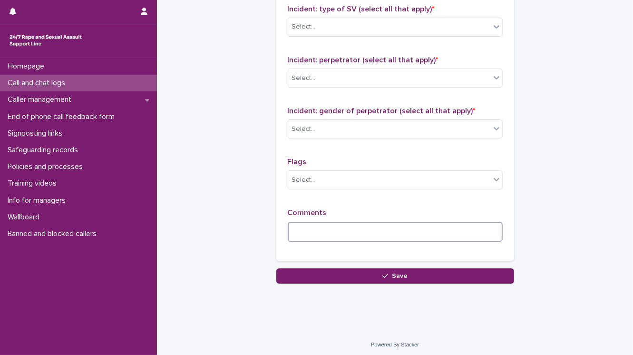
click at [291, 228] on textarea at bounding box center [395, 232] width 215 height 20
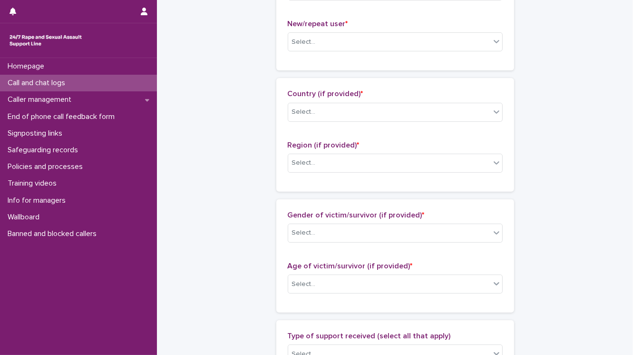
scroll to position [252, 0]
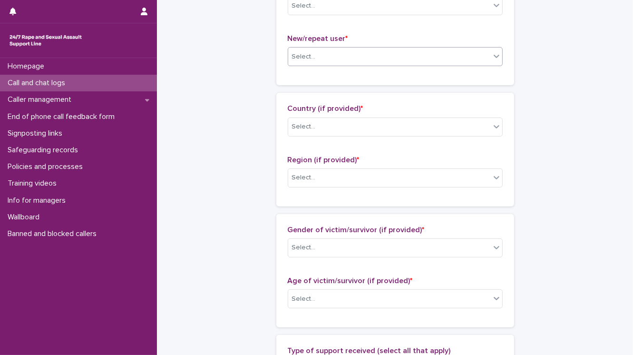
click at [295, 59] on div "Select..." at bounding box center [304, 57] width 24 height 10
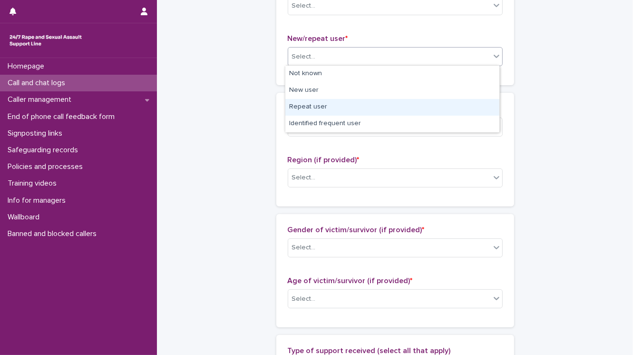
click at [302, 103] on div "Repeat user" at bounding box center [392, 107] width 214 height 17
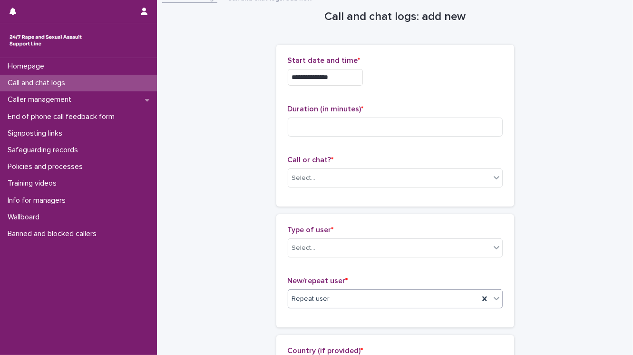
scroll to position [0, 0]
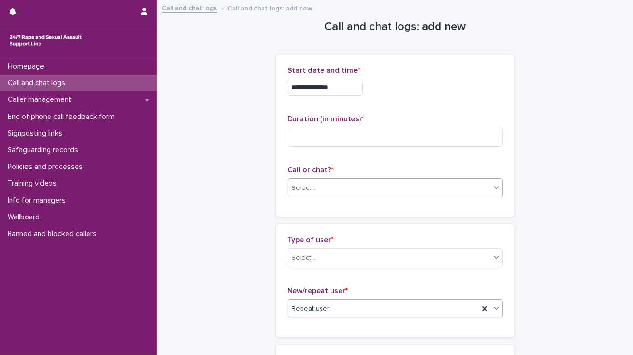
click at [317, 193] on div "Select..." at bounding box center [389, 188] width 202 height 16
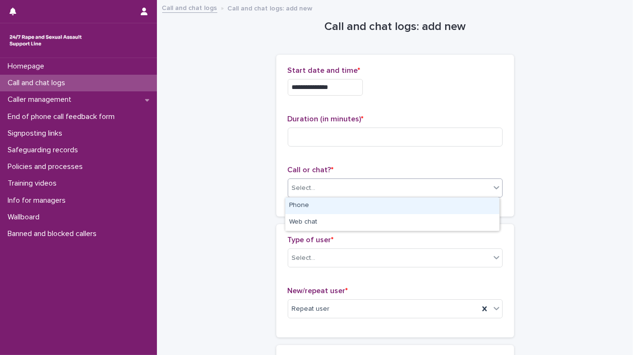
click at [318, 201] on div "Phone" at bounding box center [392, 205] width 214 height 17
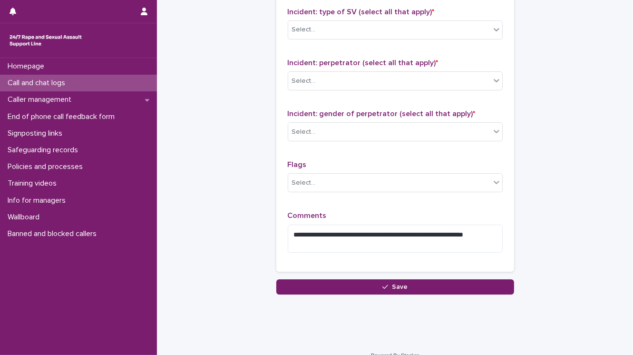
scroll to position [755, 0]
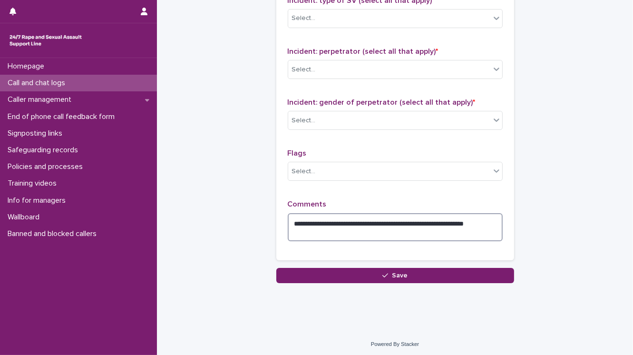
click at [321, 229] on textarea "**********" at bounding box center [395, 227] width 215 height 29
click at [319, 219] on textarea "**********" at bounding box center [395, 227] width 215 height 29
click at [451, 227] on textarea "**********" at bounding box center [395, 227] width 215 height 29
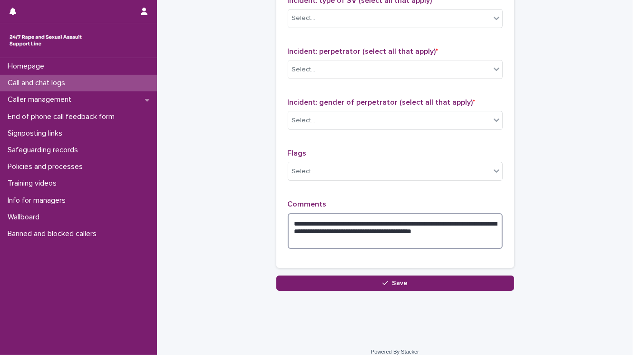
click at [434, 227] on textarea "**********" at bounding box center [395, 231] width 215 height 36
click at [408, 119] on div "Select..." at bounding box center [389, 121] width 202 height 16
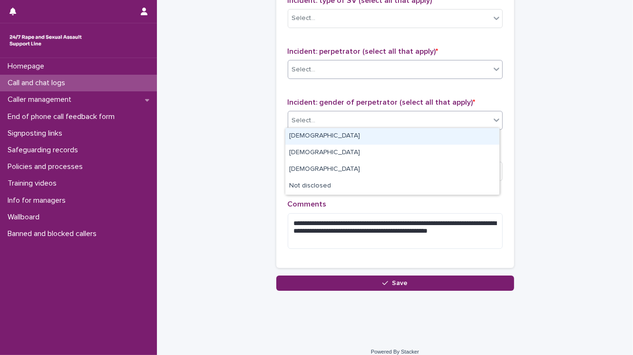
click at [295, 68] on div "Select..." at bounding box center [304, 70] width 24 height 10
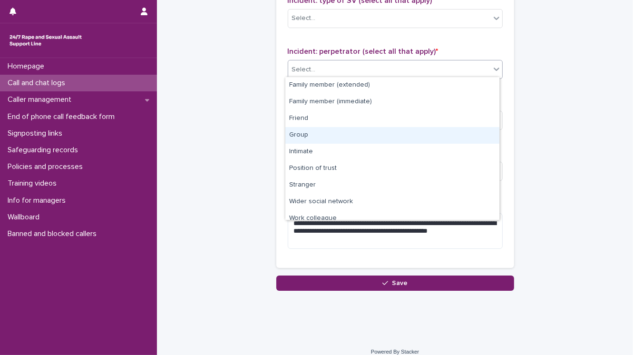
click at [299, 132] on div "Group" at bounding box center [392, 135] width 214 height 17
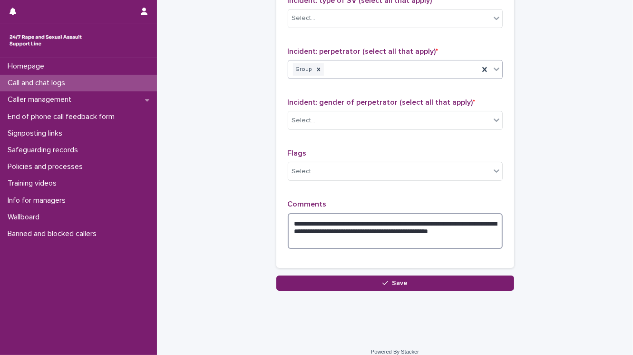
click at [342, 236] on textarea "**********" at bounding box center [395, 231] width 215 height 36
drag, startPoint x: 367, startPoint y: 219, endPoint x: 367, endPoint y: 225, distance: 6.7
click at [367, 219] on textarea "**********" at bounding box center [395, 231] width 215 height 36
click at [388, 235] on textarea "**********" at bounding box center [395, 231] width 215 height 36
drag, startPoint x: 386, startPoint y: 236, endPoint x: 292, endPoint y: 236, distance: 94.2
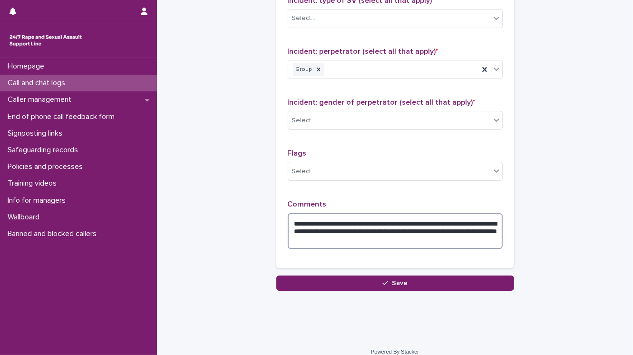
click at [291, 236] on textarea "**********" at bounding box center [395, 231] width 215 height 36
click at [450, 228] on textarea "**********" at bounding box center [395, 231] width 215 height 36
click at [490, 235] on textarea "**********" at bounding box center [395, 231] width 215 height 36
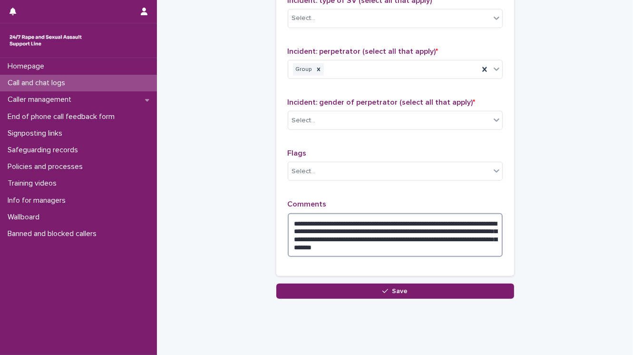
click at [425, 219] on textarea "**********" at bounding box center [395, 235] width 215 height 44
click at [322, 227] on textarea "**********" at bounding box center [395, 235] width 215 height 44
click at [339, 219] on textarea "**********" at bounding box center [395, 235] width 215 height 44
click at [469, 228] on textarea "**********" at bounding box center [395, 235] width 215 height 44
click at [372, 236] on textarea "**********" at bounding box center [395, 235] width 215 height 44
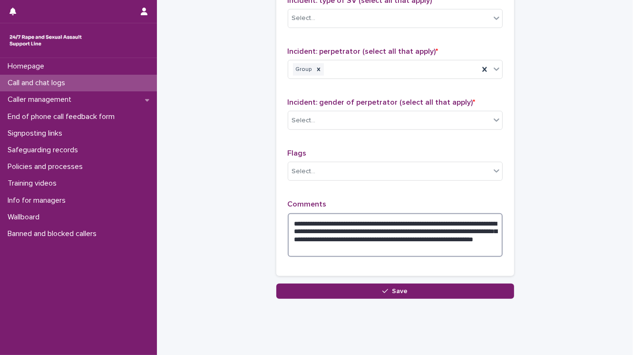
click at [445, 235] on textarea "**********" at bounding box center [395, 235] width 215 height 44
click at [411, 245] on textarea "**********" at bounding box center [395, 235] width 215 height 44
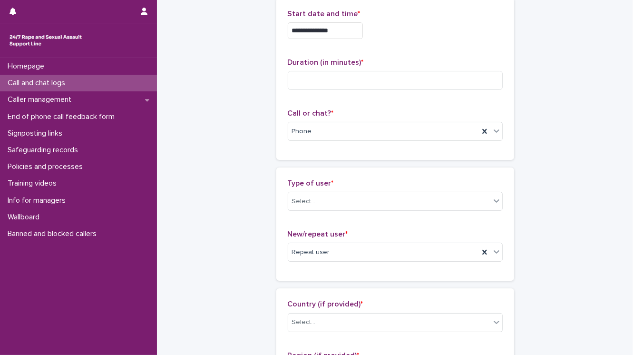
scroll to position [0, 0]
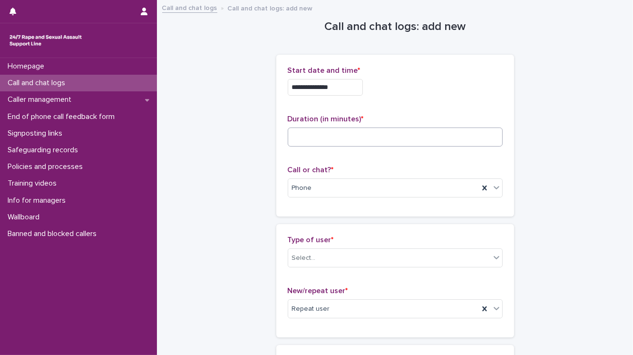
type textarea "**********"
click at [310, 131] on input at bounding box center [395, 136] width 215 height 19
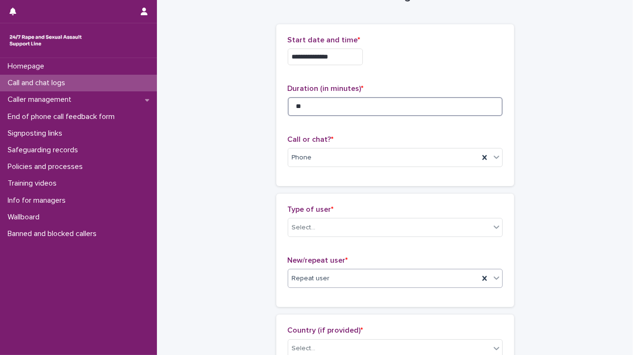
scroll to position [76, 0]
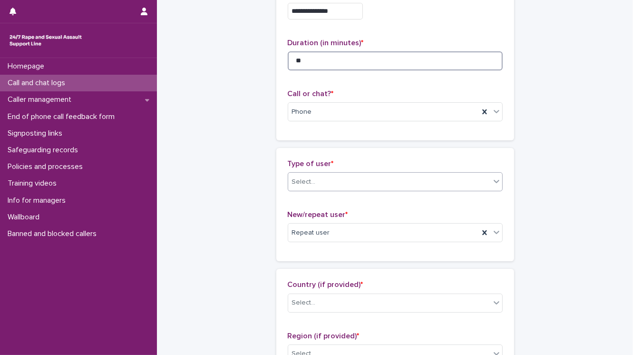
type input "**"
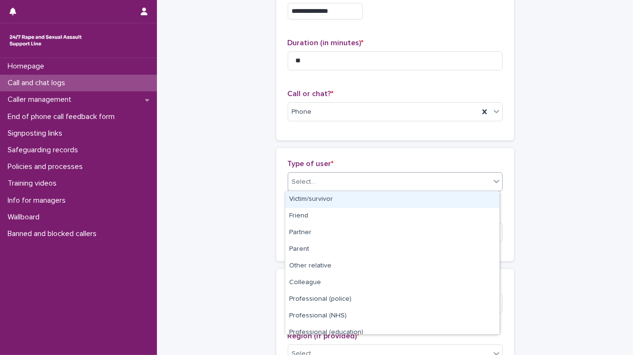
drag, startPoint x: 324, startPoint y: 176, endPoint x: 324, endPoint y: 189, distance: 12.4
click at [324, 177] on div "Select..." at bounding box center [389, 182] width 202 height 16
click at [323, 202] on div "Victim/survivor" at bounding box center [392, 199] width 214 height 17
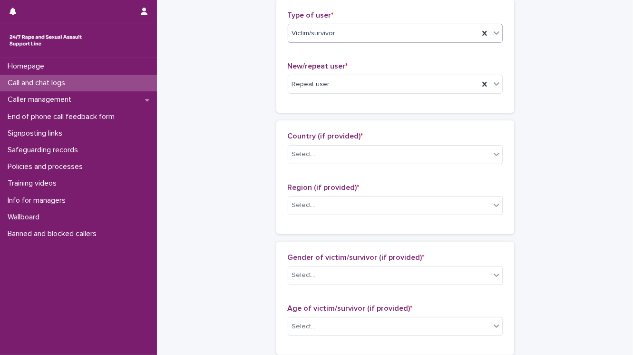
scroll to position [228, 0]
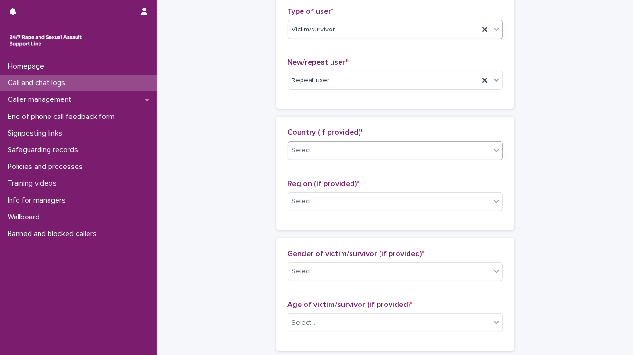
click at [308, 151] on div "Select..." at bounding box center [304, 151] width 24 height 10
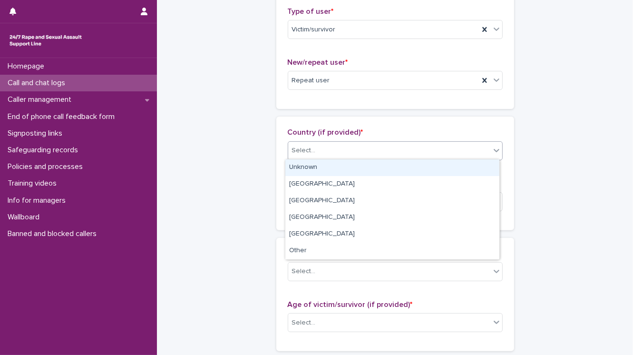
click at [307, 163] on div "Unknown" at bounding box center [392, 167] width 214 height 17
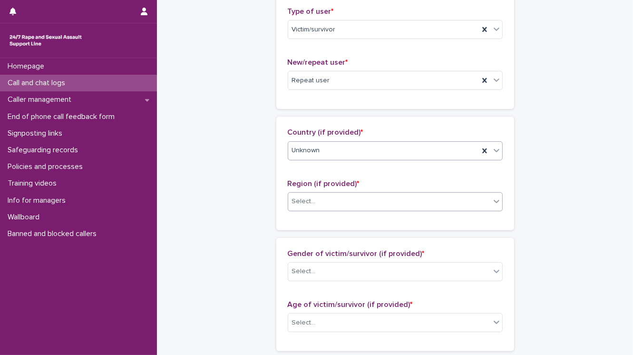
drag, startPoint x: 310, startPoint y: 199, endPoint x: 310, endPoint y: 205, distance: 5.7
click at [310, 200] on div "Select..." at bounding box center [304, 201] width 24 height 10
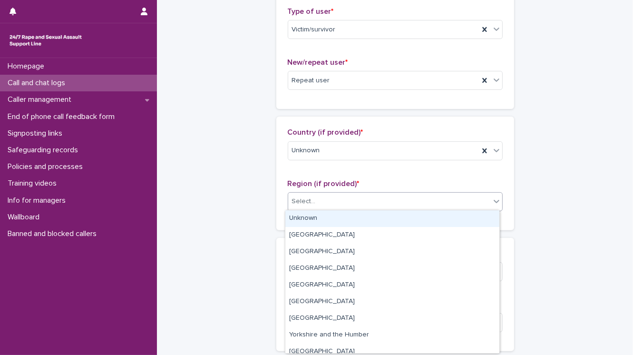
drag, startPoint x: 310, startPoint y: 212, endPoint x: 272, endPoint y: 225, distance: 40.8
click at [310, 212] on div "Unknown" at bounding box center [392, 218] width 214 height 17
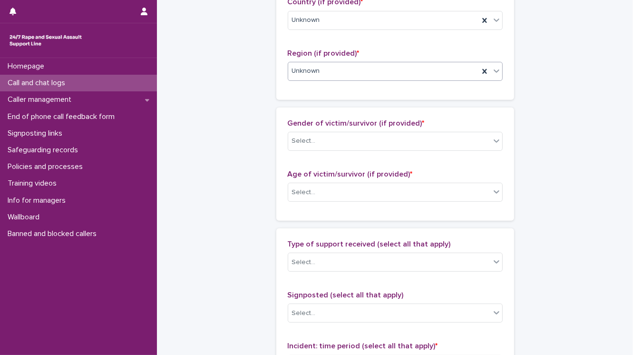
scroll to position [380, 0]
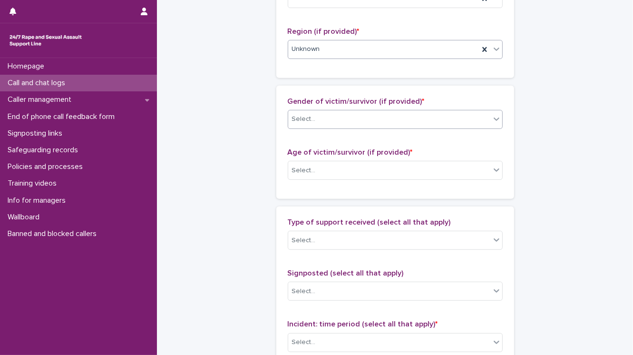
click at [302, 121] on div "Select..." at bounding box center [304, 119] width 24 height 10
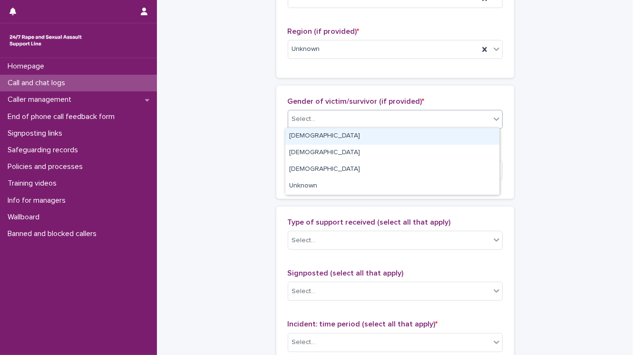
click at [297, 135] on div "[DEMOGRAPHIC_DATA]" at bounding box center [392, 136] width 214 height 17
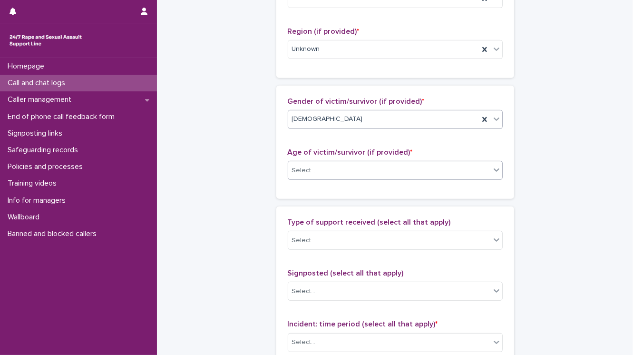
click at [302, 168] on div "Select..." at bounding box center [304, 171] width 24 height 10
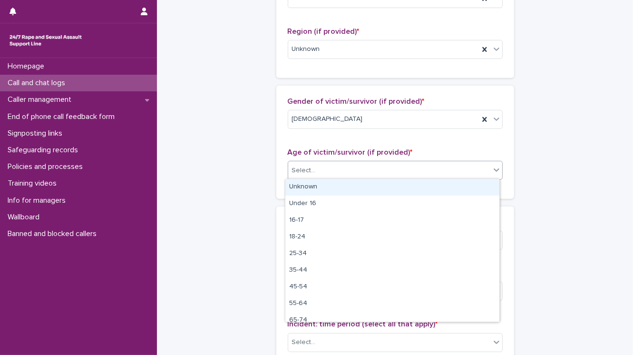
drag, startPoint x: 301, startPoint y: 185, endPoint x: 287, endPoint y: 192, distance: 15.3
click at [301, 185] on div "Unknown" at bounding box center [392, 187] width 214 height 17
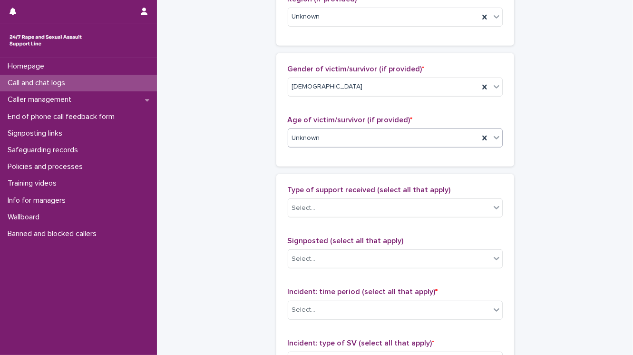
scroll to position [533, 0]
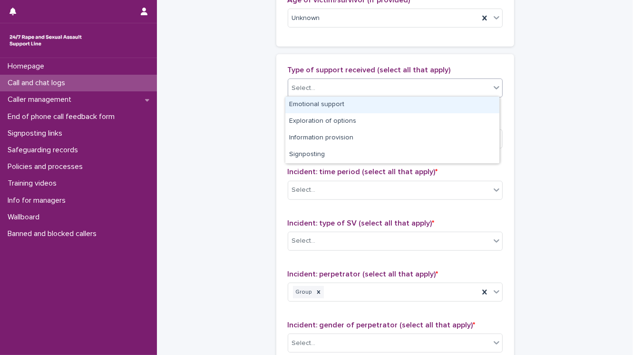
click at [321, 89] on div "Select..." at bounding box center [389, 88] width 202 height 16
click at [315, 105] on div "Emotional support" at bounding box center [392, 105] width 214 height 17
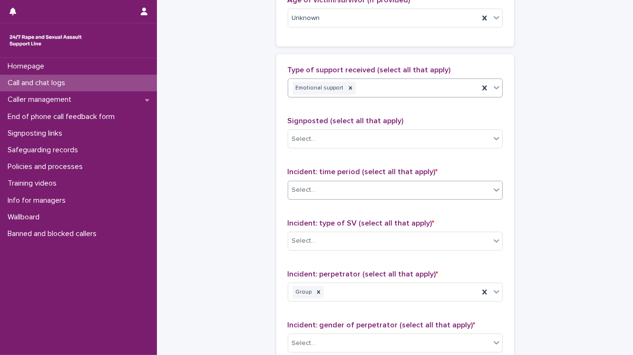
click at [307, 190] on div "Select..." at bounding box center [304, 190] width 24 height 10
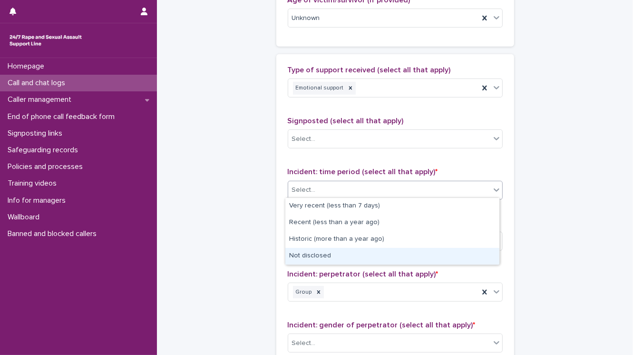
click at [312, 257] on div "Not disclosed" at bounding box center [392, 256] width 214 height 17
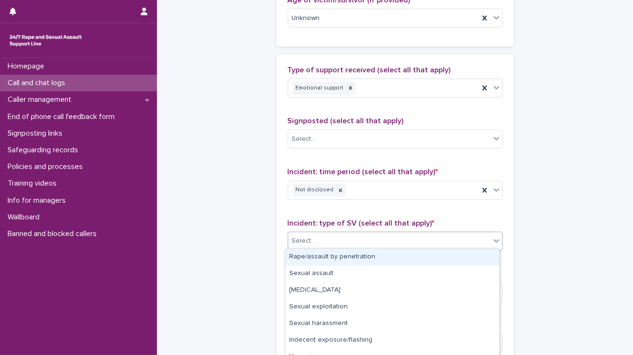
drag, startPoint x: 310, startPoint y: 240, endPoint x: 312, endPoint y: 250, distance: 9.7
click at [311, 241] on div "Select..." at bounding box center [304, 241] width 24 height 10
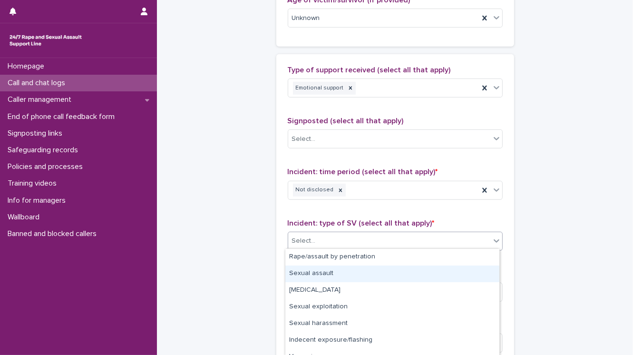
scroll to position [59, 0]
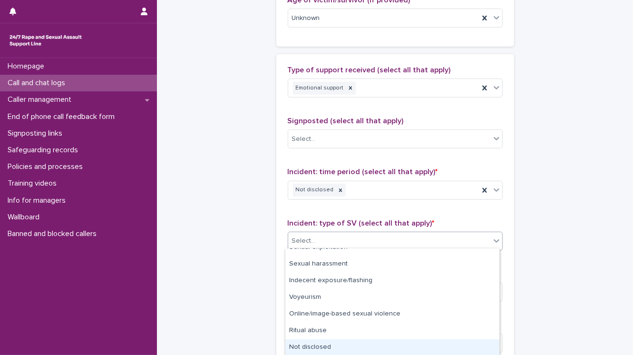
click at [302, 346] on div "Not disclosed" at bounding box center [392, 347] width 214 height 17
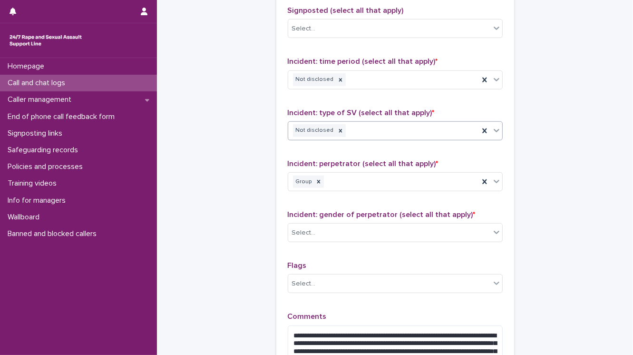
scroll to position [647, 0]
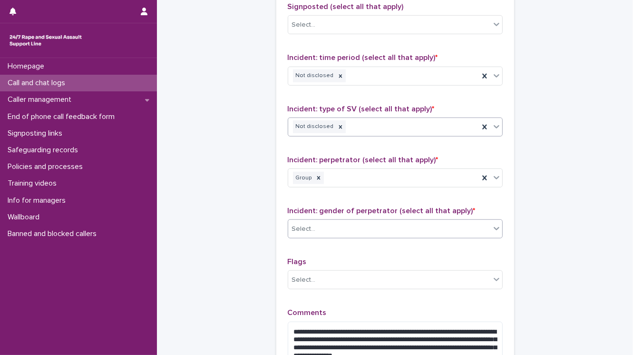
click at [301, 231] on div "Select..." at bounding box center [304, 229] width 24 height 10
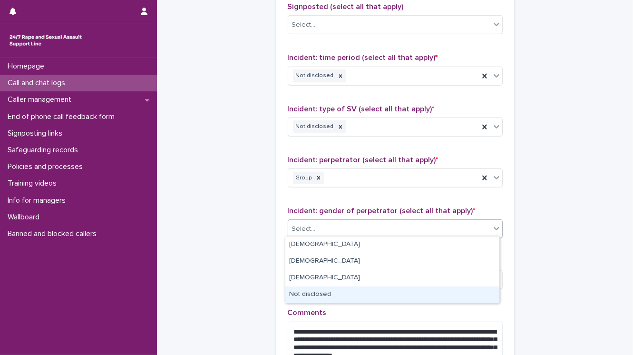
click at [321, 296] on div "Not disclosed" at bounding box center [392, 294] width 214 height 17
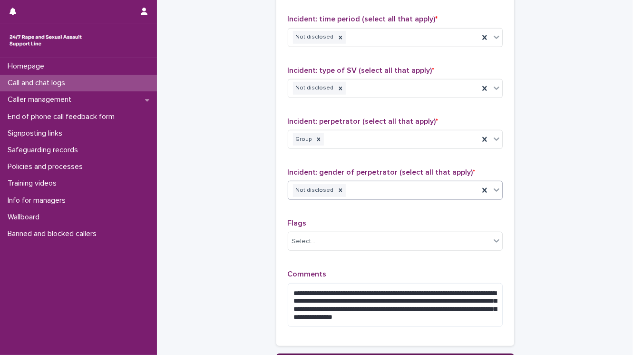
scroll to position [761, 0]
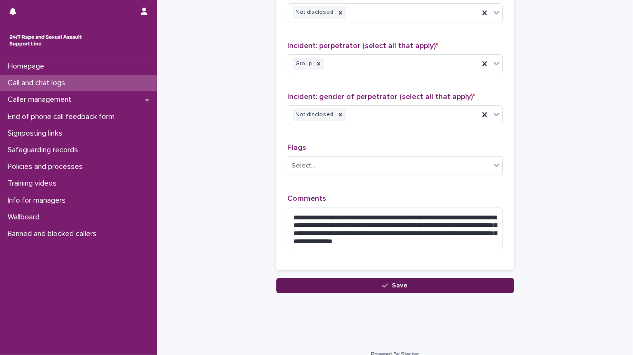
click at [322, 287] on button "Save" at bounding box center [395, 285] width 238 height 15
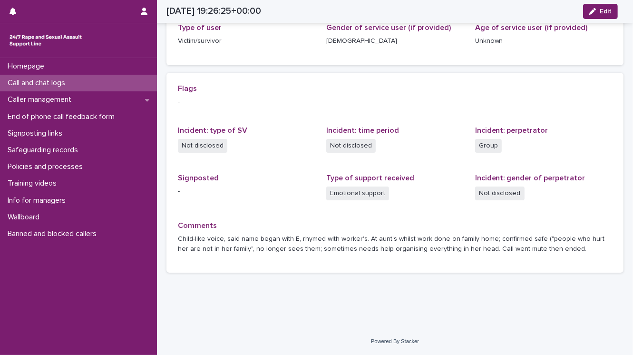
scroll to position [160, 0]
click at [81, 84] on div "Call and chat logs" at bounding box center [78, 83] width 157 height 17
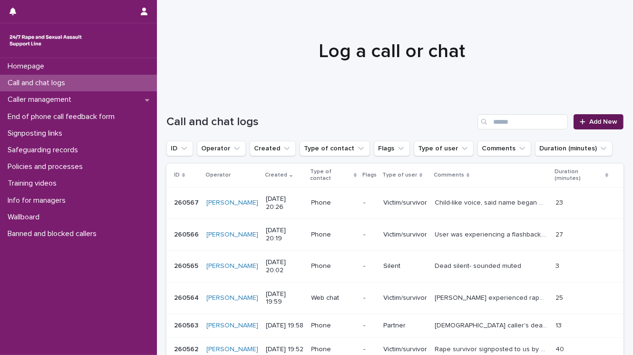
click at [597, 123] on span "Add New" at bounding box center [603, 121] width 28 height 7
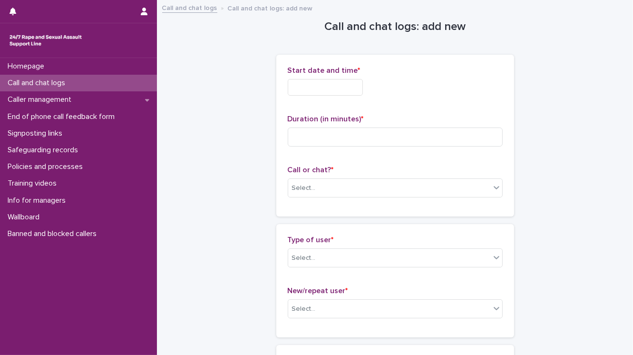
click at [303, 88] on input "text" at bounding box center [325, 87] width 75 height 17
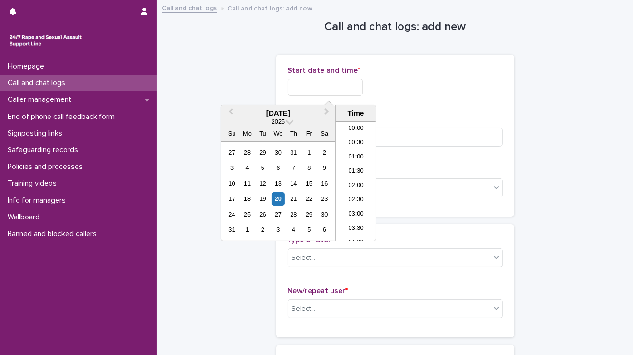
scroll to position [518, 0]
click at [352, 176] on li "20:00" at bounding box center [356, 181] width 40 height 14
click at [339, 84] on input "**********" at bounding box center [325, 87] width 75 height 17
type input "**********"
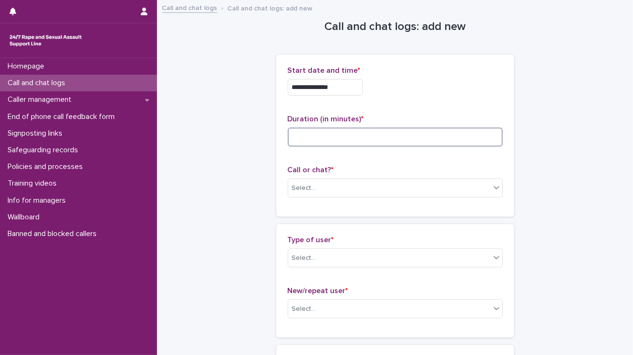
click at [302, 139] on input at bounding box center [395, 136] width 215 height 19
type input "**"
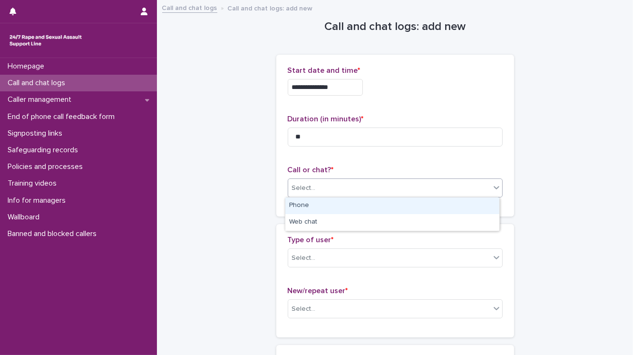
click at [295, 189] on div "Select..." at bounding box center [304, 188] width 24 height 10
click at [302, 204] on div "Phone" at bounding box center [392, 205] width 214 height 17
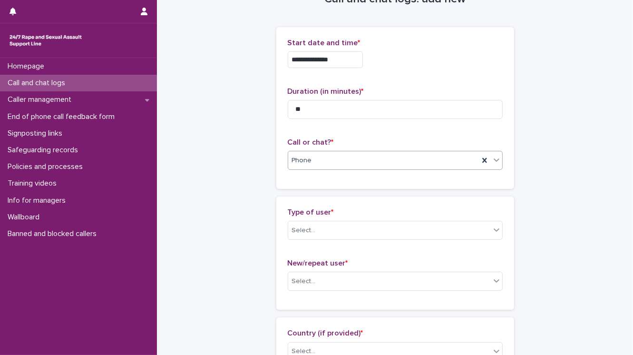
scroll to position [114, 0]
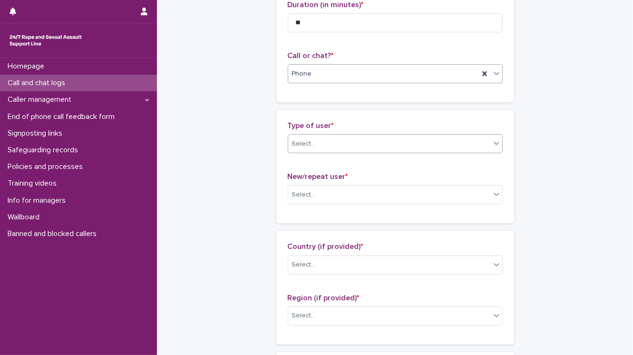
click at [297, 147] on div "Select..." at bounding box center [304, 144] width 24 height 10
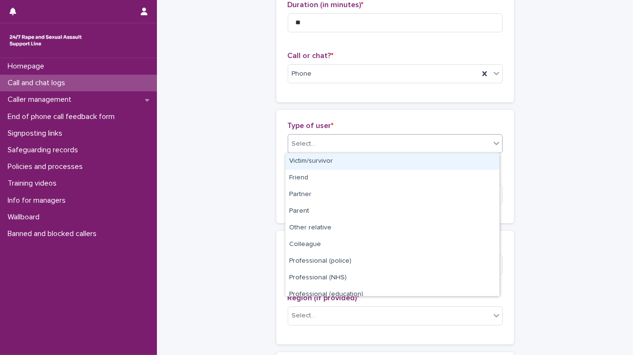
click at [299, 160] on div "Victim/survivor" at bounding box center [392, 161] width 214 height 17
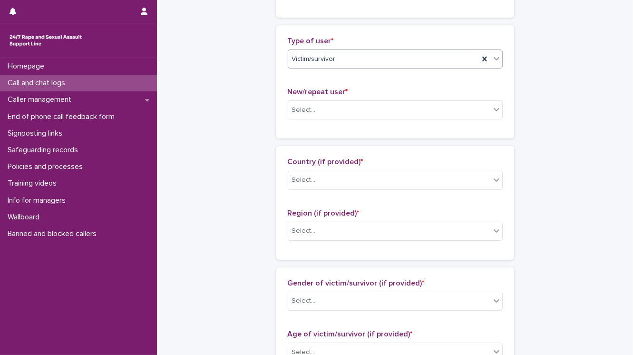
scroll to position [228, 0]
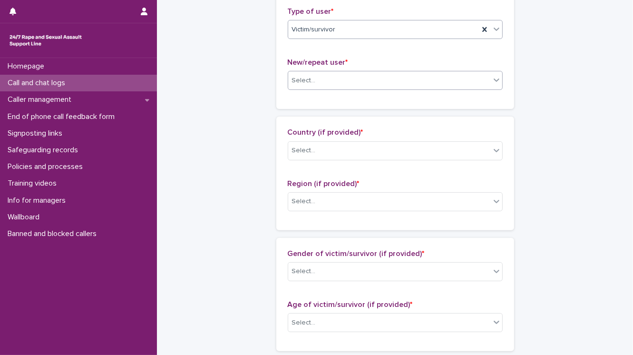
click at [317, 81] on input "text" at bounding box center [317, 81] width 1 height 8
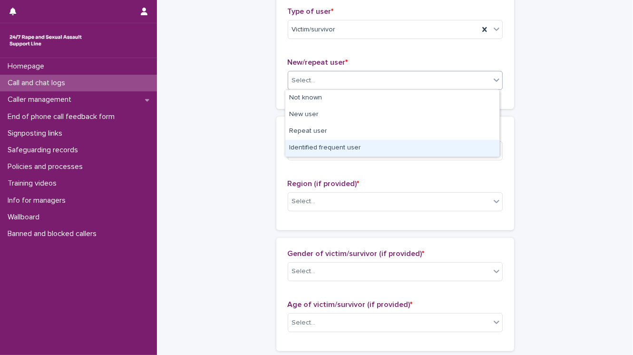
click at [321, 147] on div "Identified frequent user" at bounding box center [392, 148] width 214 height 17
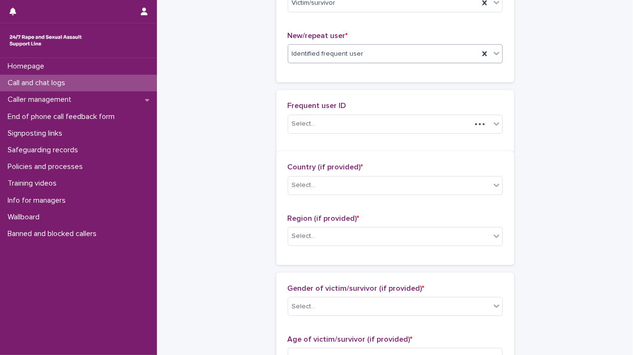
scroll to position [263, 0]
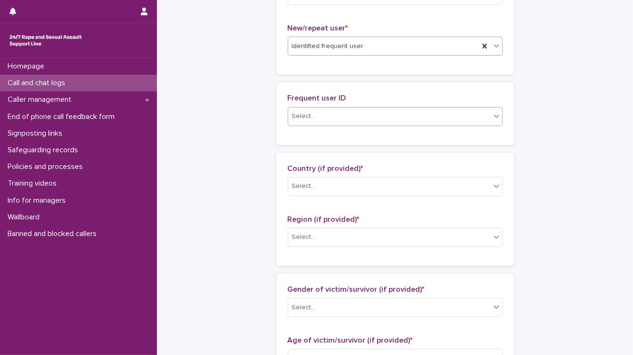
click at [319, 119] on div "Select..." at bounding box center [389, 116] width 202 height 16
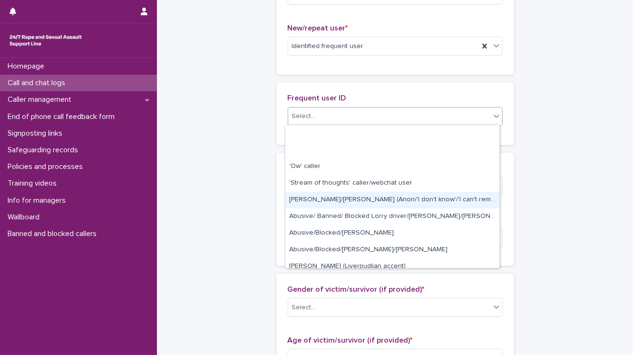
click at [318, 200] on div "[PERSON_NAME]/[PERSON_NAME] (Anon/'I don't know'/'I can't remember')" at bounding box center [392, 200] width 214 height 17
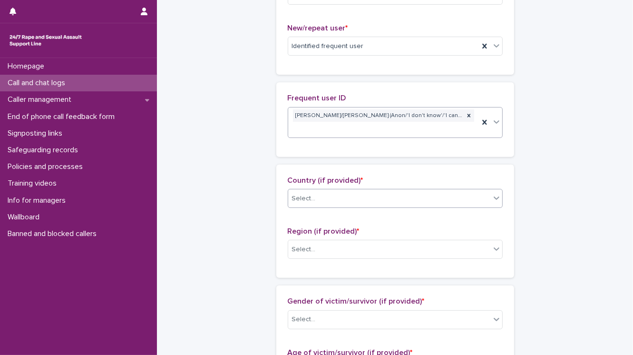
click at [320, 191] on div "Select..." at bounding box center [389, 199] width 202 height 16
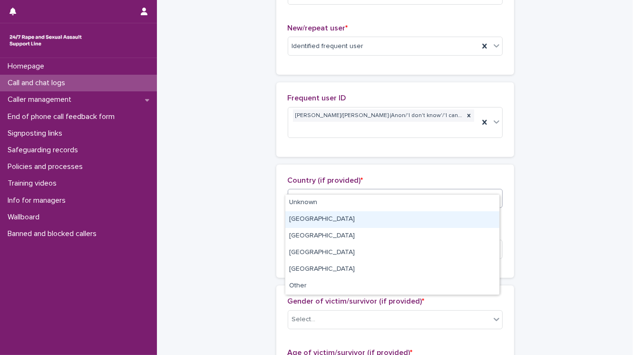
click at [318, 220] on div "[GEOGRAPHIC_DATA]" at bounding box center [392, 219] width 214 height 17
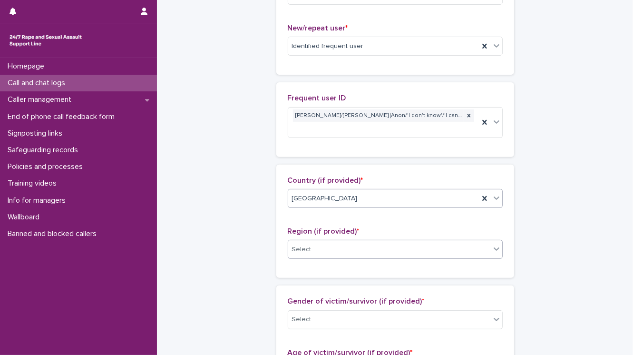
click at [316, 242] on div "Select..." at bounding box center [389, 250] width 202 height 16
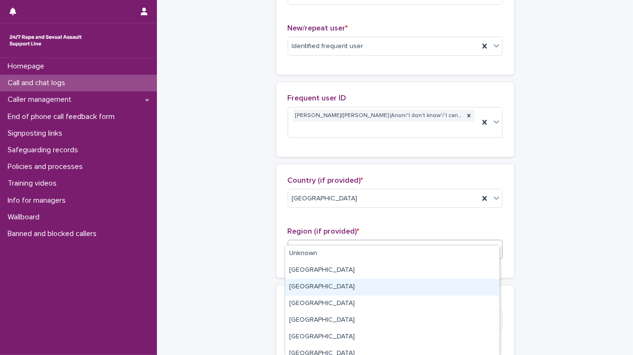
click at [313, 286] on div "[GEOGRAPHIC_DATA]" at bounding box center [392, 287] width 214 height 17
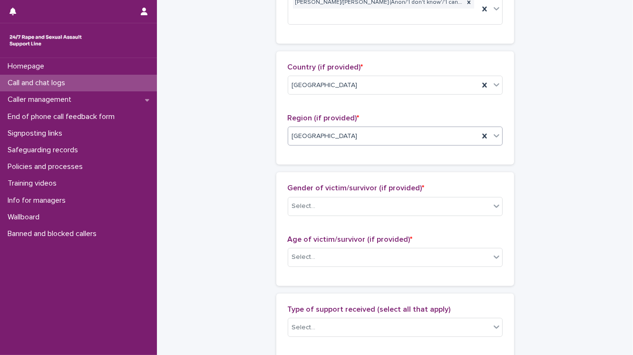
scroll to position [377, 0]
click at [484, 130] on icon at bounding box center [485, 135] width 10 height 10
click at [395, 127] on div "Select..." at bounding box center [389, 135] width 202 height 16
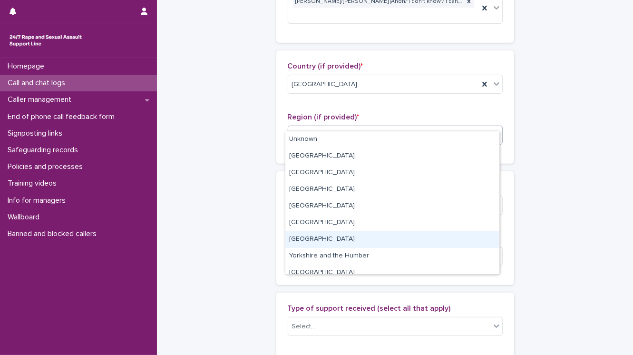
scroll to position [40, 0]
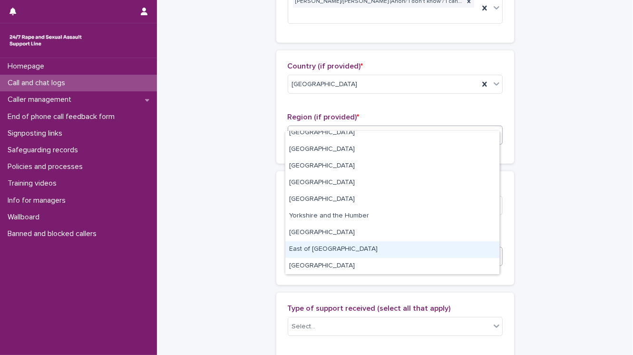
click at [339, 249] on div "East of [GEOGRAPHIC_DATA]" at bounding box center [392, 249] width 214 height 17
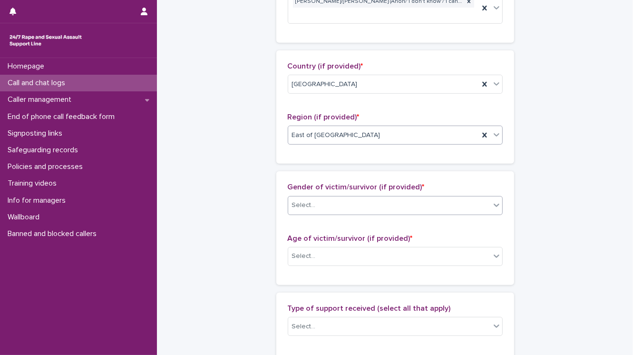
click at [336, 197] on div "Select..." at bounding box center [389, 205] width 202 height 16
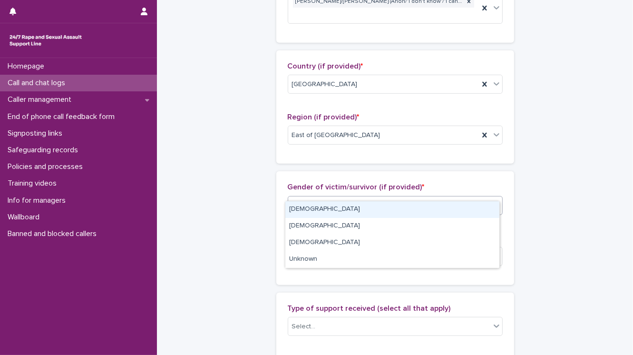
click at [324, 212] on div "[DEMOGRAPHIC_DATA]" at bounding box center [392, 209] width 214 height 17
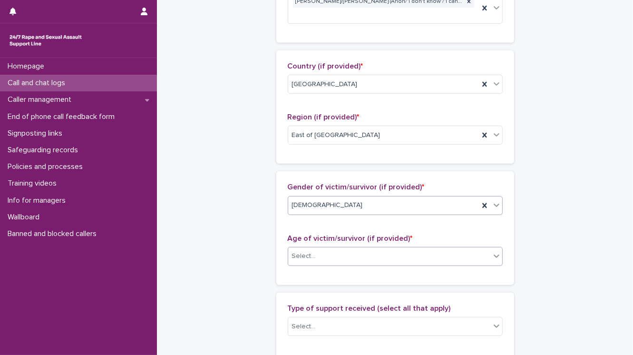
click at [329, 248] on div "Select..." at bounding box center [389, 256] width 202 height 16
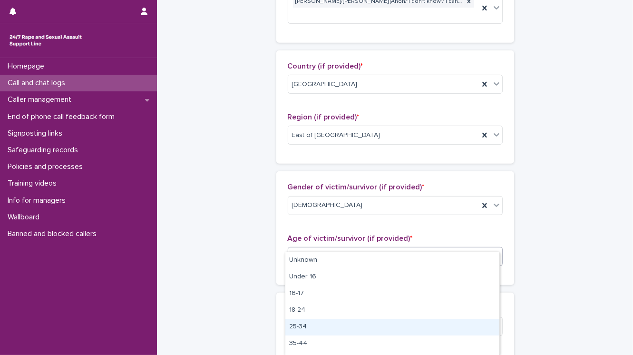
scroll to position [38, 0]
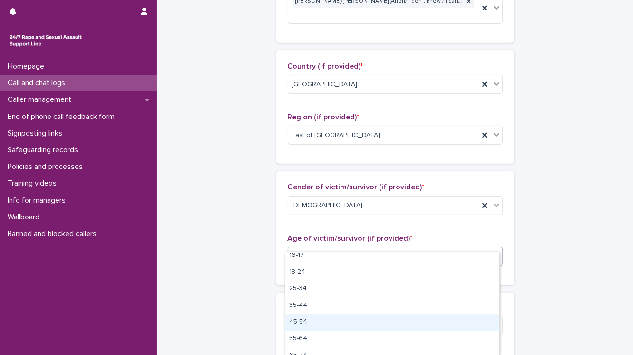
click at [339, 318] on div "45-54" at bounding box center [392, 322] width 214 height 17
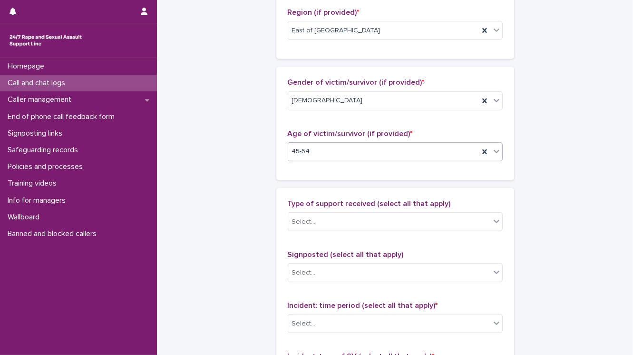
scroll to position [491, 0]
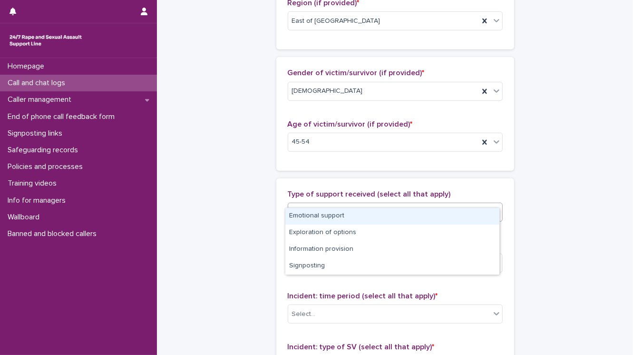
click at [317, 208] on input "text" at bounding box center [317, 212] width 1 height 8
click at [309, 216] on div "Emotional support" at bounding box center [392, 216] width 214 height 17
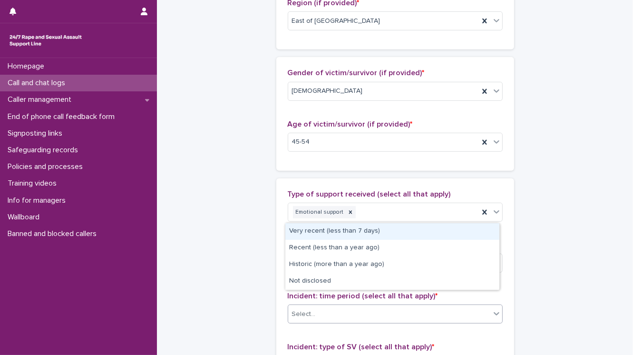
click at [310, 309] on div "Select..." at bounding box center [304, 314] width 24 height 10
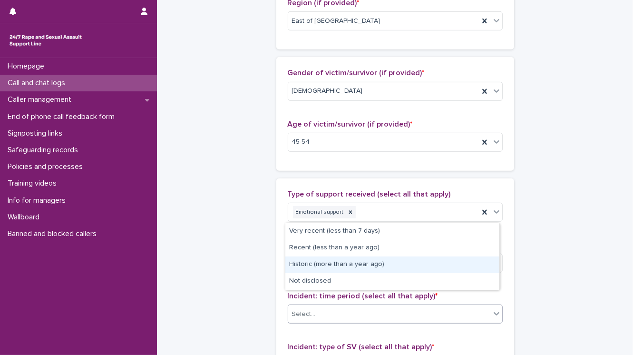
click at [300, 263] on div "Historic (more than a year ago)" at bounding box center [392, 264] width 214 height 17
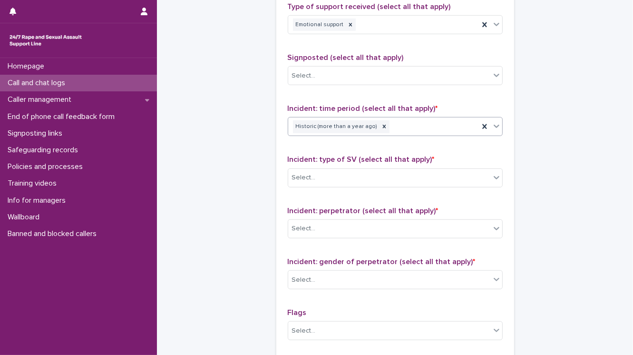
scroll to position [681, 0]
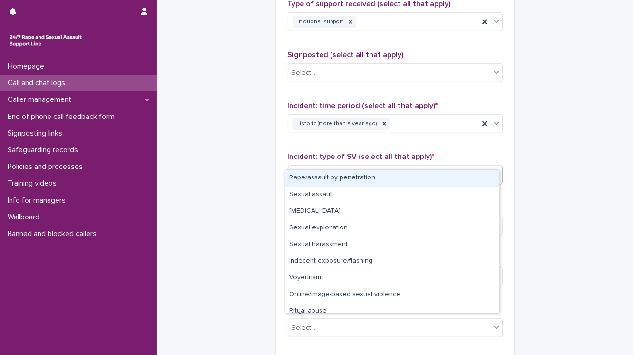
click at [301, 170] on div "Select..." at bounding box center [304, 175] width 24 height 10
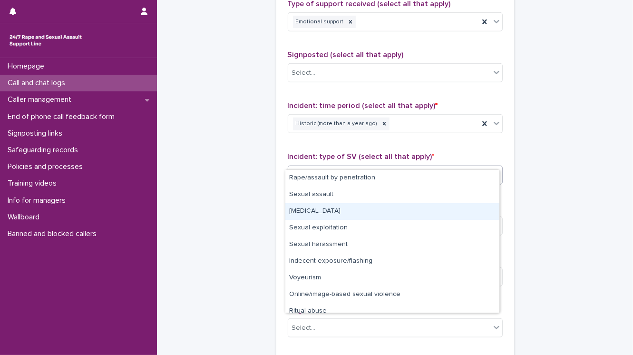
click at [305, 209] on div "[MEDICAL_DATA]" at bounding box center [392, 211] width 214 height 17
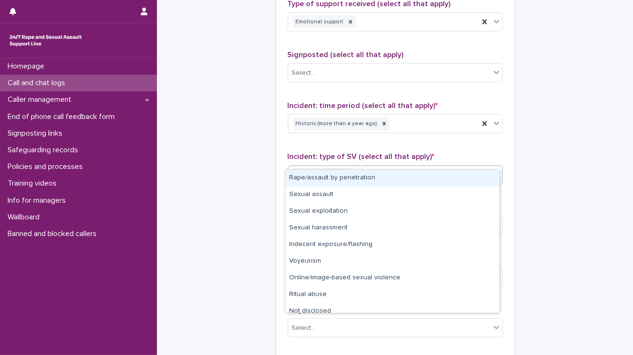
click at [390, 166] on div "[MEDICAL_DATA]" at bounding box center [383, 174] width 191 height 17
click at [385, 173] on div "Rape/assault by penetration" at bounding box center [392, 178] width 214 height 17
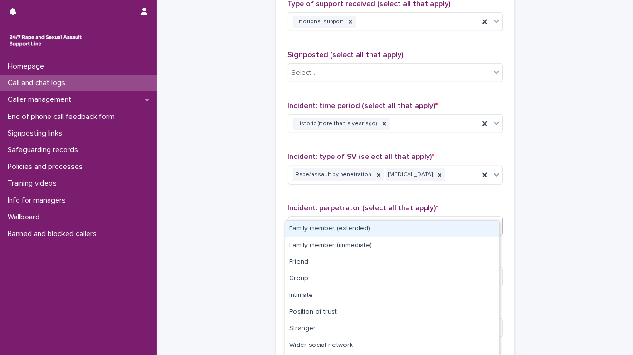
click at [303, 221] on div "Select..." at bounding box center [304, 226] width 24 height 10
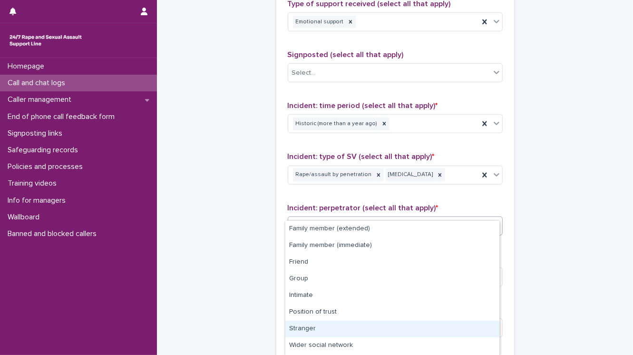
scroll to position [719, 0]
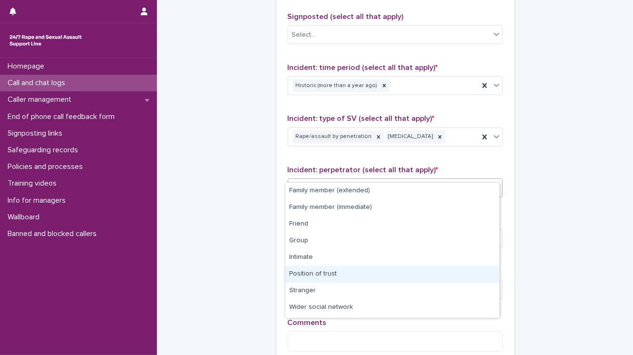
drag, startPoint x: 284, startPoint y: 247, endPoint x: 324, endPoint y: 273, distance: 48.1
click at [324, 273] on div "Position of trust" at bounding box center [392, 274] width 214 height 17
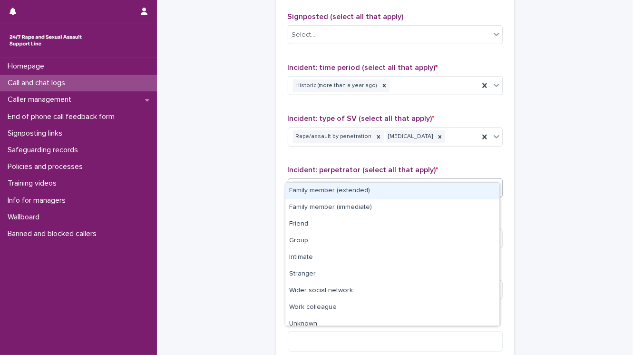
drag, startPoint x: 379, startPoint y: 177, endPoint x: 377, endPoint y: 194, distance: 16.8
click at [380, 179] on div "Position of trust" at bounding box center [383, 187] width 191 height 17
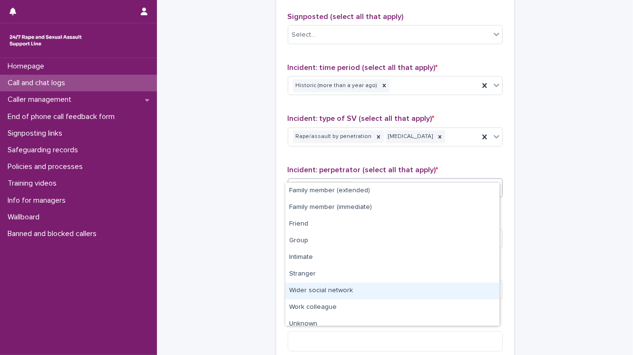
drag, startPoint x: 363, startPoint y: 301, endPoint x: 360, endPoint y: 292, distance: 10.1
click at [360, 292] on div "Wider social network" at bounding box center [392, 290] width 214 height 17
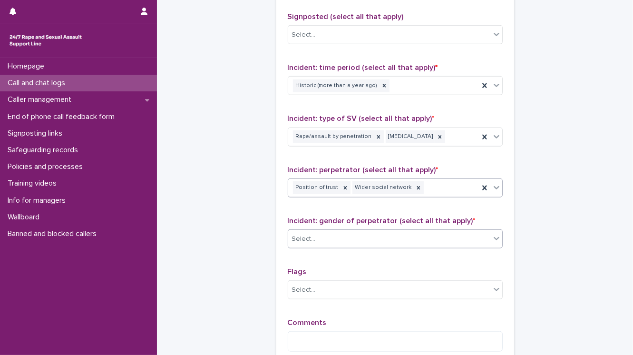
click at [318, 231] on div "Select..." at bounding box center [389, 239] width 202 height 16
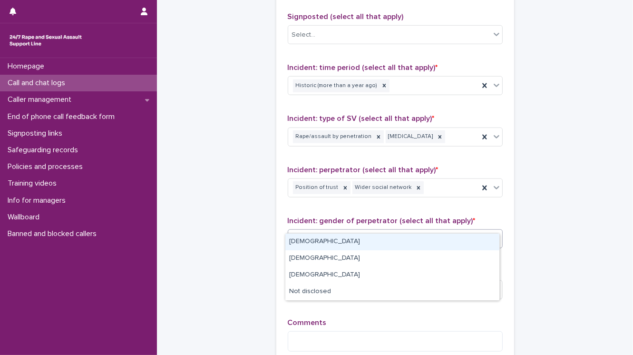
click at [318, 243] on div "[DEMOGRAPHIC_DATA]" at bounding box center [392, 242] width 214 height 17
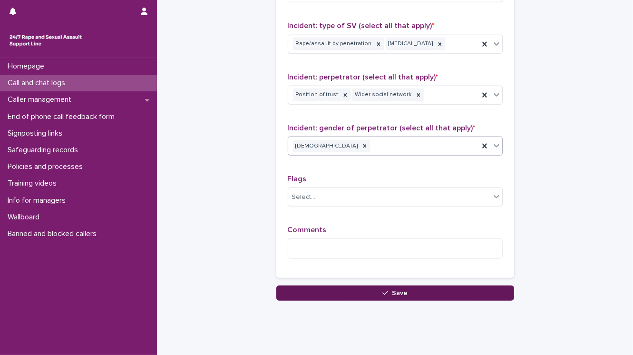
scroll to position [817, 0]
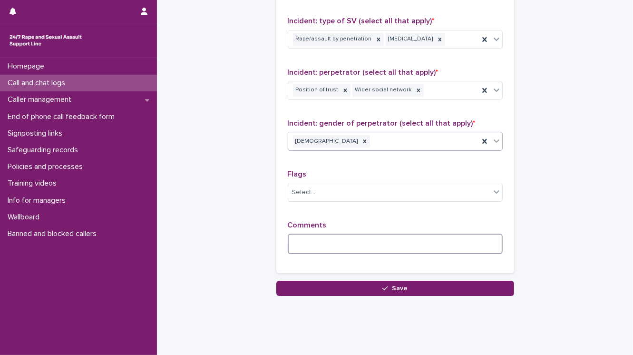
click at [295, 234] on textarea at bounding box center [395, 244] width 215 height 20
click at [396, 234] on textarea "**********" at bounding box center [395, 244] width 215 height 20
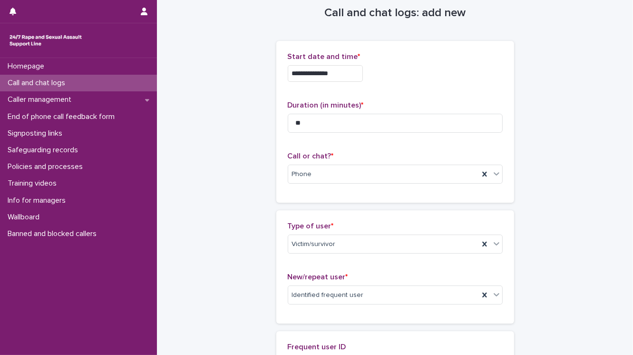
scroll to position [0, 0]
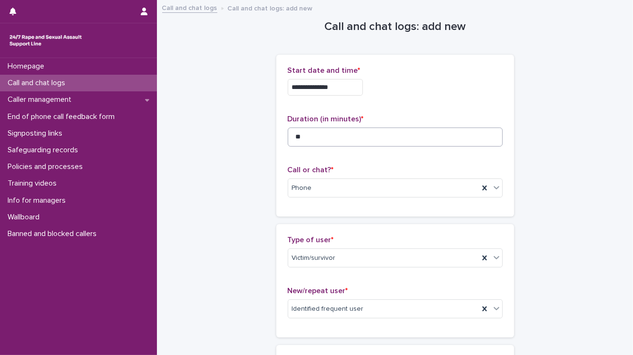
type textarea "**********"
click at [300, 135] on input "**" at bounding box center [395, 136] width 215 height 19
type input "*"
type input "**"
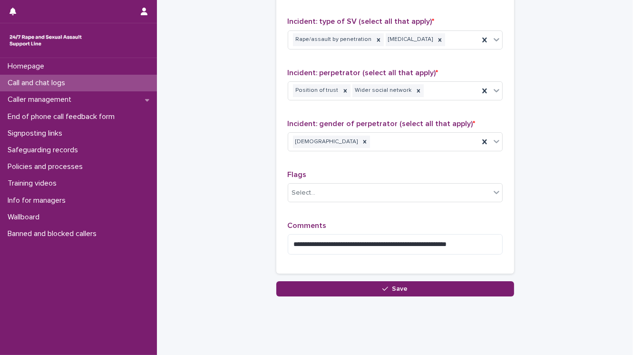
scroll to position [817, 0]
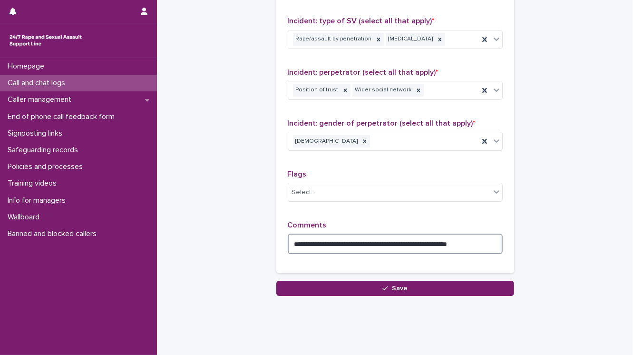
click at [478, 234] on textarea "**********" at bounding box center [395, 244] width 215 height 20
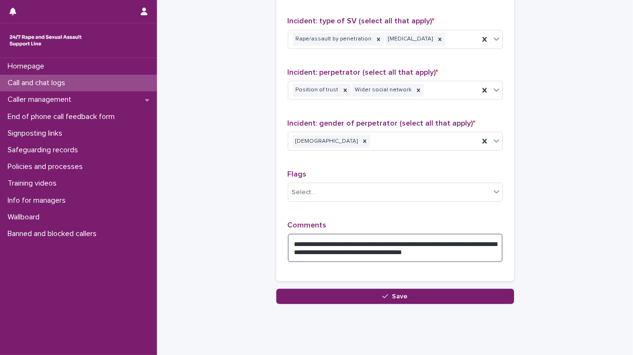
type textarea "**********"
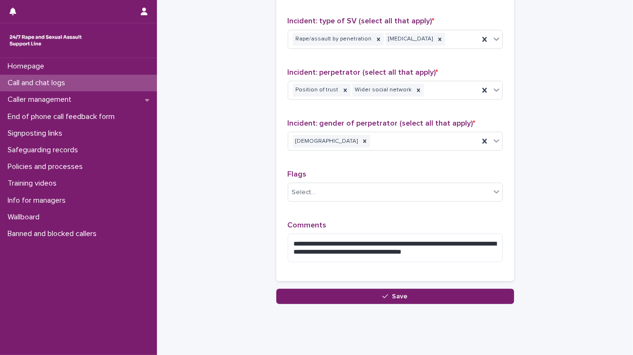
click at [123, 274] on div "Homepage Call and chat logs Caller management End of phone call feedback form S…" at bounding box center [78, 206] width 157 height 297
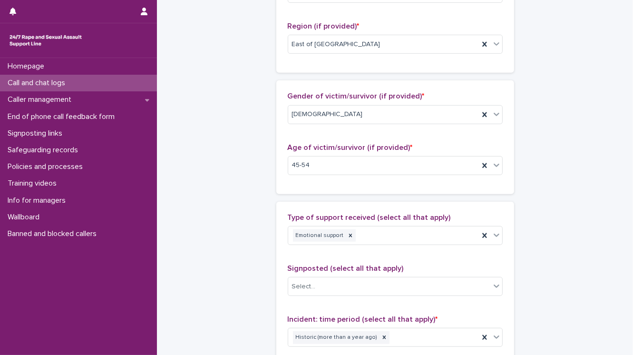
scroll to position [330, 0]
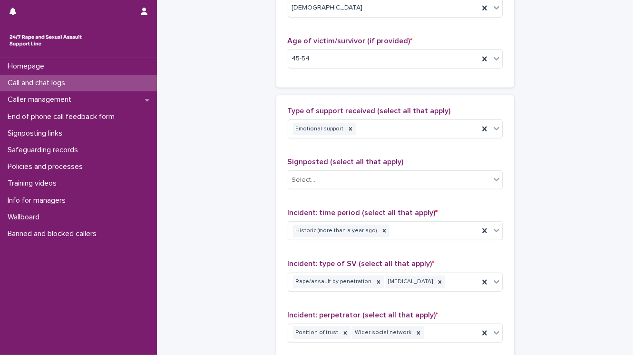
drag, startPoint x: 270, startPoint y: 237, endPoint x: 274, endPoint y: 249, distance: 12.4
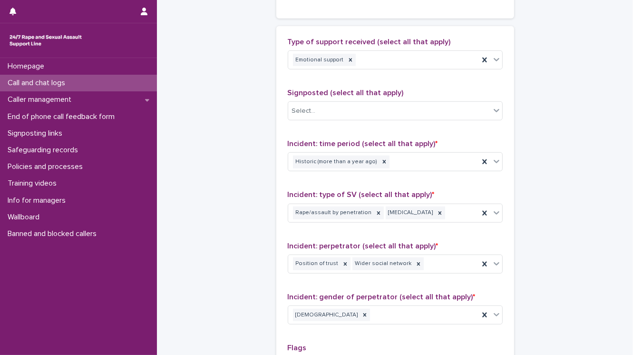
drag, startPoint x: 276, startPoint y: 291, endPoint x: 274, endPoint y: 297, distance: 5.9
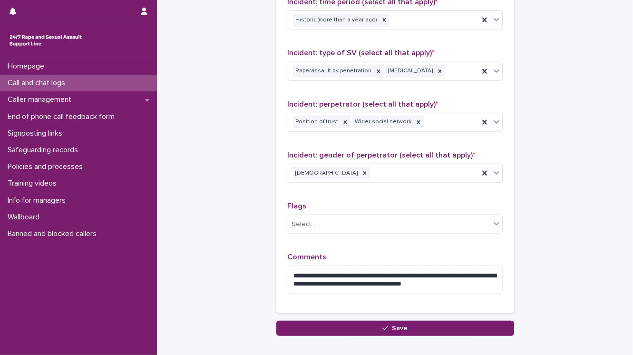
scroll to position [825, 0]
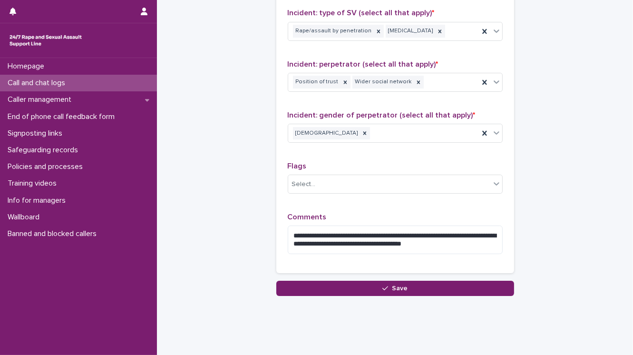
click at [292, 281] on button "Save" at bounding box center [395, 288] width 238 height 15
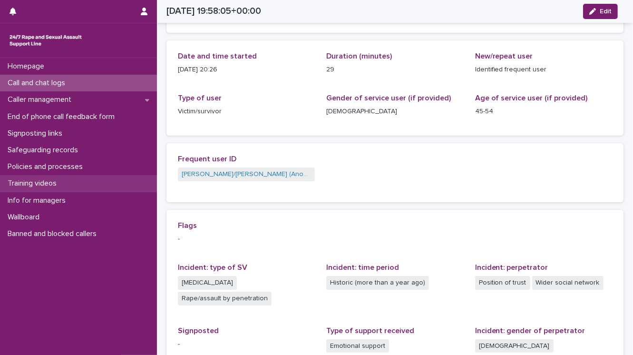
scroll to position [80, 0]
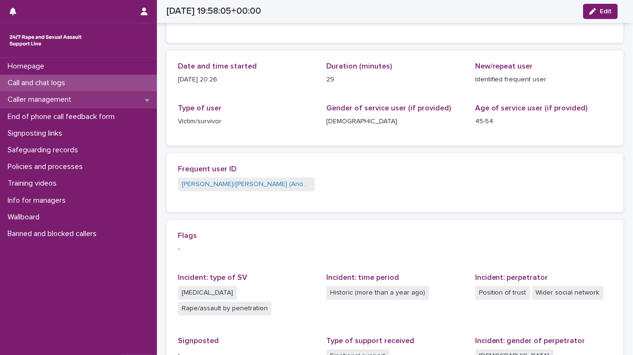
click at [52, 99] on p "Caller management" at bounding box center [41, 99] width 75 height 9
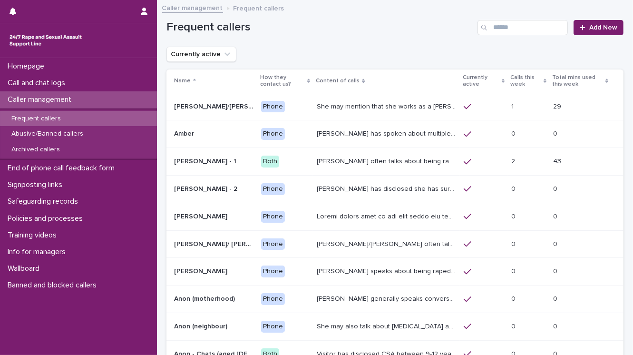
click at [323, 105] on p "She may mention that she works as a [PERSON_NAME], looking after two children. …" at bounding box center [387, 106] width 141 height 10
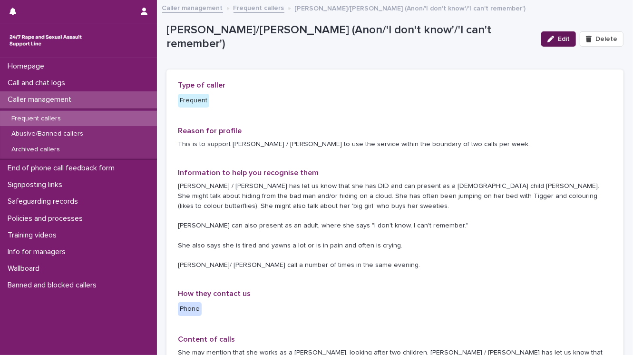
click at [563, 40] on span "Edit" at bounding box center [564, 39] width 12 height 7
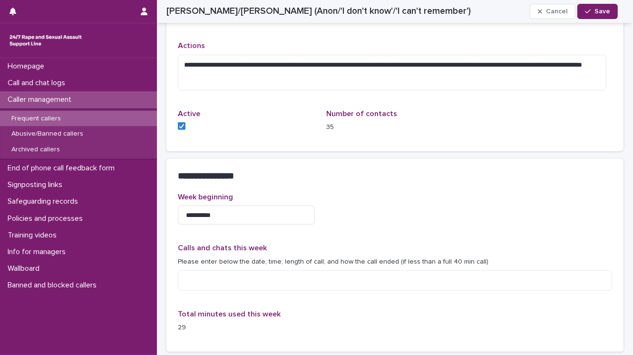
scroll to position [533, 0]
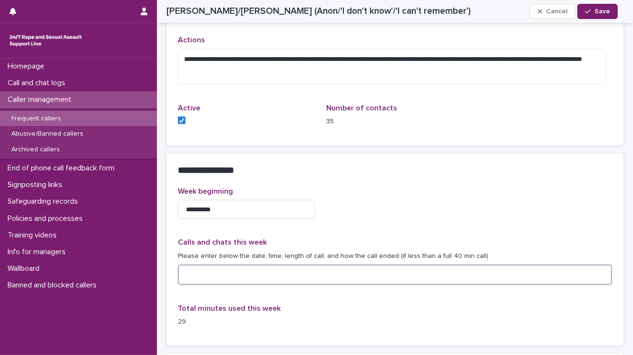
click at [204, 274] on textarea at bounding box center [395, 274] width 434 height 20
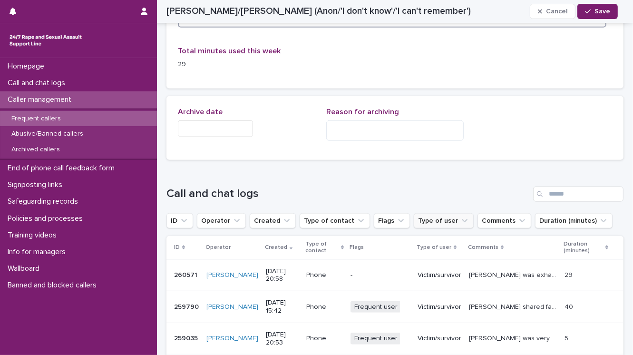
scroll to position [799, 0]
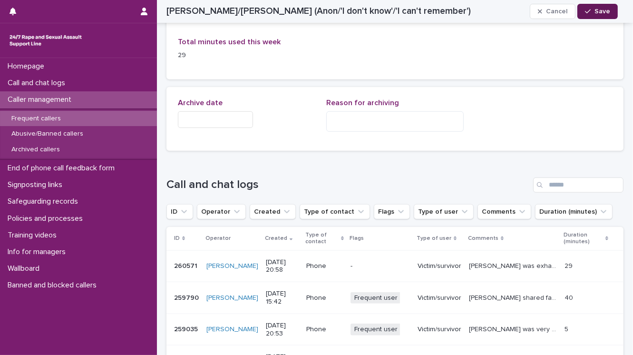
type textarea "**********"
click at [589, 7] on button "Save" at bounding box center [597, 11] width 40 height 15
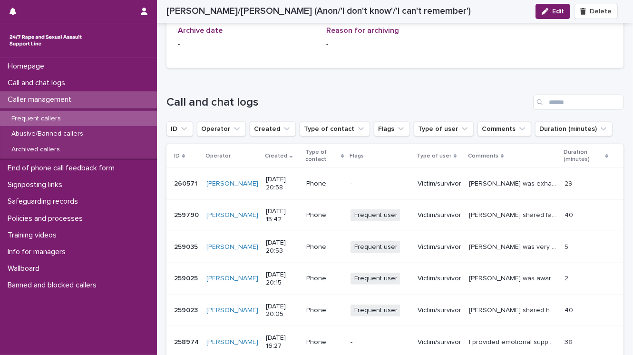
click at [418, 178] on div "Victim/survivor" at bounding box center [440, 183] width 44 height 10
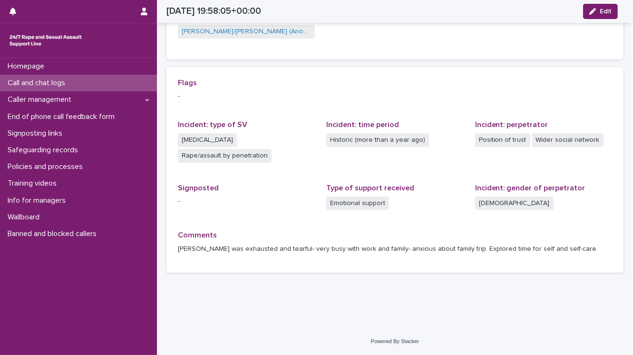
scroll to position [232, 0]
drag, startPoint x: 613, startPoint y: 10, endPoint x: 592, endPoint y: 31, distance: 29.9
click at [613, 10] on button "Edit" at bounding box center [600, 11] width 35 height 15
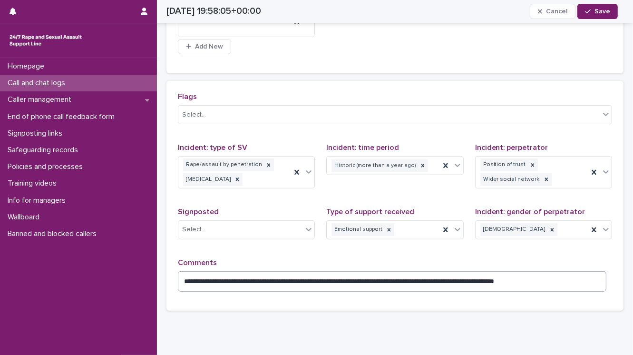
scroll to position [312, 0]
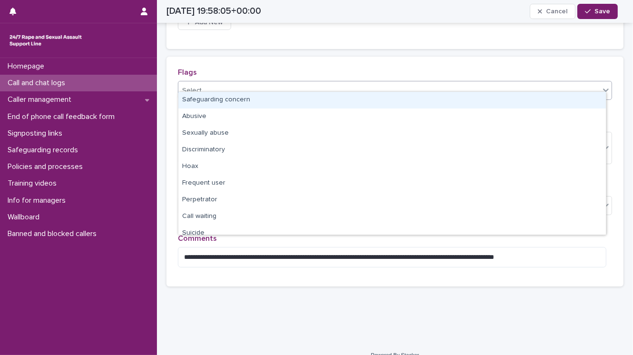
click at [203, 86] on div "Select..." at bounding box center [194, 91] width 24 height 10
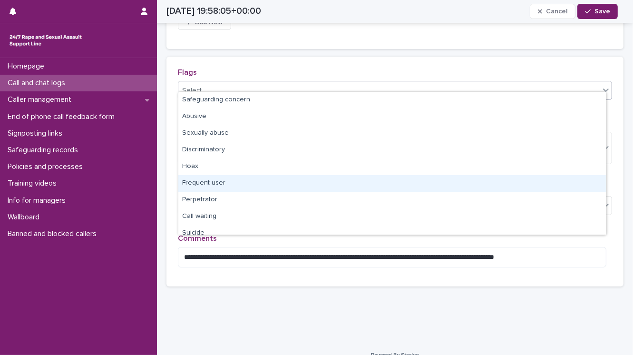
click at [188, 182] on div "Frequent user" at bounding box center [392, 183] width 428 height 17
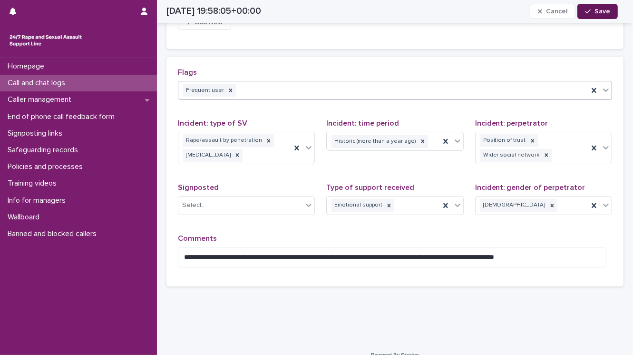
click at [602, 10] on span "Save" at bounding box center [602, 11] width 16 height 7
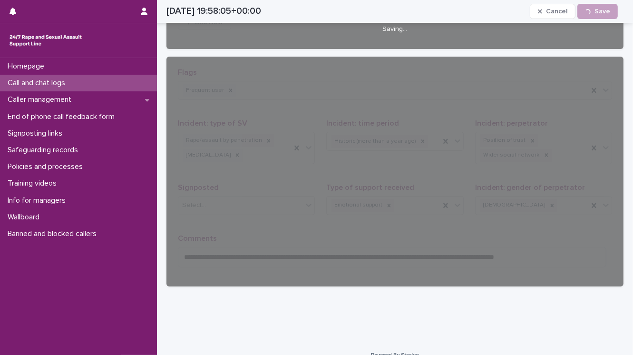
scroll to position [238, 0]
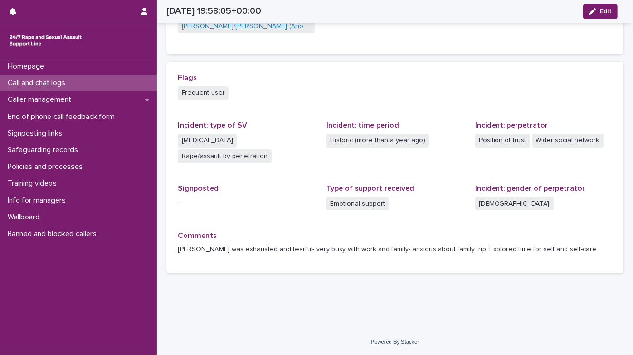
click at [62, 86] on p "Call and chat logs" at bounding box center [38, 82] width 69 height 9
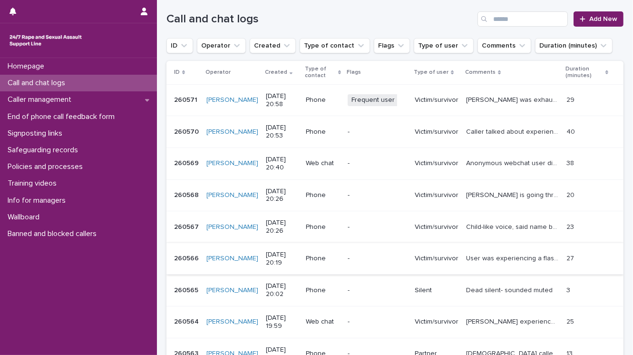
scroll to position [114, 0]
